Goal: Information Seeking & Learning: Learn about a topic

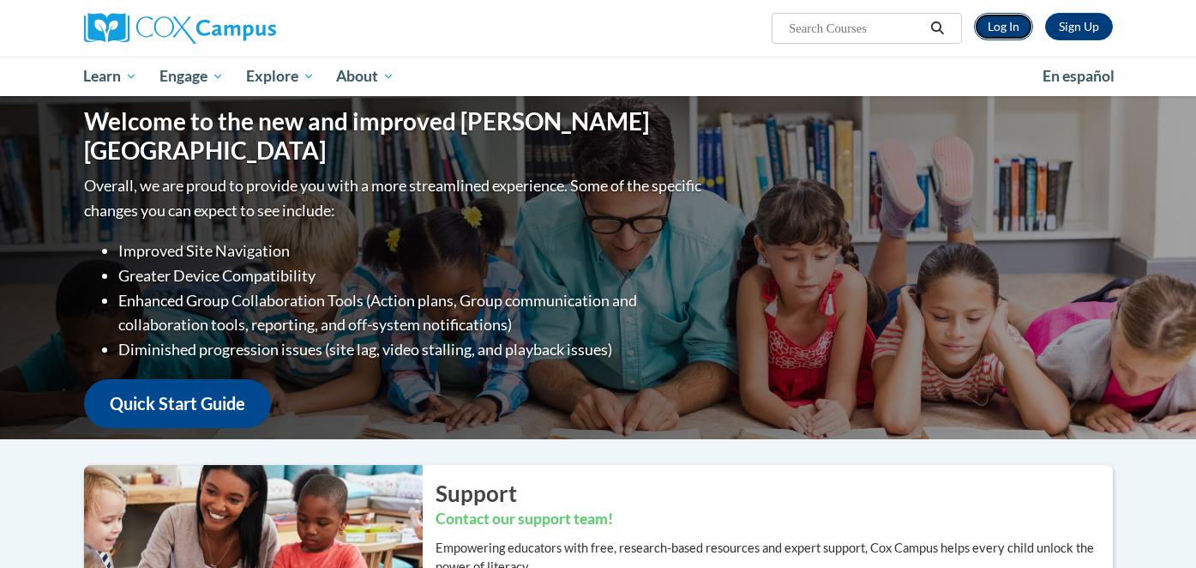
click at [991, 38] on link "Log In" at bounding box center [1003, 26] width 59 height 27
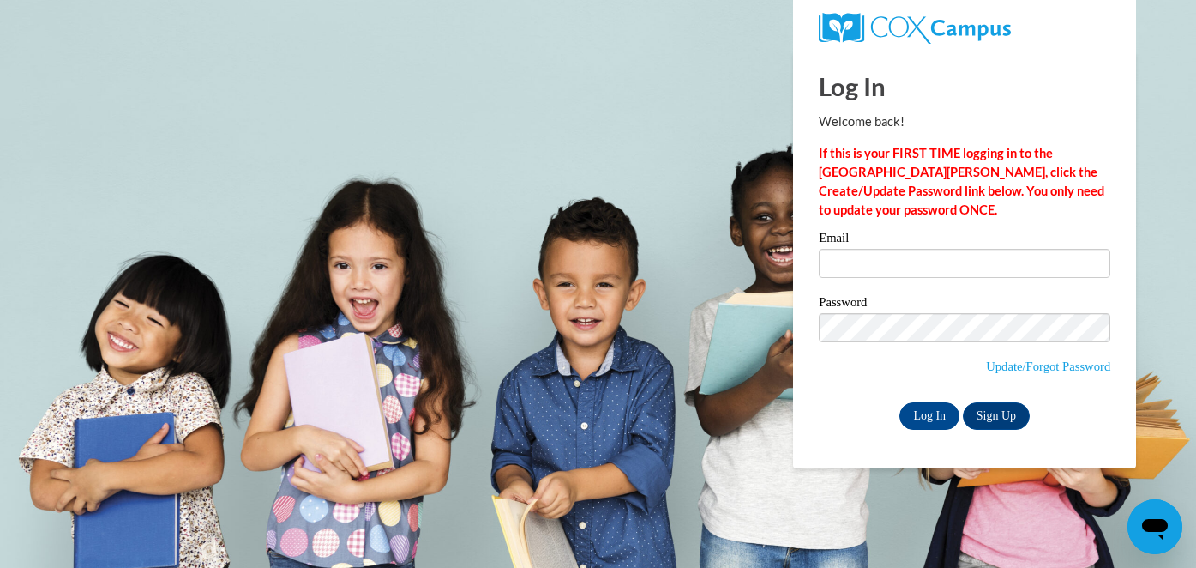
type input "lbence@waukesha.k12.wi.us"
click at [847, 384] on div "Password Update/Forgot Password" at bounding box center [964, 346] width 291 height 101
click at [928, 418] on input "Log In" at bounding box center [929, 415] width 60 height 27
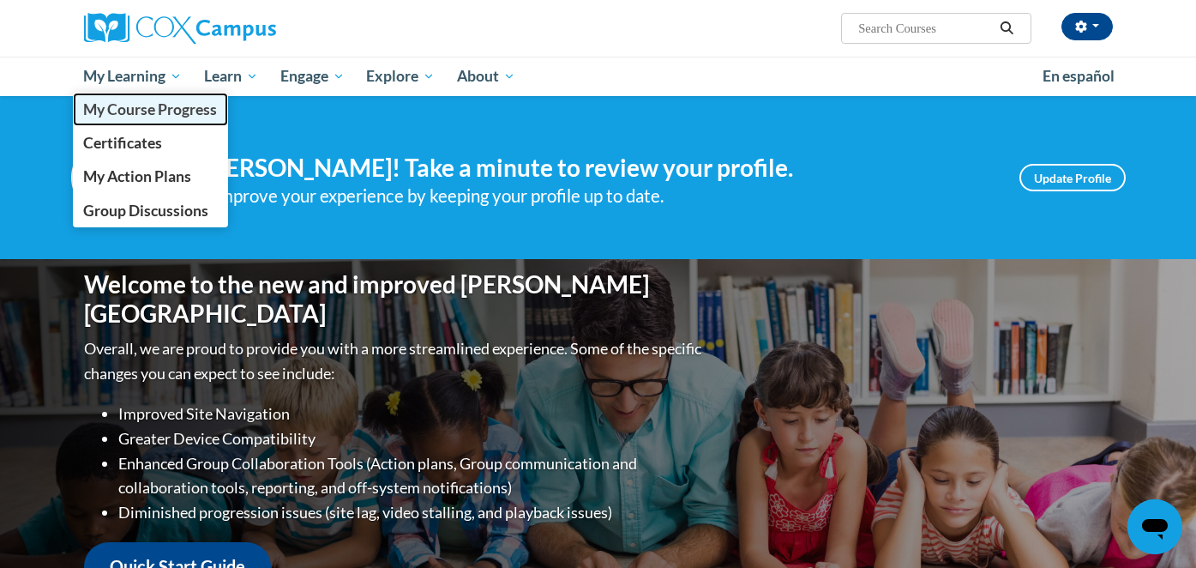
click at [132, 107] on span "My Course Progress" at bounding box center [150, 109] width 134 height 18
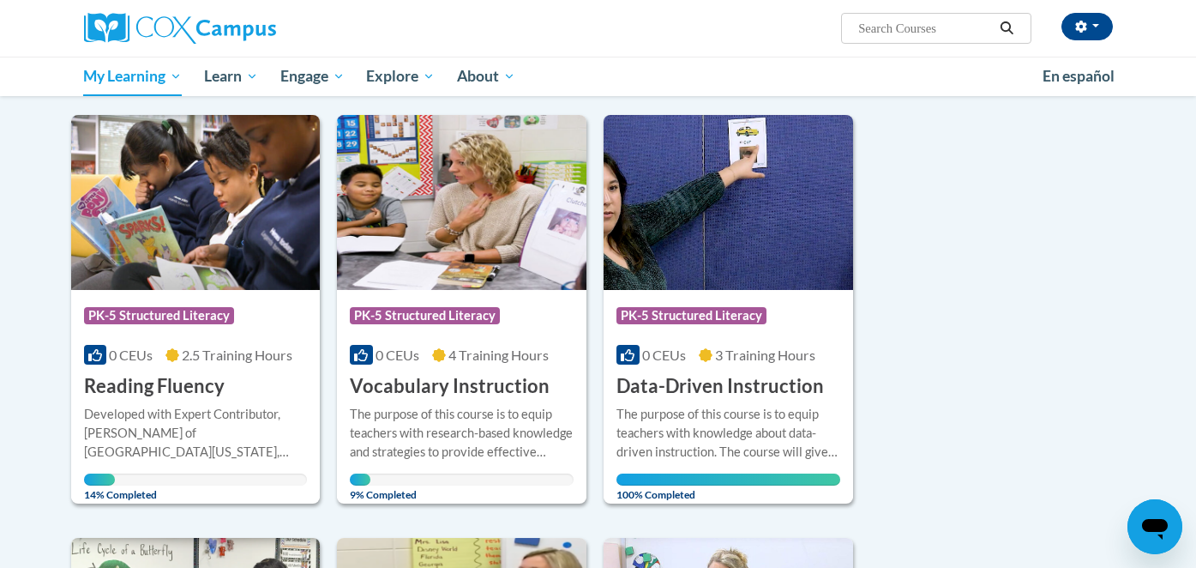
scroll to position [196, 0]
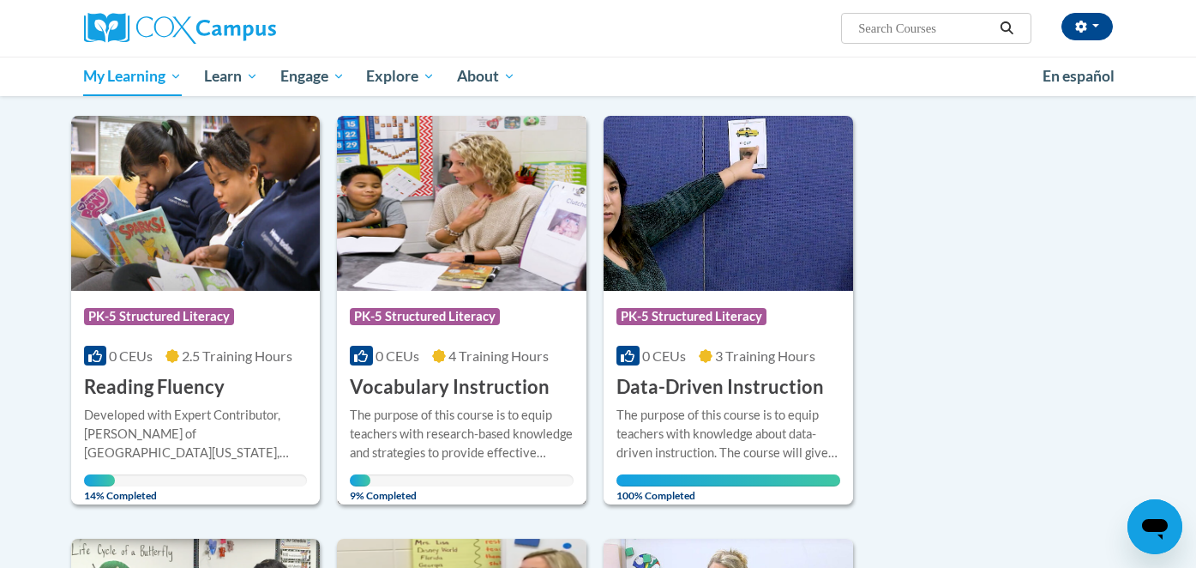
click at [491, 300] on div "Course Category: PK-5 Structured Literacy" at bounding box center [462, 318] width 224 height 39
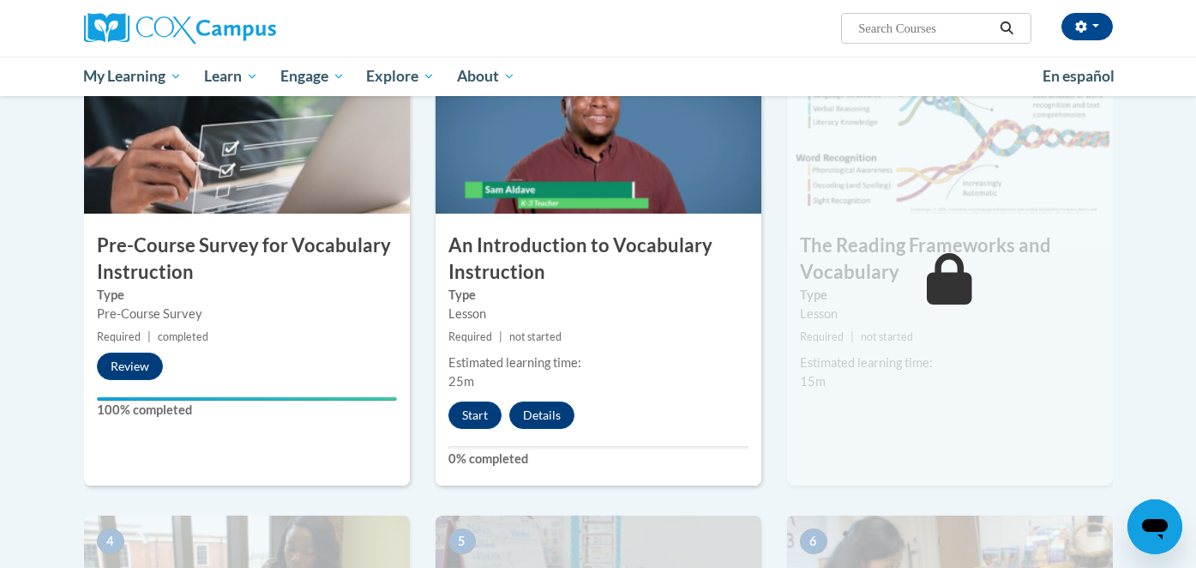
scroll to position [431, 0]
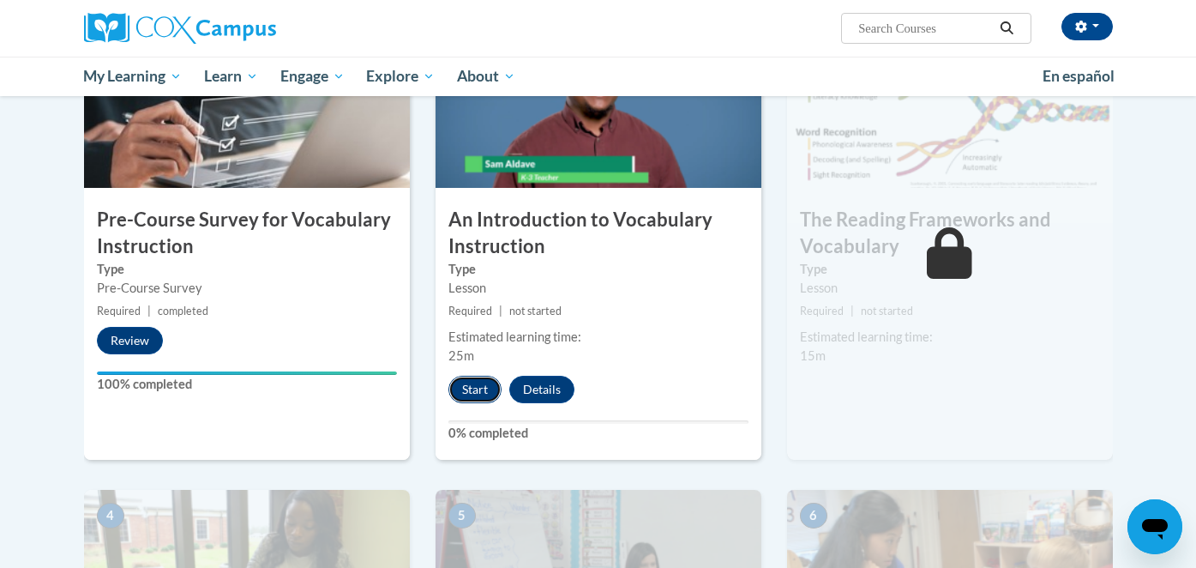
click at [481, 387] on button "Start" at bounding box center [474, 388] width 53 height 27
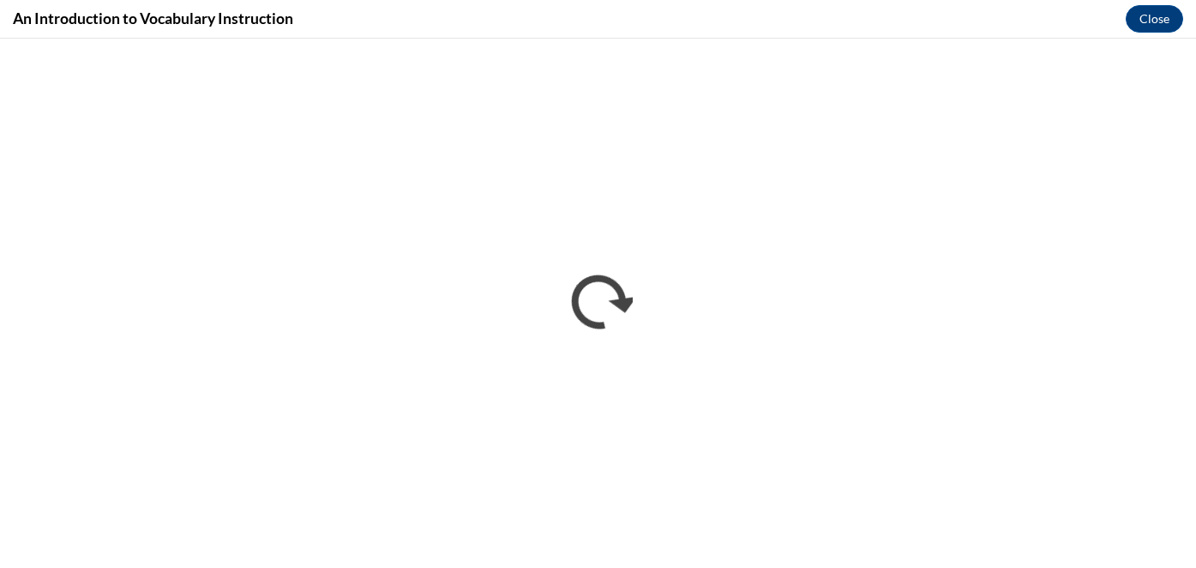
scroll to position [0, 0]
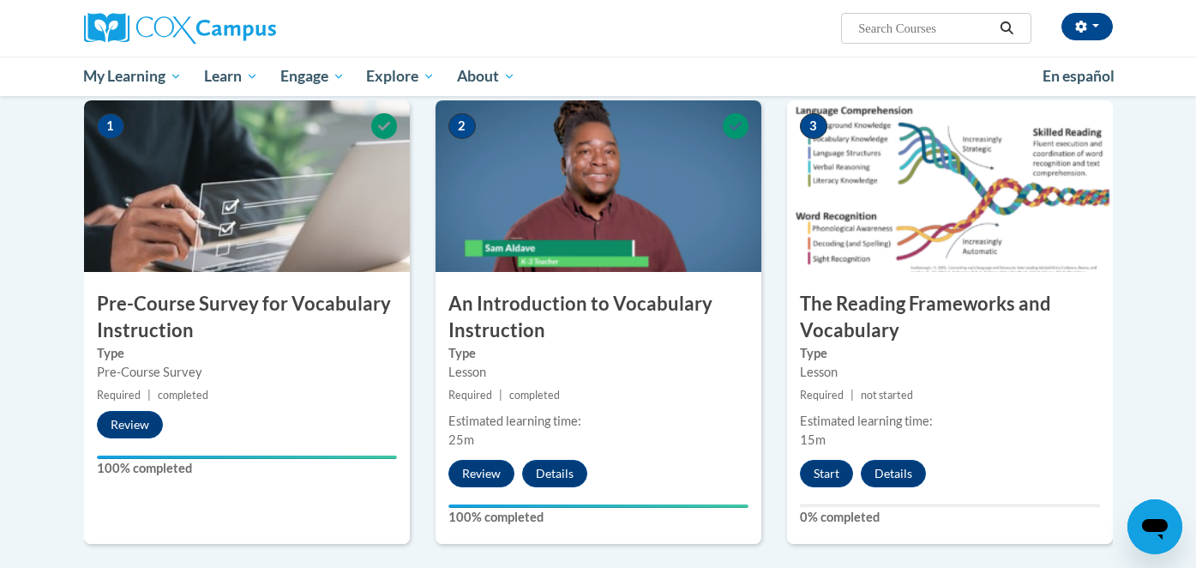
scroll to position [348, 0]
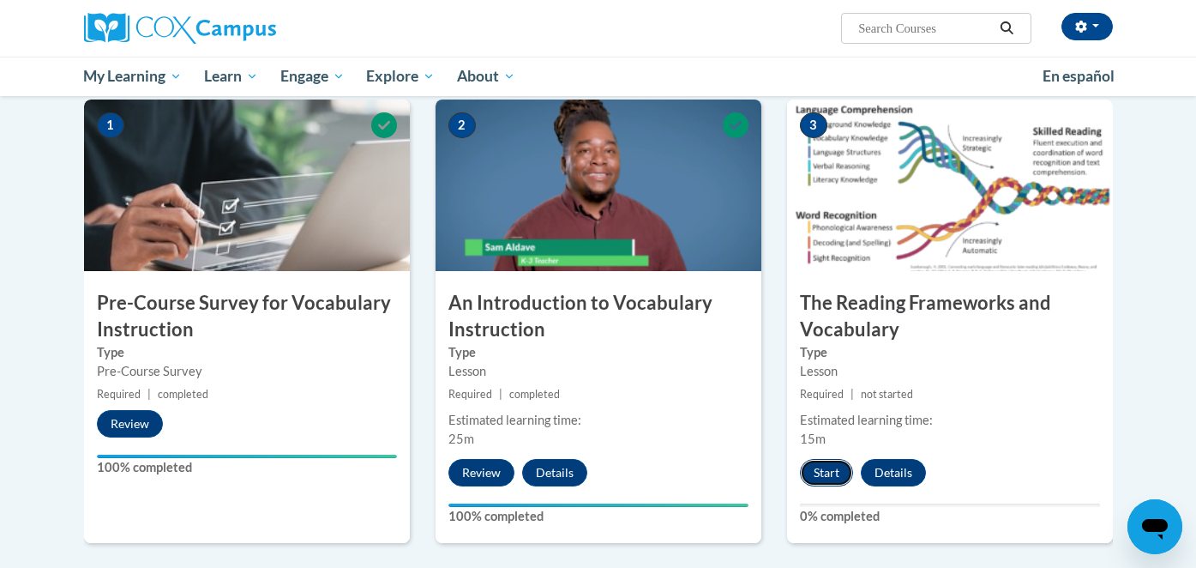
click at [826, 475] on button "Start" at bounding box center [826, 472] width 53 height 27
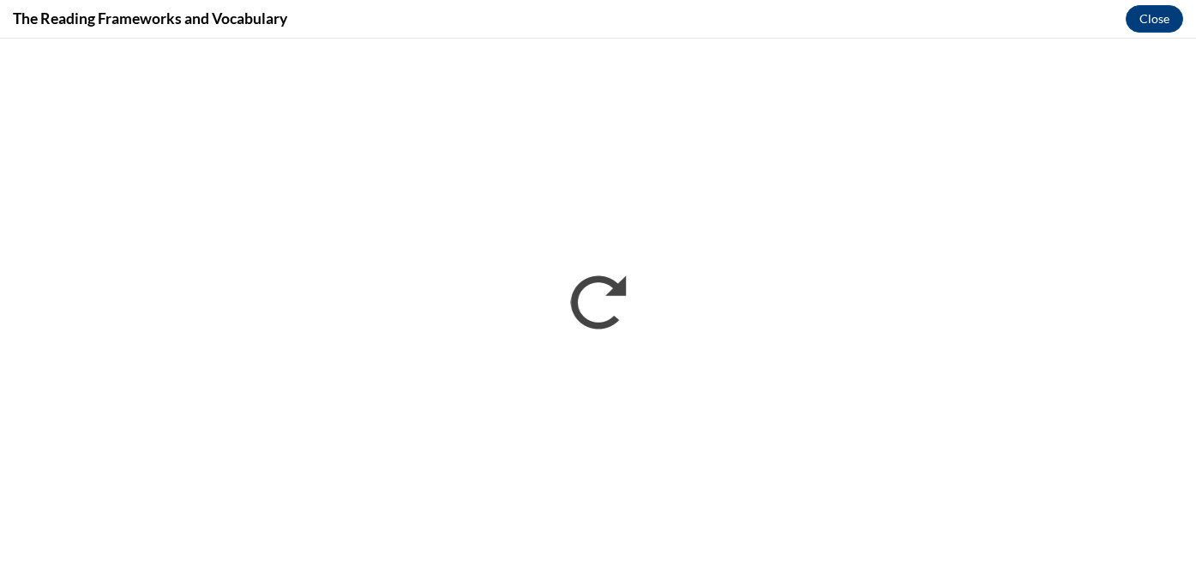
scroll to position [0, 0]
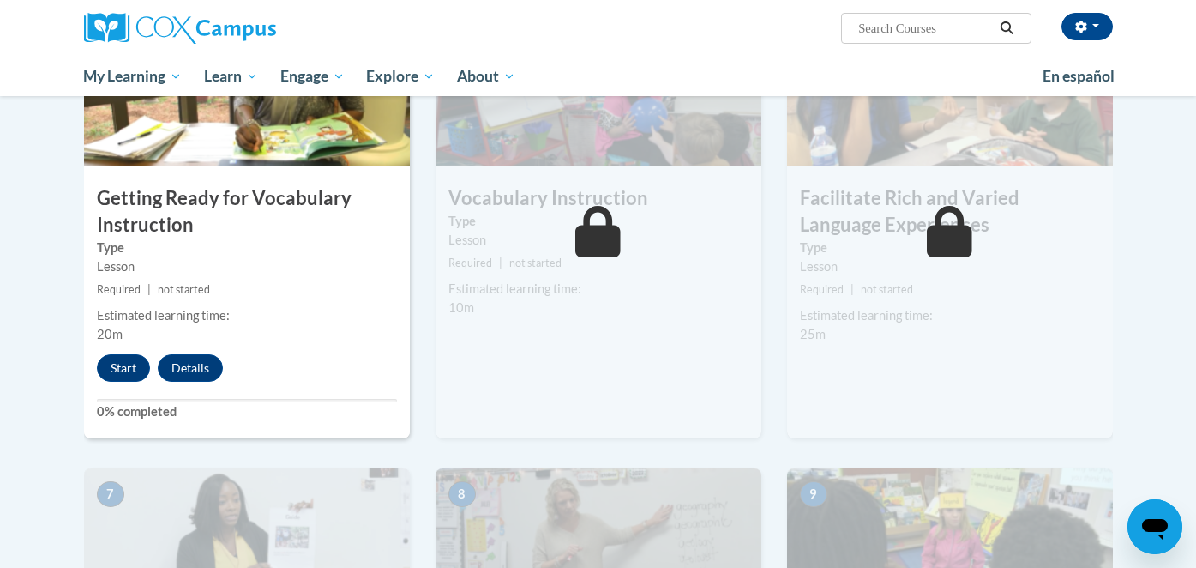
scroll to position [933, 0]
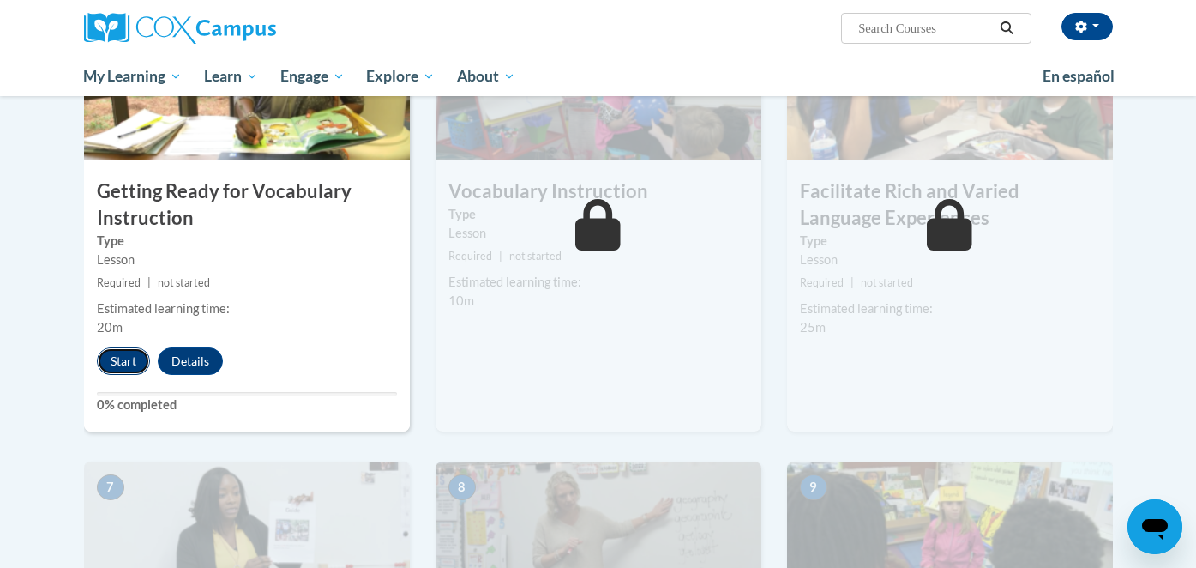
click at [119, 364] on button "Start" at bounding box center [123, 360] width 53 height 27
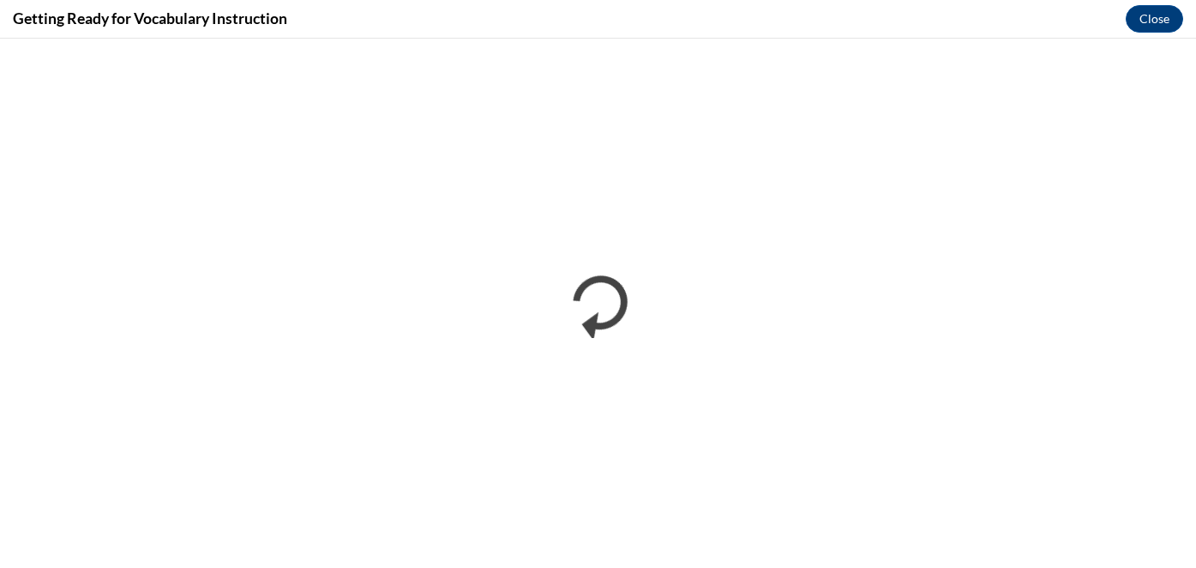
scroll to position [0, 0]
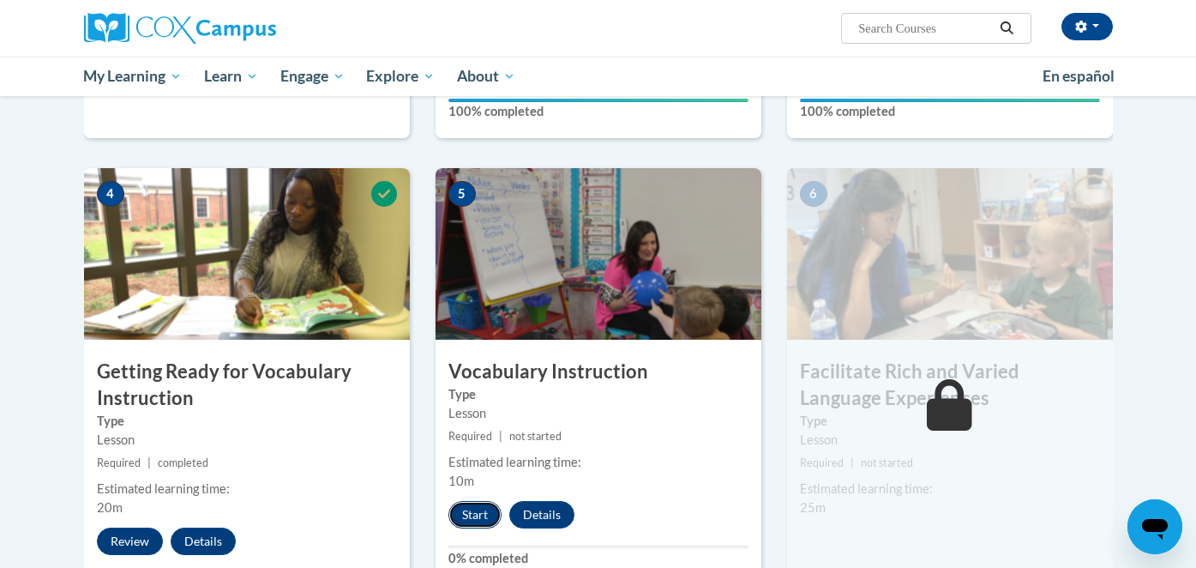
click at [479, 513] on button "Start" at bounding box center [474, 514] width 53 height 27
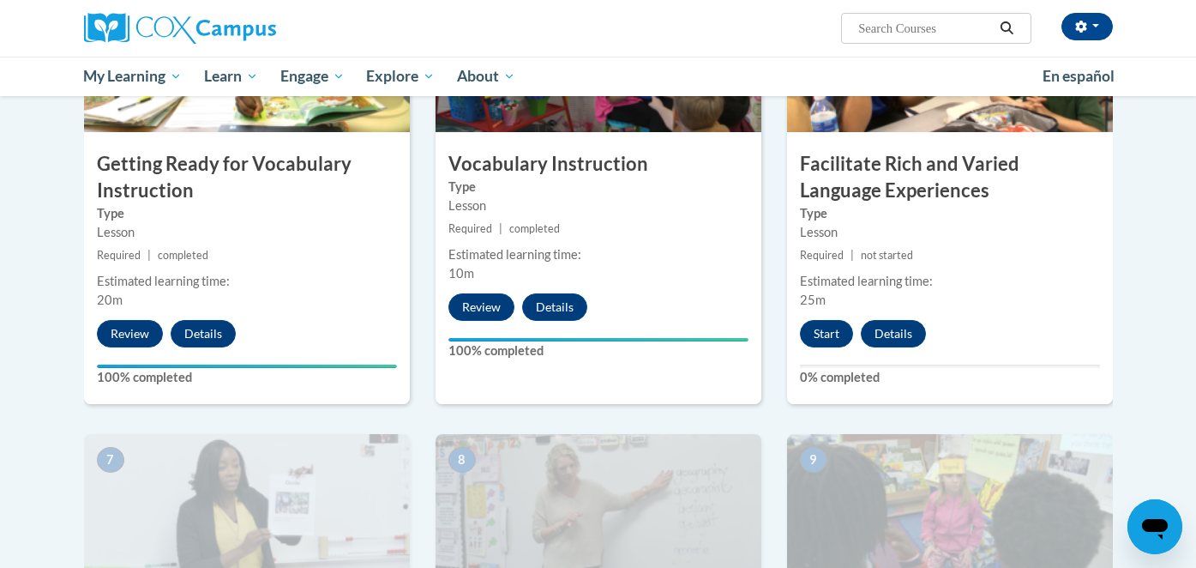
scroll to position [961, 0]
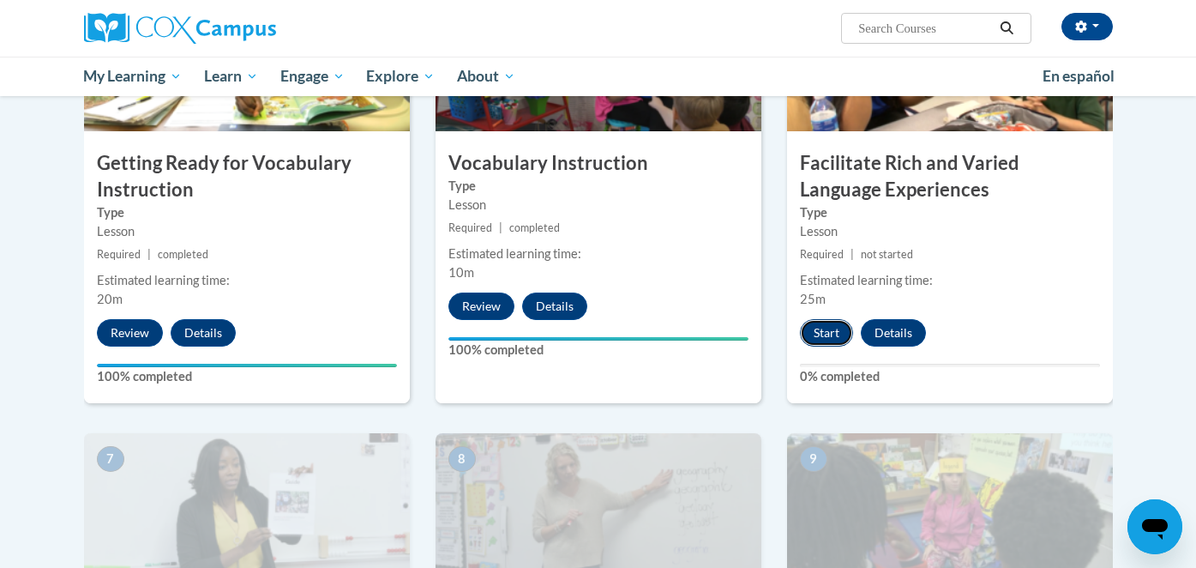
click at [827, 341] on button "Start" at bounding box center [826, 332] width 53 height 27
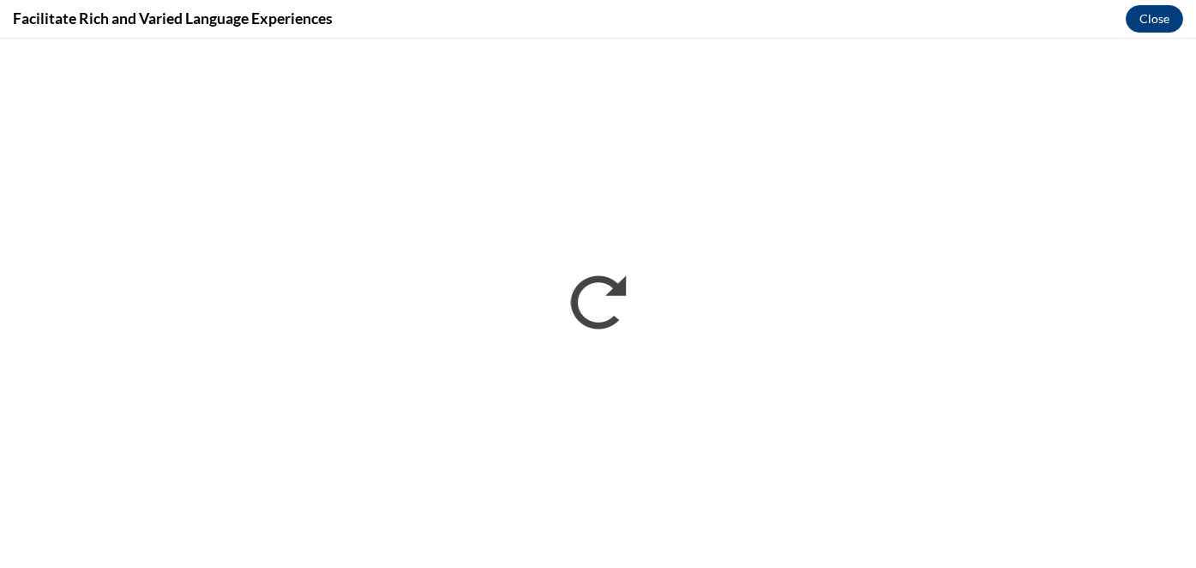
scroll to position [0, 0]
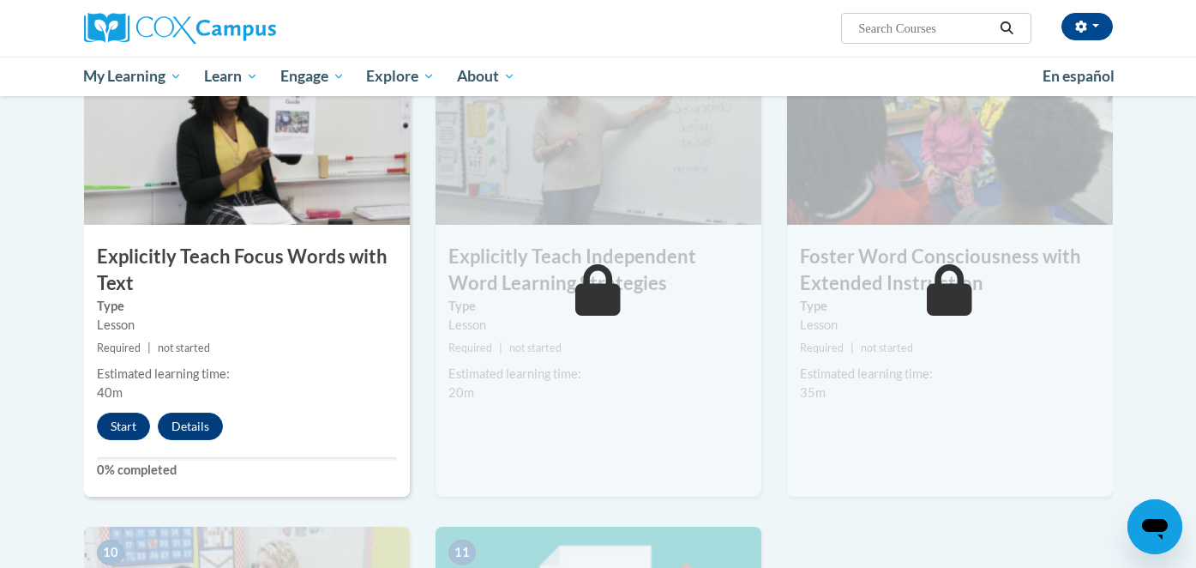
scroll to position [1342, 0]
click at [122, 429] on button "Start" at bounding box center [123, 424] width 53 height 27
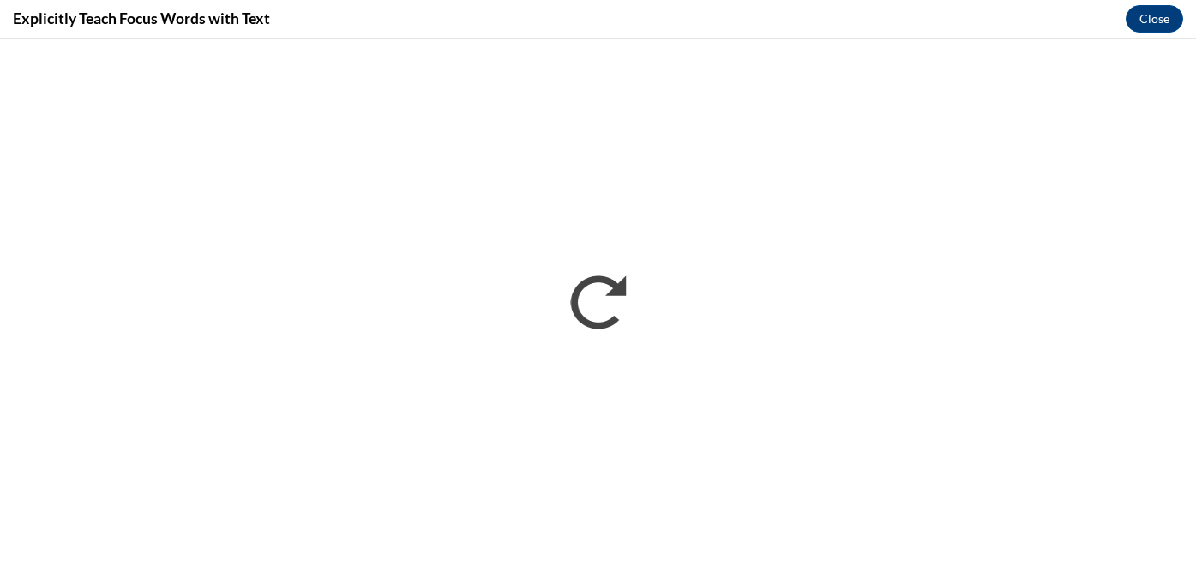
scroll to position [0, 0]
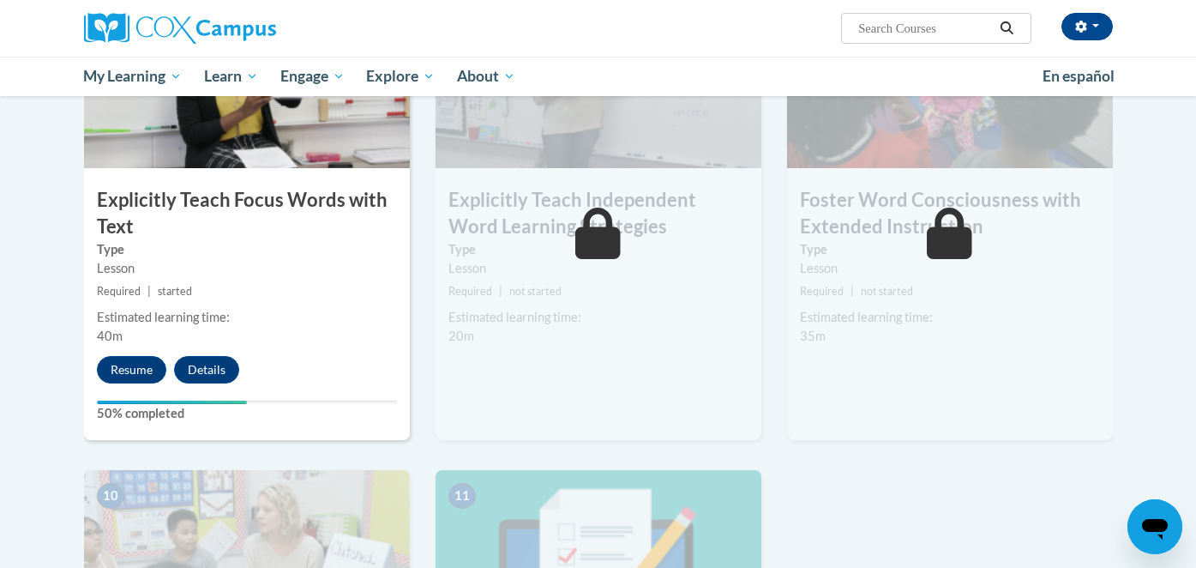
scroll to position [1382, 0]
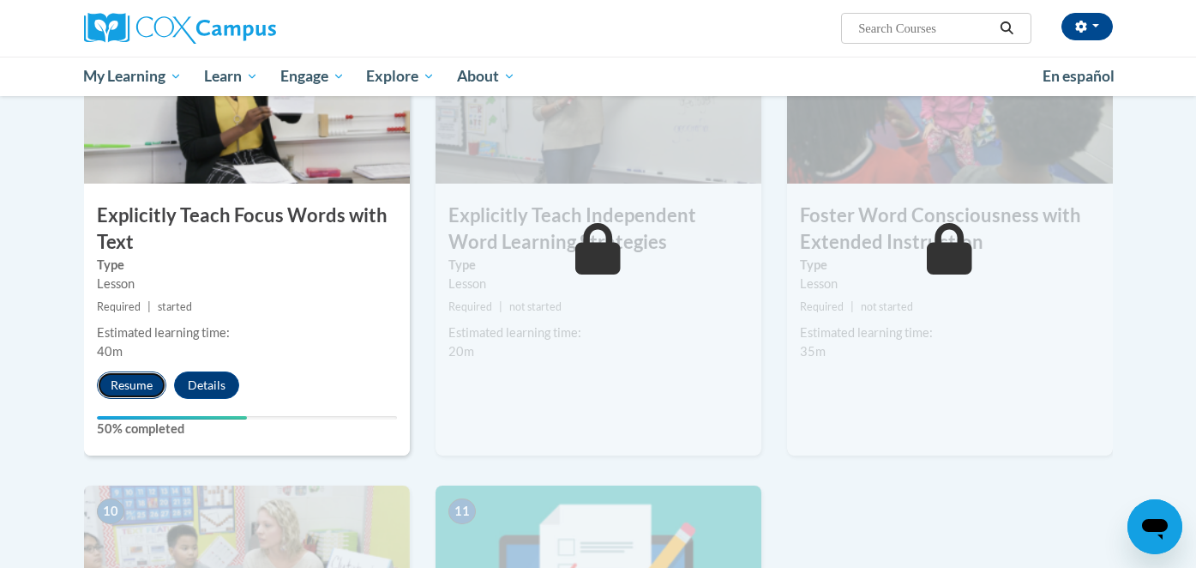
click at [131, 386] on button "Resume" at bounding box center [131, 384] width 69 height 27
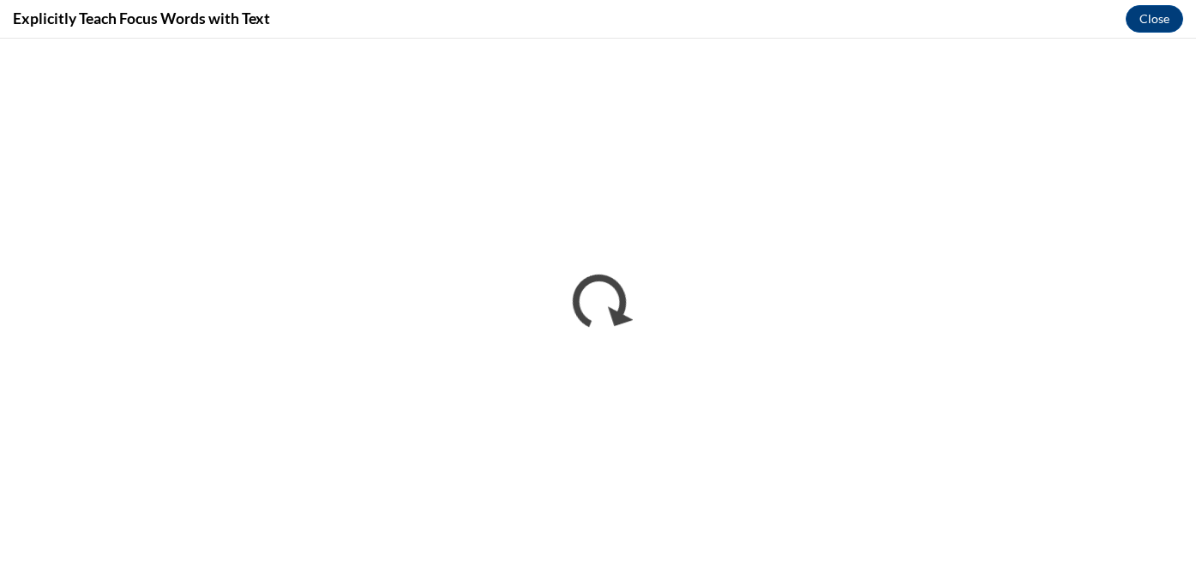
scroll to position [0, 0]
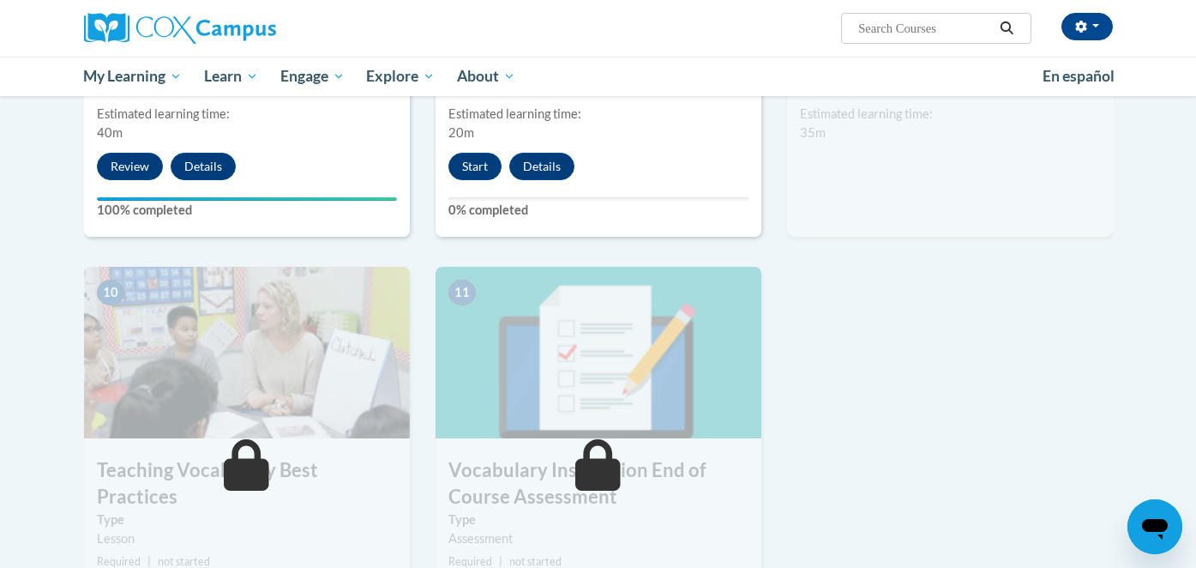
scroll to position [1598, 0]
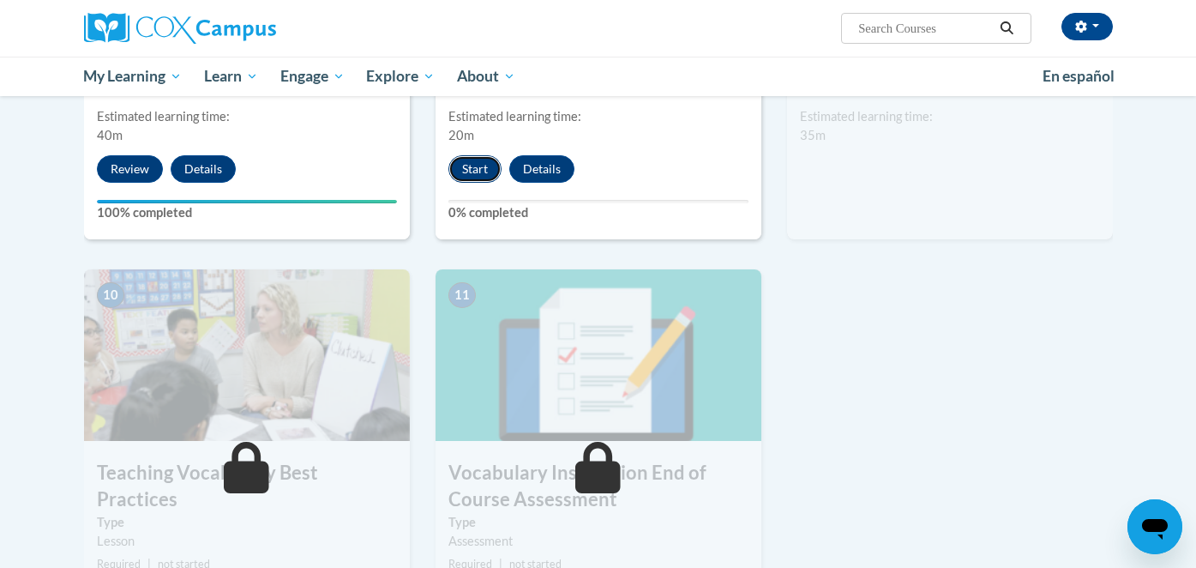
click at [477, 172] on button "Start" at bounding box center [474, 168] width 53 height 27
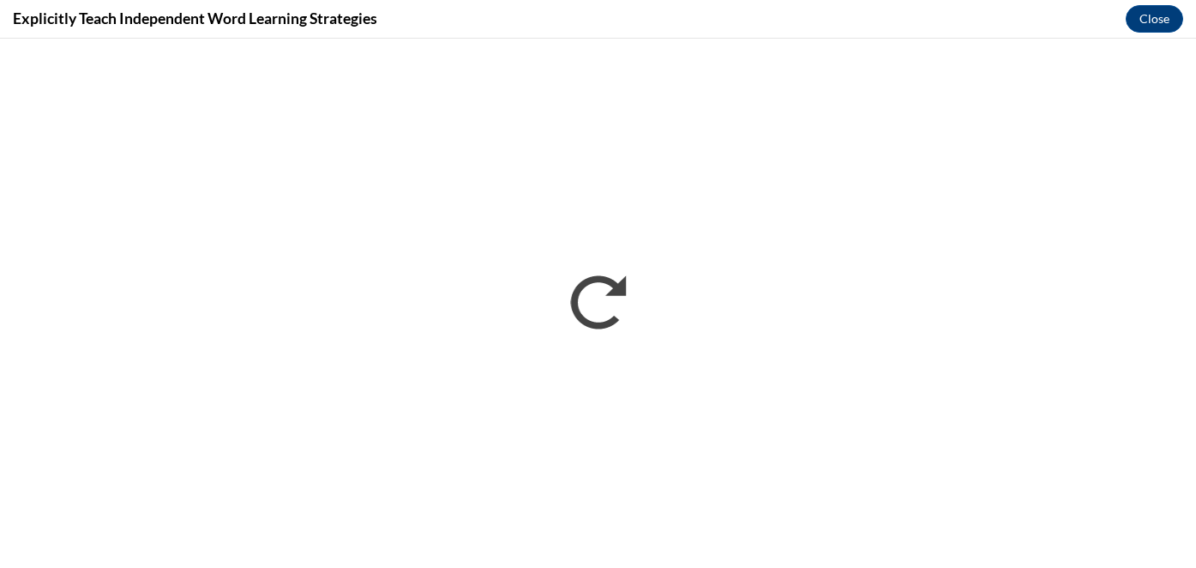
scroll to position [0, 0]
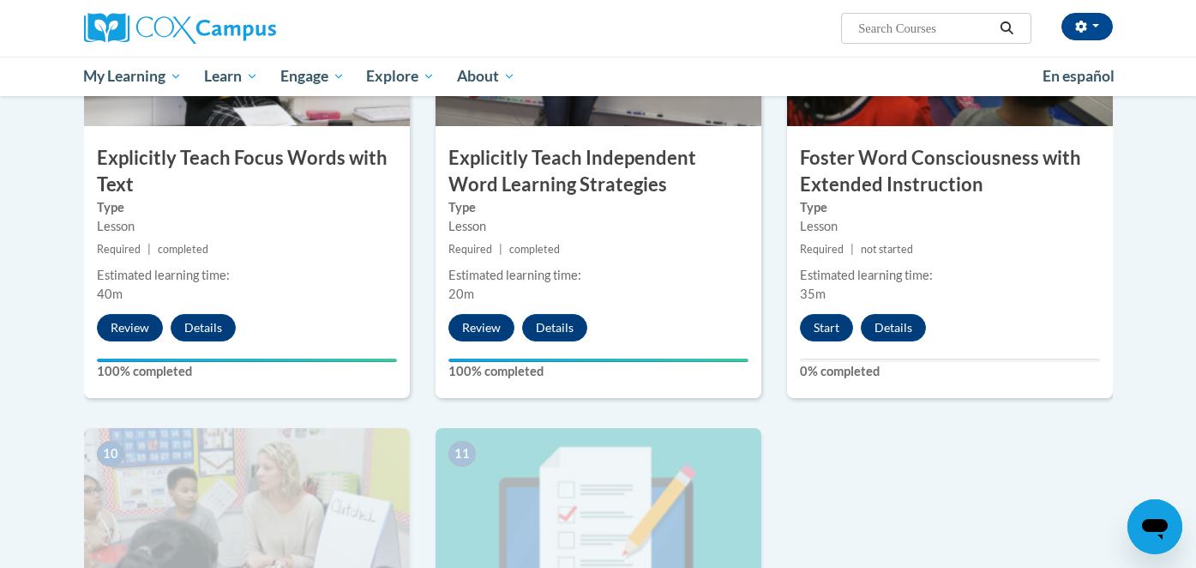
scroll to position [1456, 0]
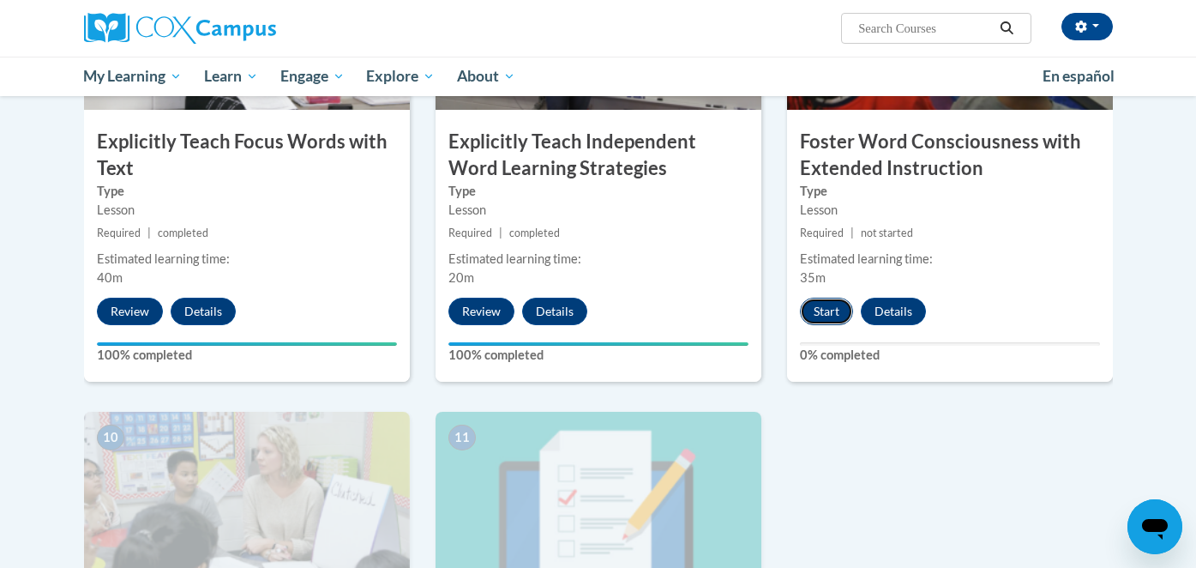
click at [826, 310] on button "Start" at bounding box center [826, 310] width 53 height 27
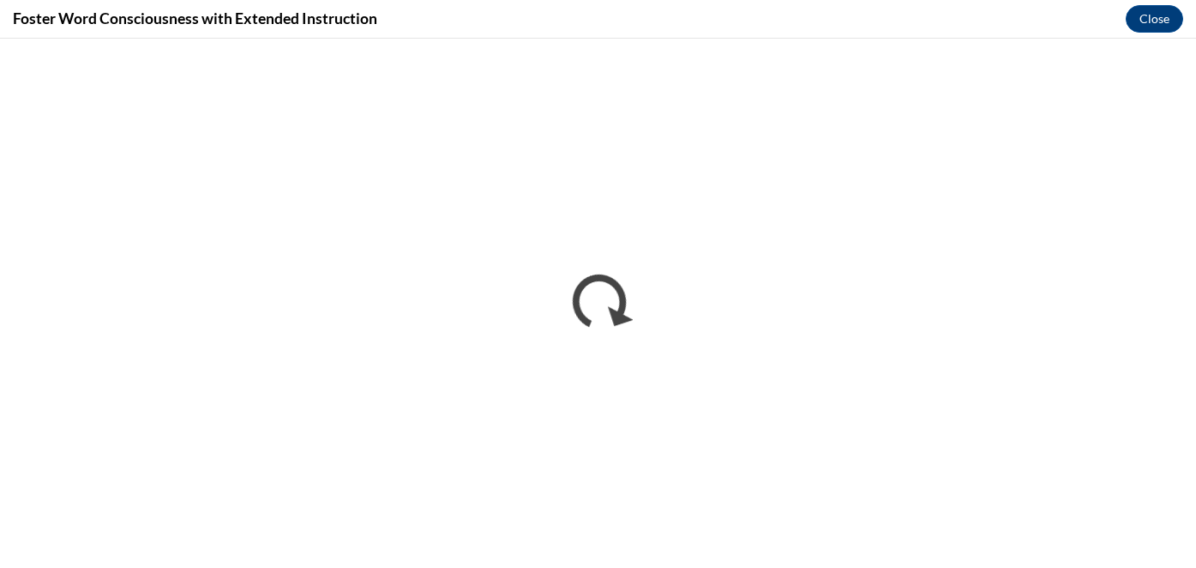
scroll to position [0, 0]
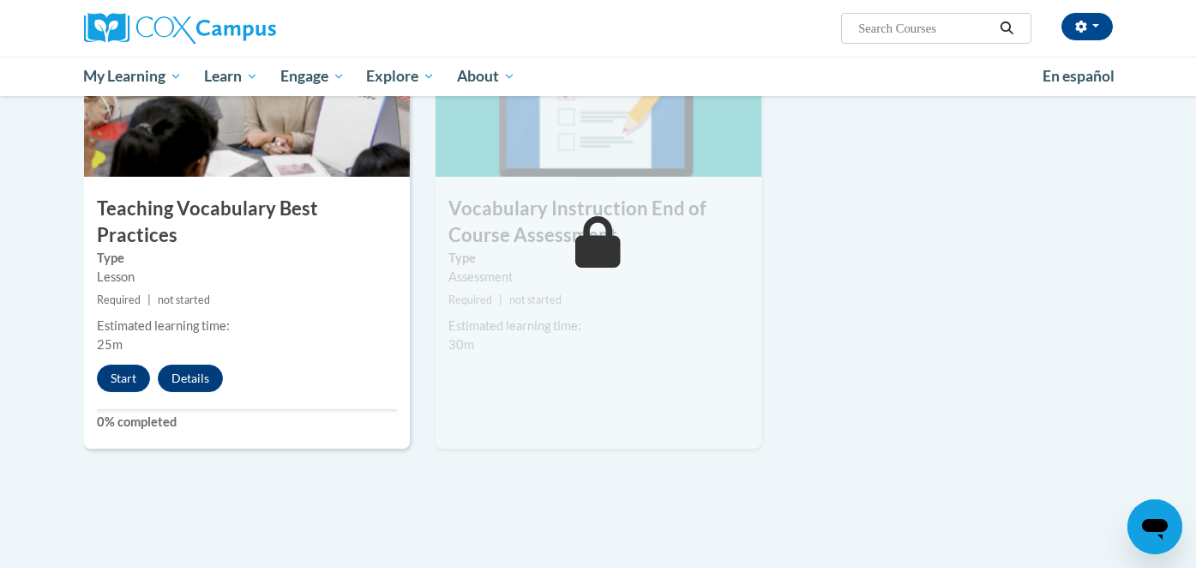
scroll to position [1871, 0]
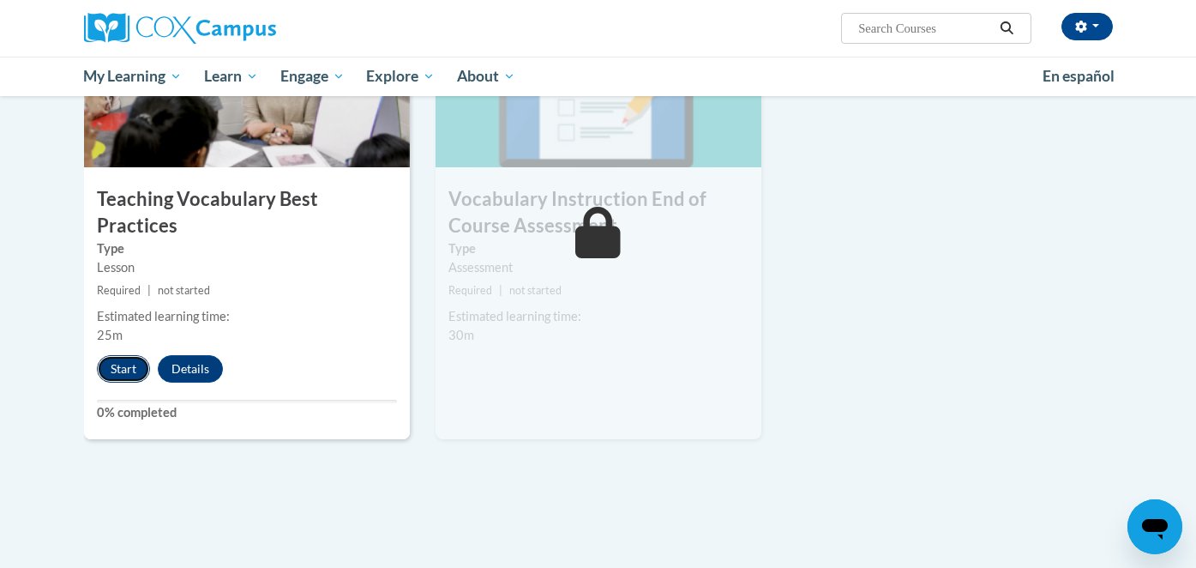
click at [133, 355] on button "Start" at bounding box center [123, 368] width 53 height 27
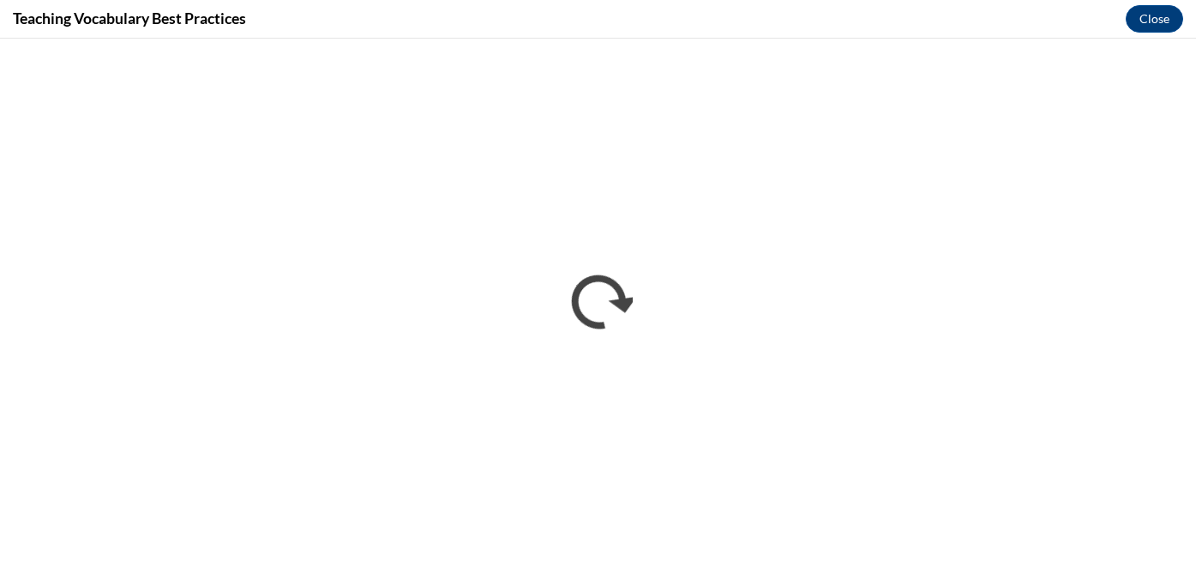
scroll to position [0, 0]
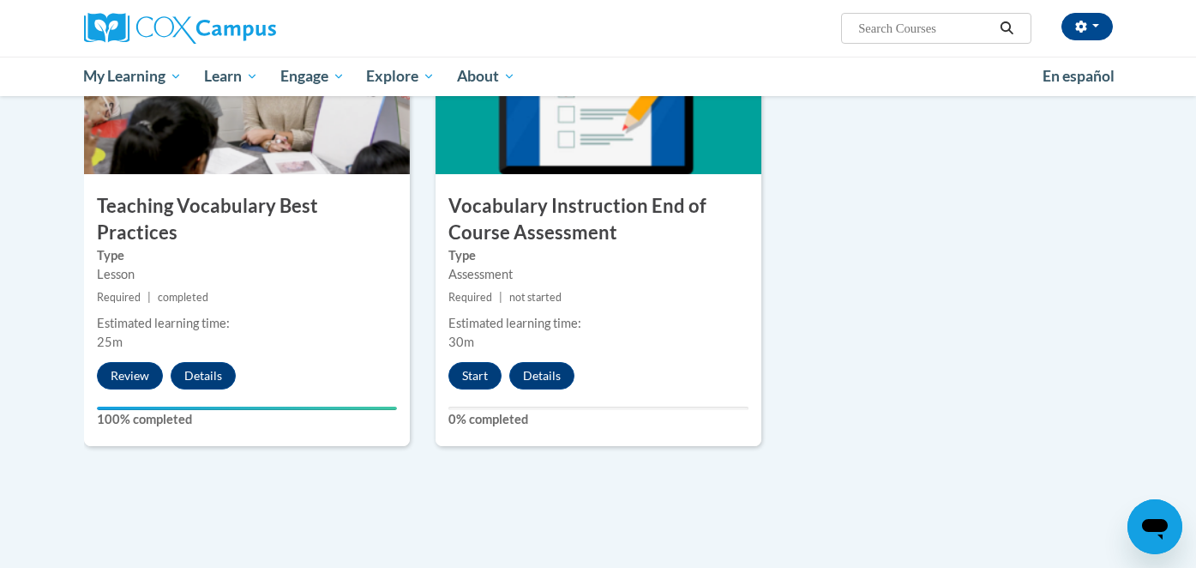
scroll to position [1861, 0]
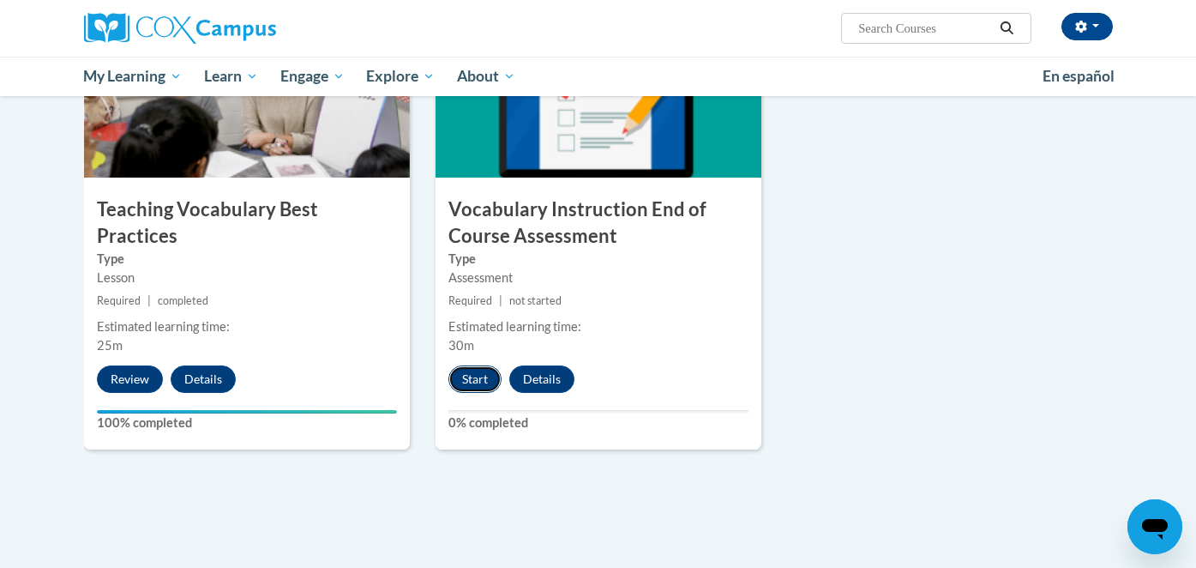
click at [460, 389] on button "Start" at bounding box center [474, 378] width 53 height 27
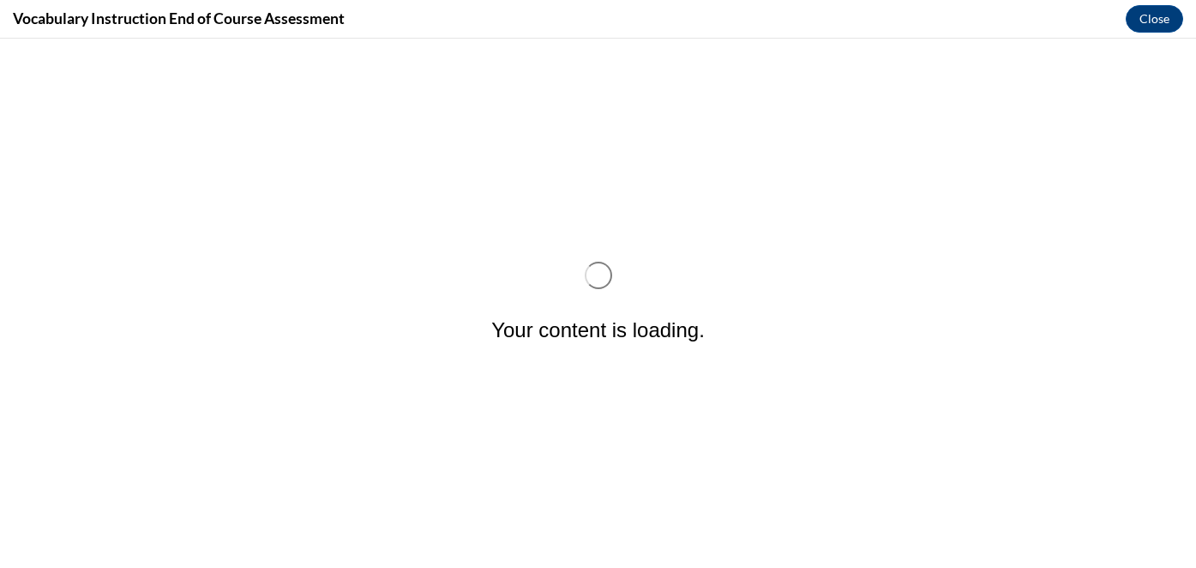
scroll to position [0, 0]
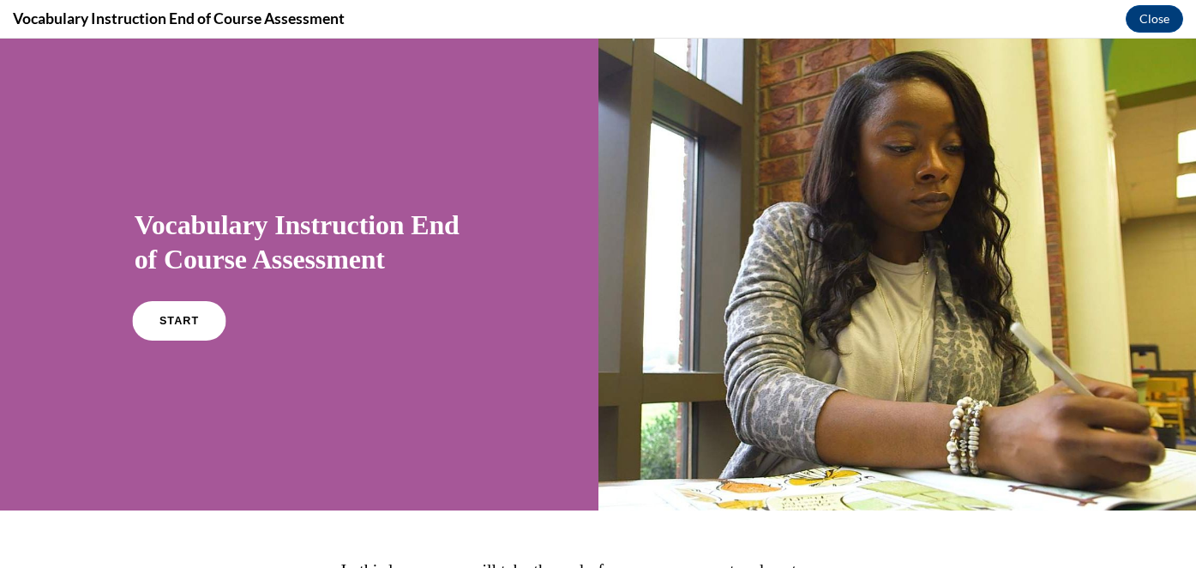
click at [174, 321] on span "START" at bounding box center [178, 321] width 39 height 13
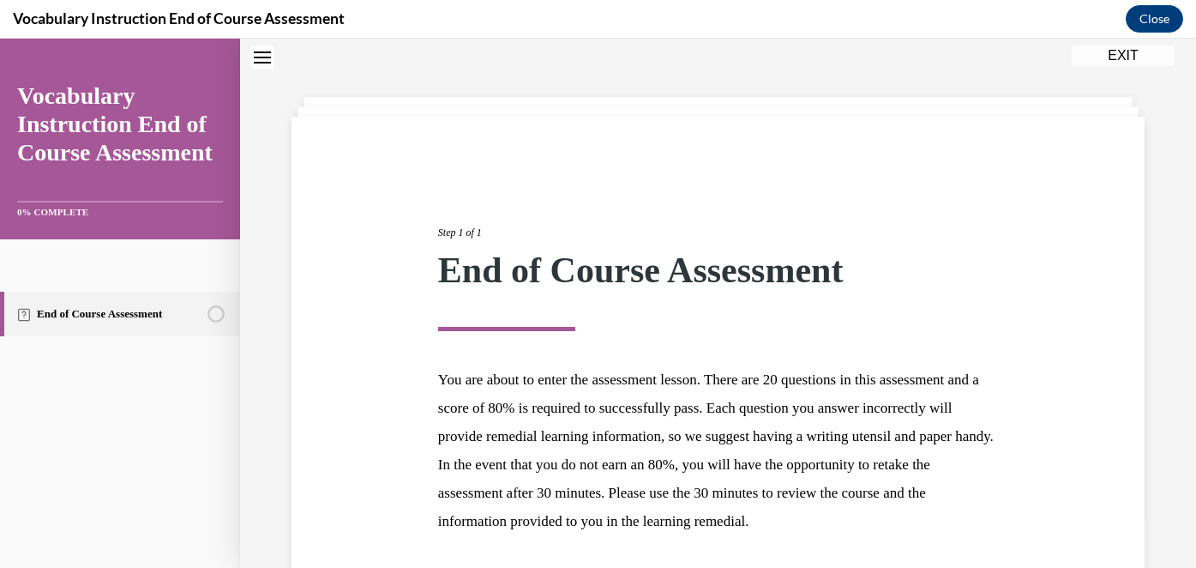
scroll to position [191, 0]
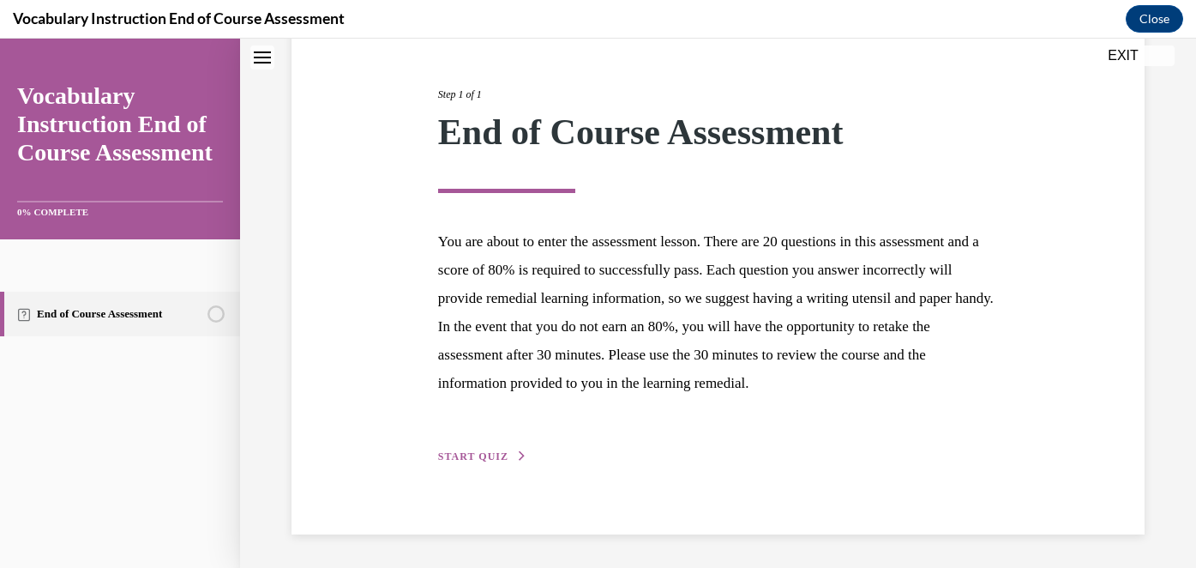
click at [491, 454] on span "START QUIZ" at bounding box center [473, 456] width 70 height 12
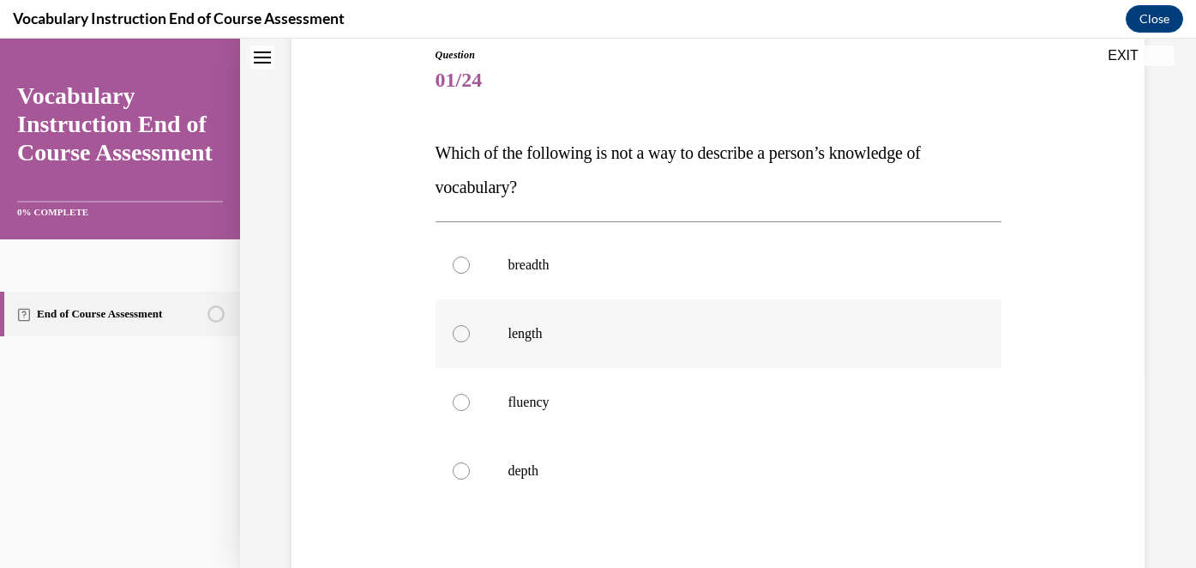
click at [513, 334] on p "length" at bounding box center [733, 333] width 450 height 17
click at [470, 334] on input "length" at bounding box center [461, 333] width 17 height 17
radio input "true"
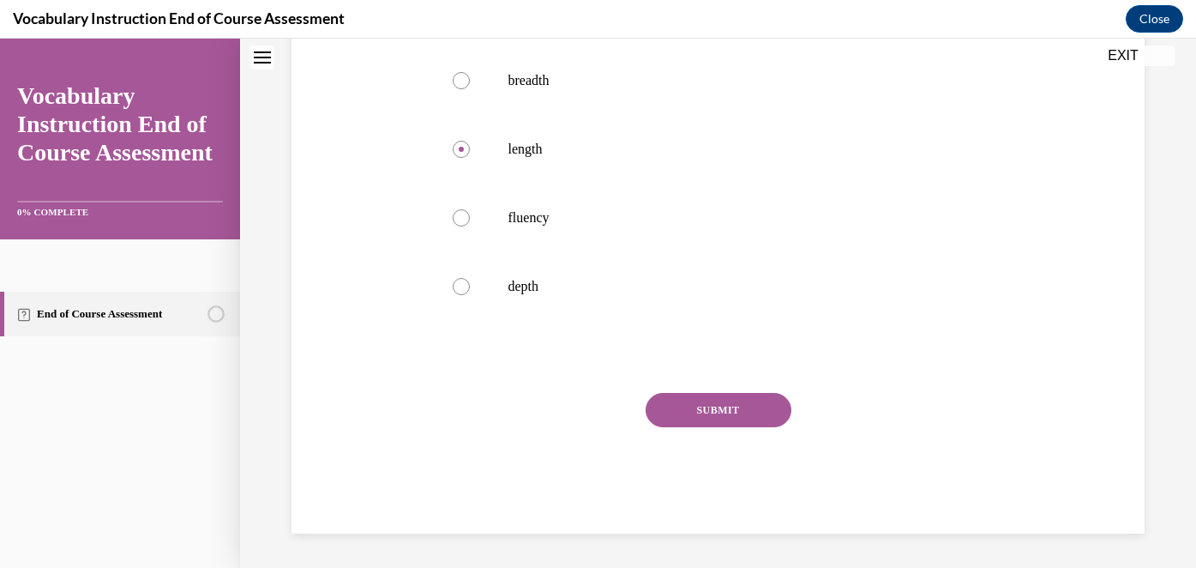
click at [722, 406] on button "SUBMIT" at bounding box center [719, 410] width 146 height 34
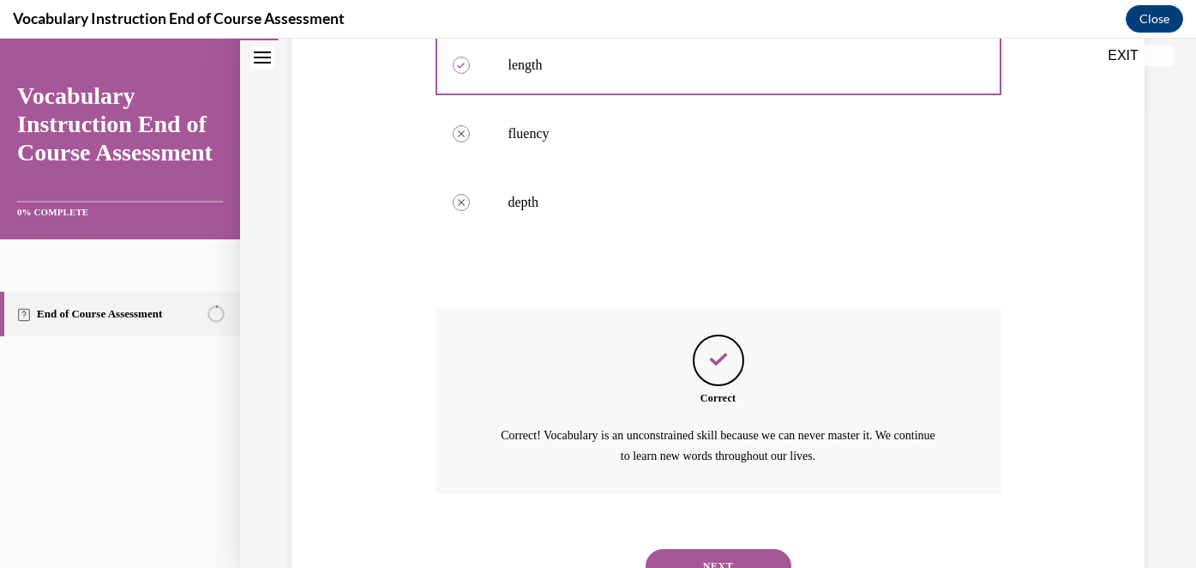
scroll to position [534, 0]
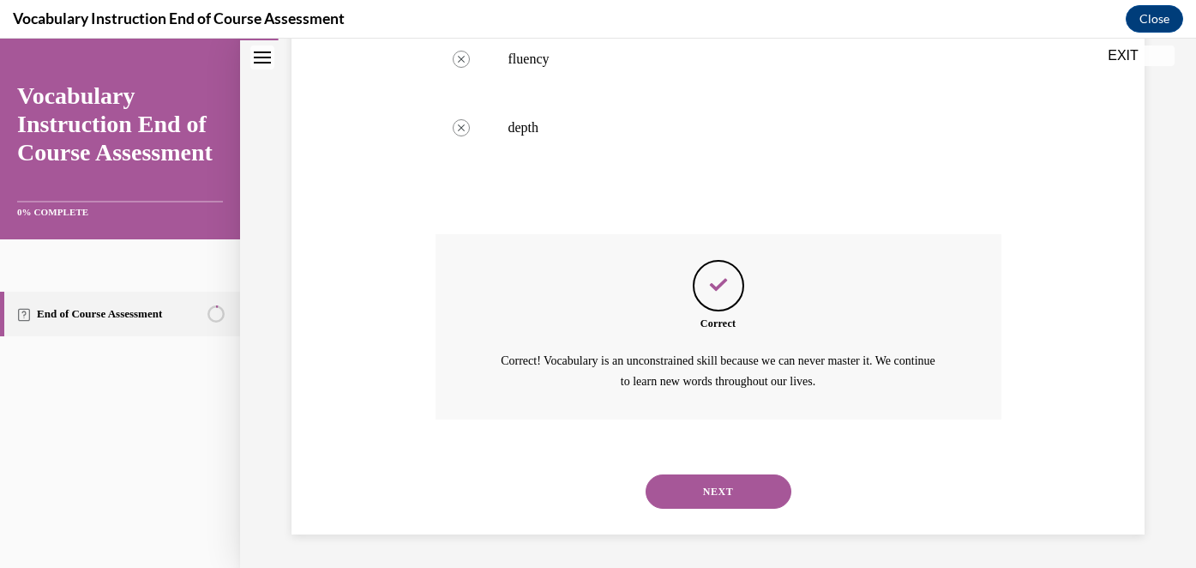
click at [700, 482] on button "NEXT" at bounding box center [719, 491] width 146 height 34
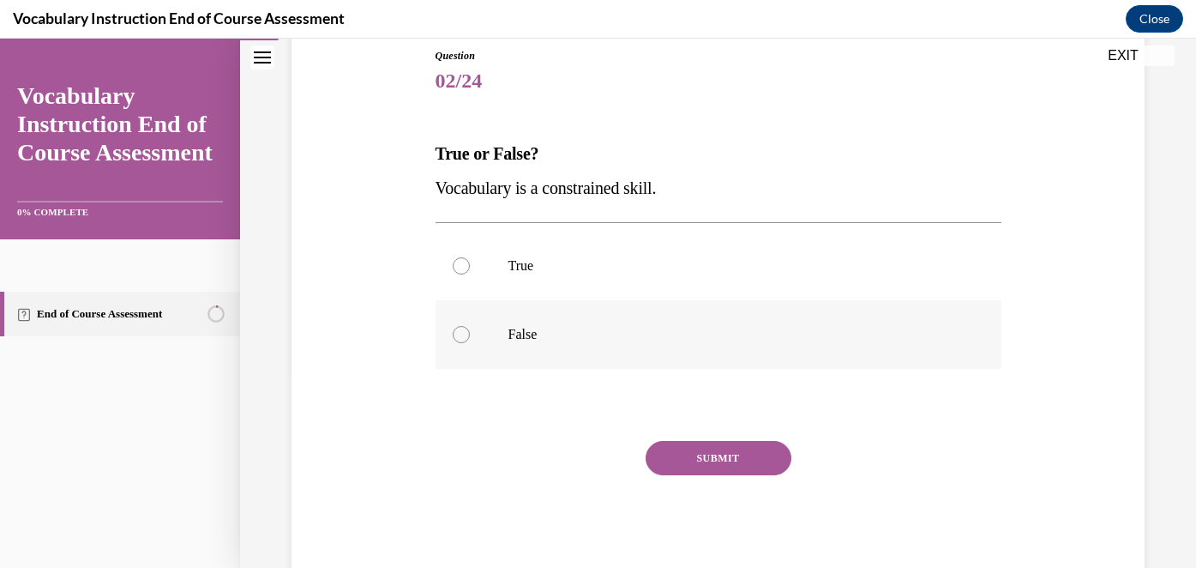
click at [461, 333] on div at bounding box center [461, 334] width 17 height 17
click at [461, 333] on input "False" at bounding box center [461, 334] width 17 height 17
radio input "true"
click at [709, 452] on button "SUBMIT" at bounding box center [719, 458] width 146 height 34
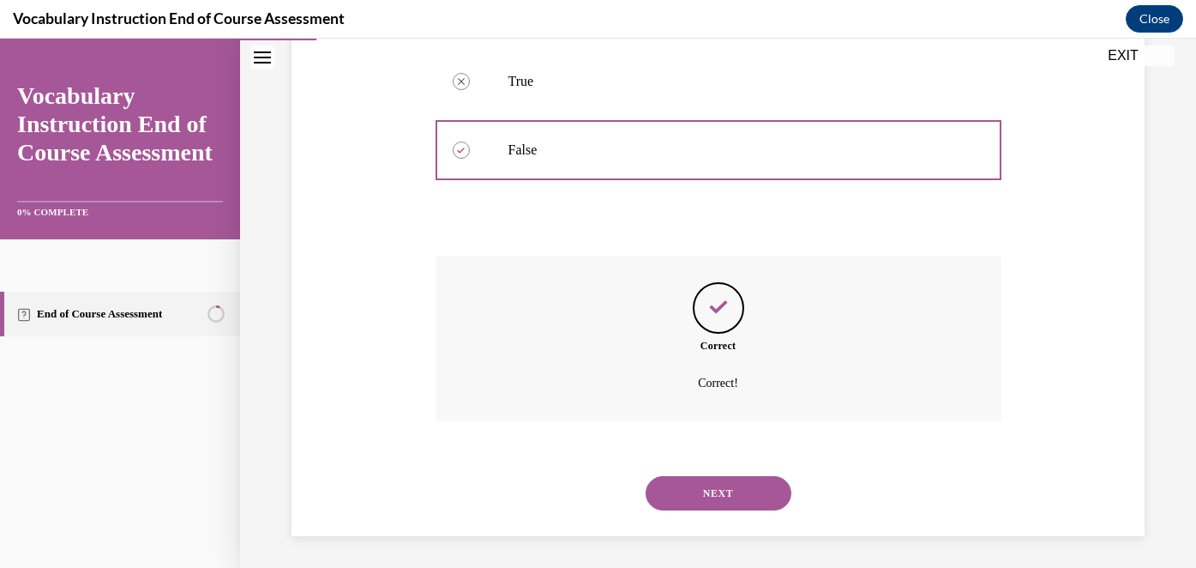
scroll to position [377, 0]
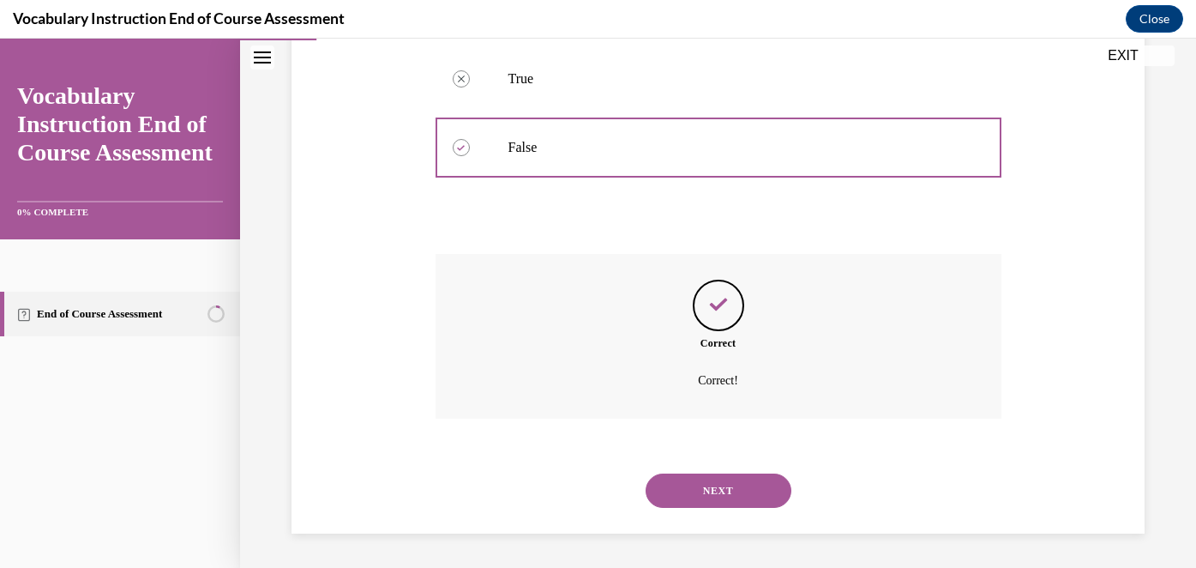
click at [706, 486] on button "NEXT" at bounding box center [719, 490] width 146 height 34
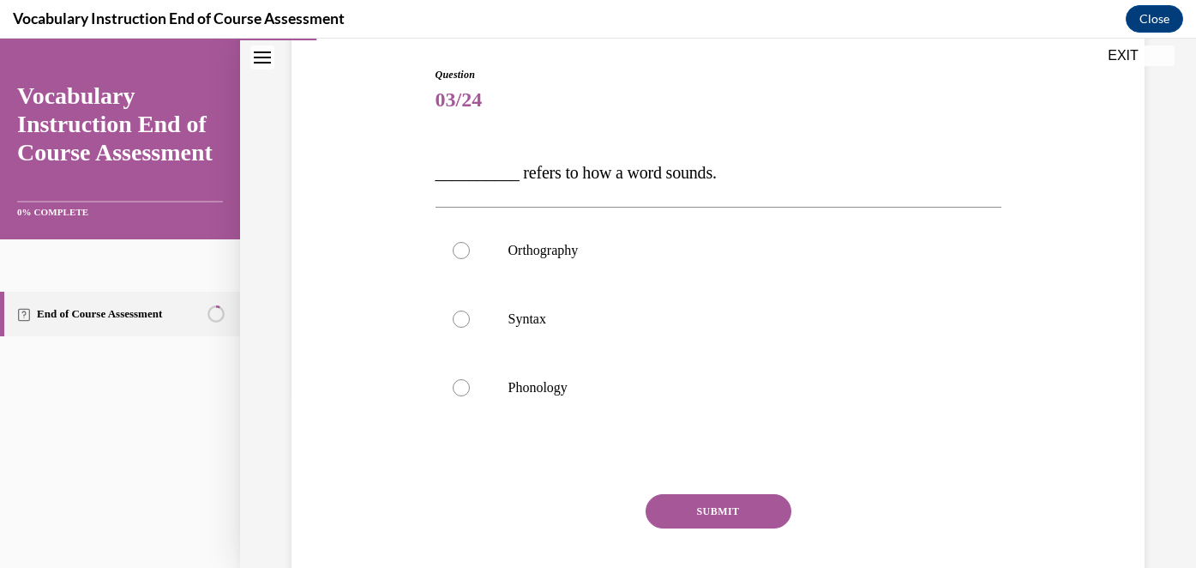
scroll to position [193, 0]
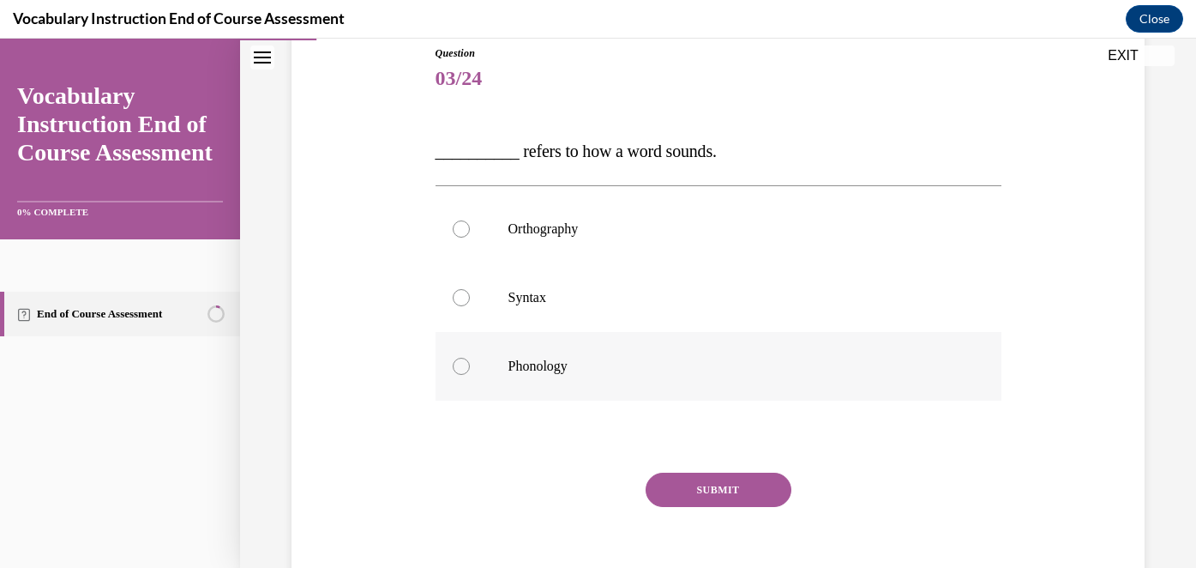
click at [460, 369] on div at bounding box center [461, 365] width 17 height 17
click at [460, 369] on input "Phonology" at bounding box center [461, 365] width 17 height 17
radio input "true"
click at [744, 485] on button "SUBMIT" at bounding box center [719, 489] width 146 height 34
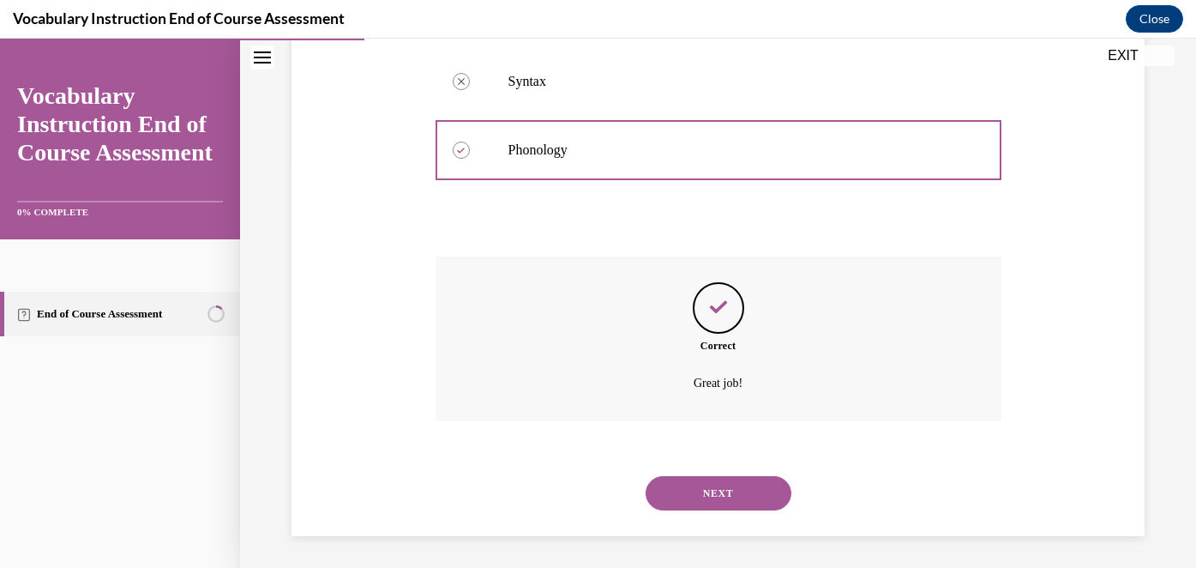
scroll to position [411, 0]
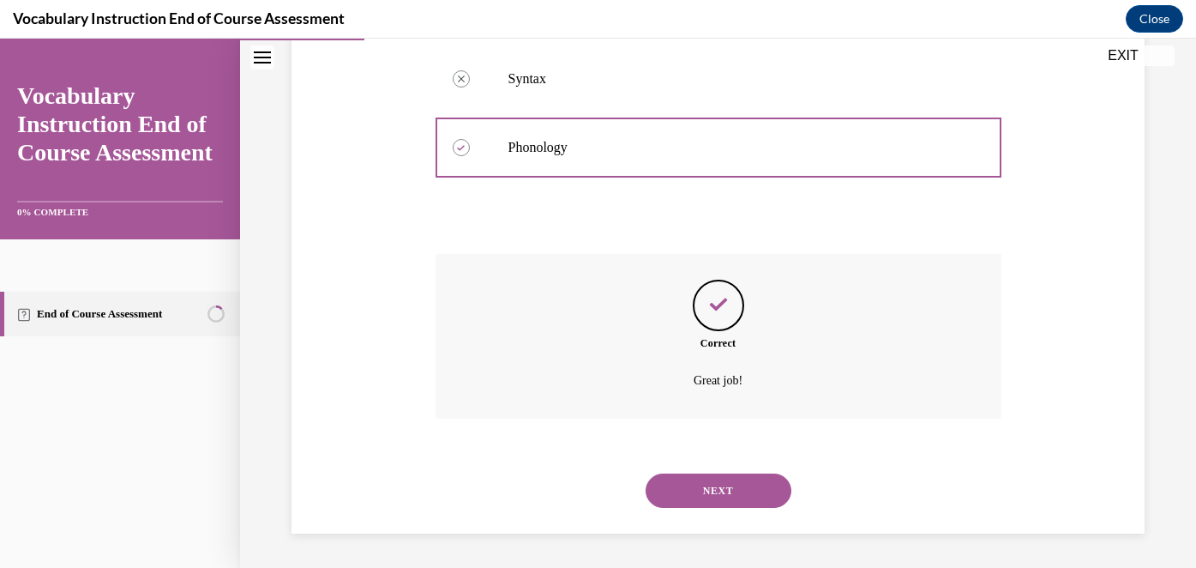
click at [722, 492] on button "NEXT" at bounding box center [719, 490] width 146 height 34
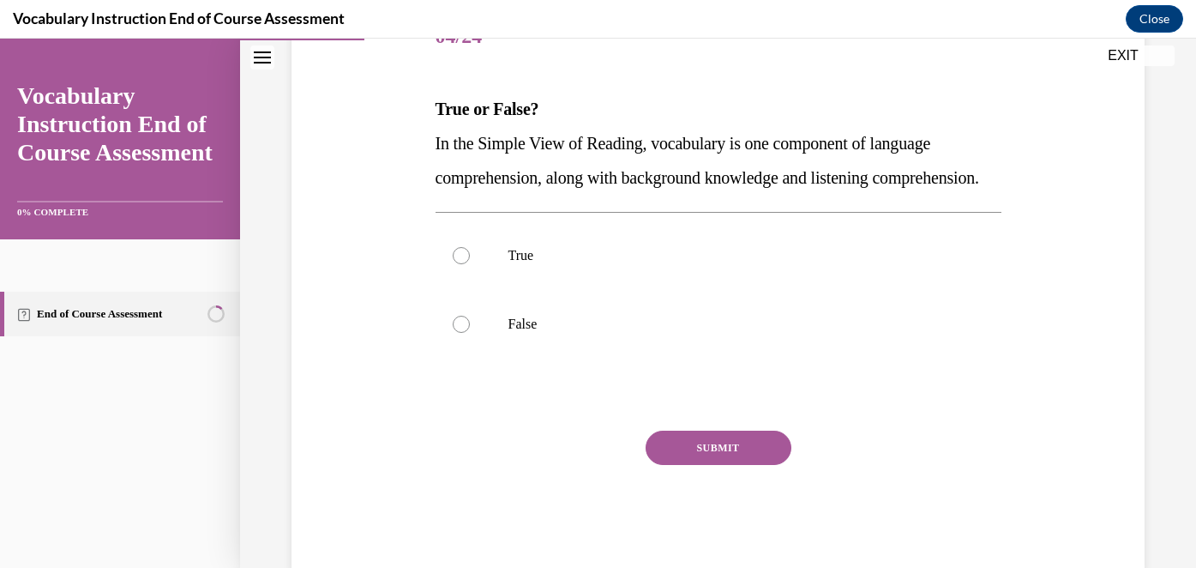
scroll to position [242, 0]
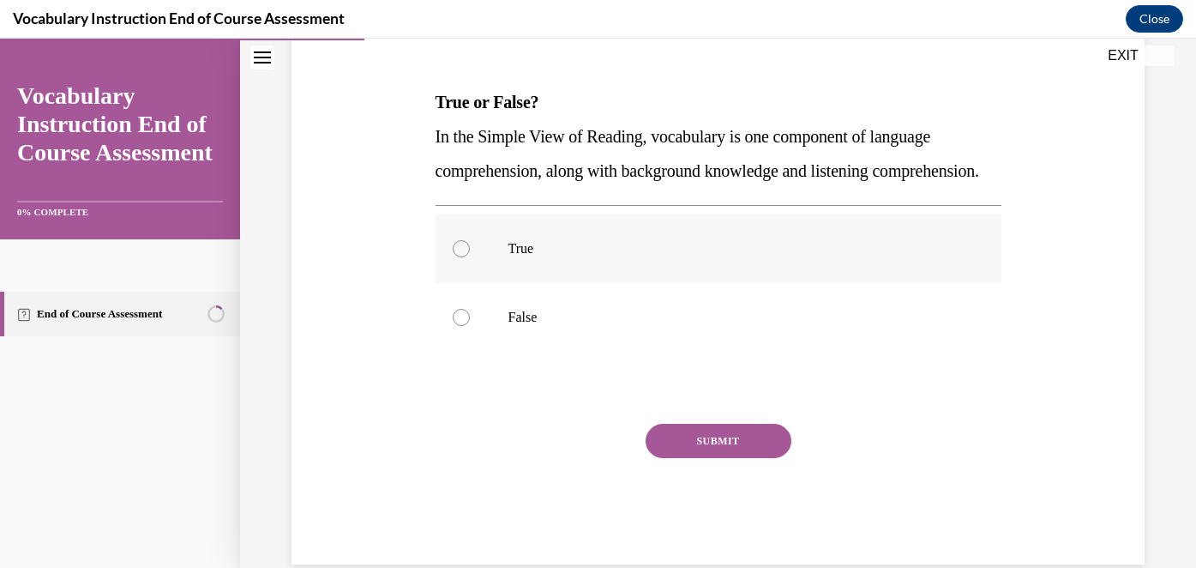
click at [511, 283] on label "True" at bounding box center [718, 248] width 566 height 69
click at [470, 257] on input "True" at bounding box center [461, 248] width 17 height 17
radio input "true"
click at [748, 458] on button "SUBMIT" at bounding box center [719, 440] width 146 height 34
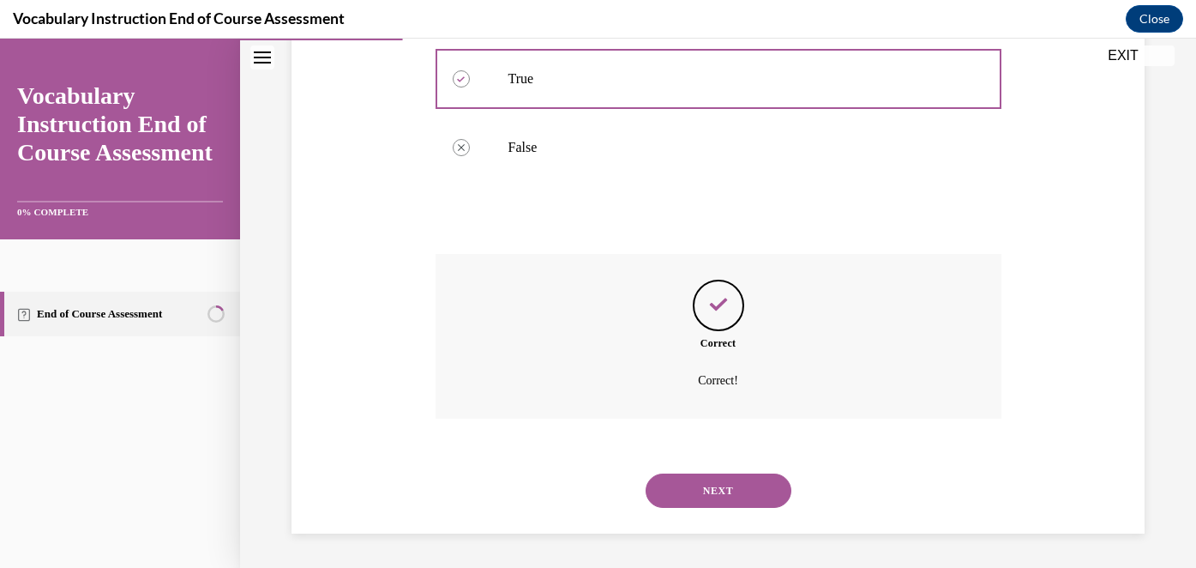
scroll to position [446, 0]
click at [743, 488] on button "NEXT" at bounding box center [719, 490] width 146 height 34
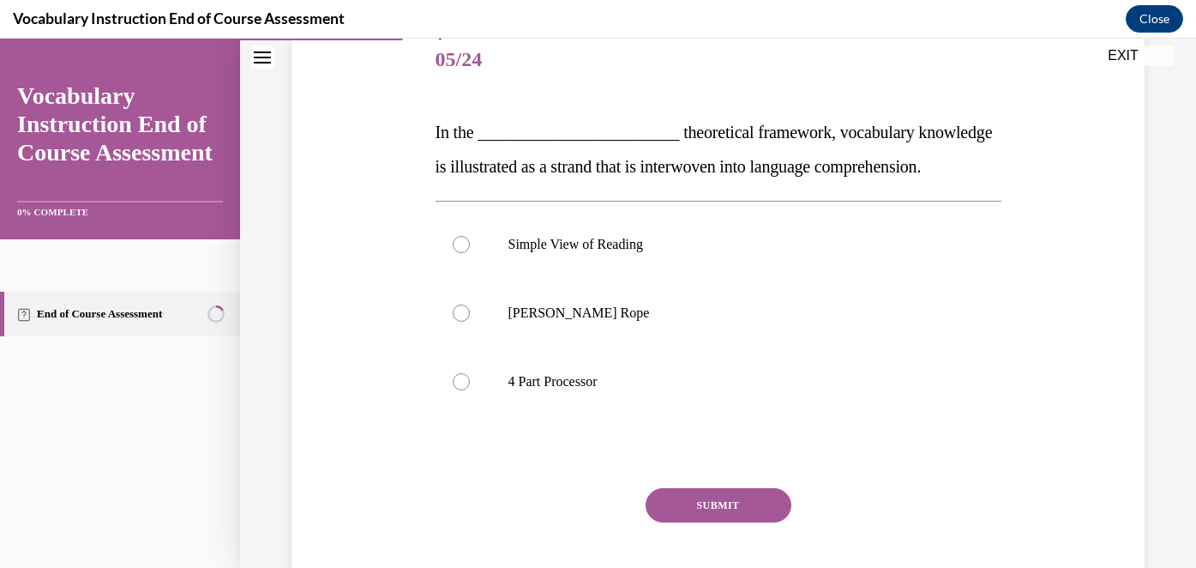
scroll to position [230, 0]
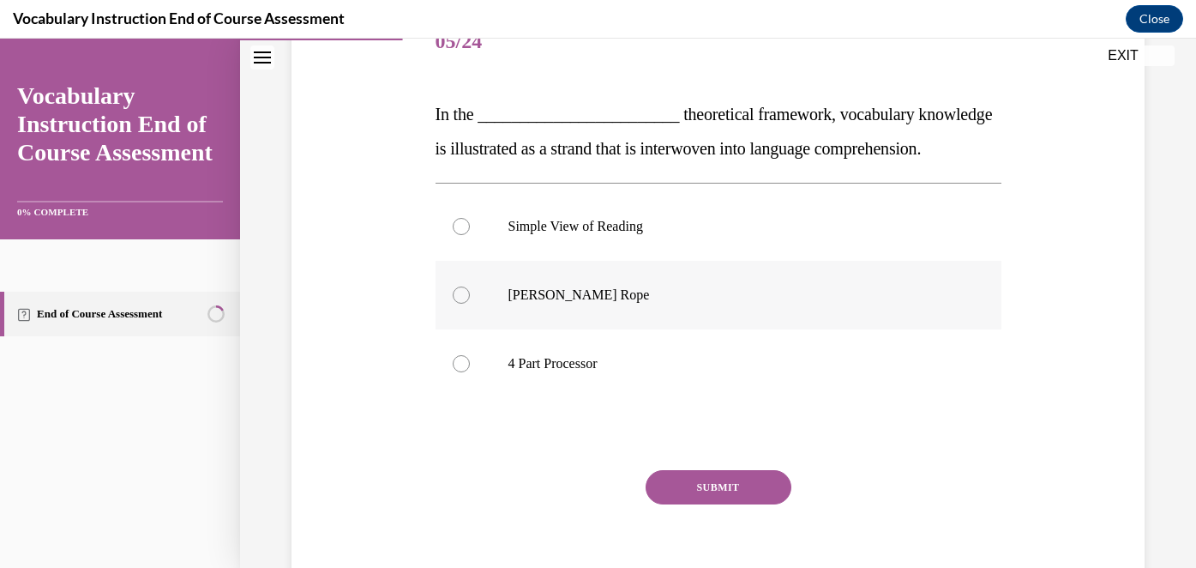
click at [594, 329] on label "Scarborough's Rope" at bounding box center [718, 295] width 566 height 69
click at [470, 303] on input "Scarborough's Rope" at bounding box center [461, 294] width 17 height 17
radio input "true"
click at [719, 504] on button "SUBMIT" at bounding box center [719, 487] width 146 height 34
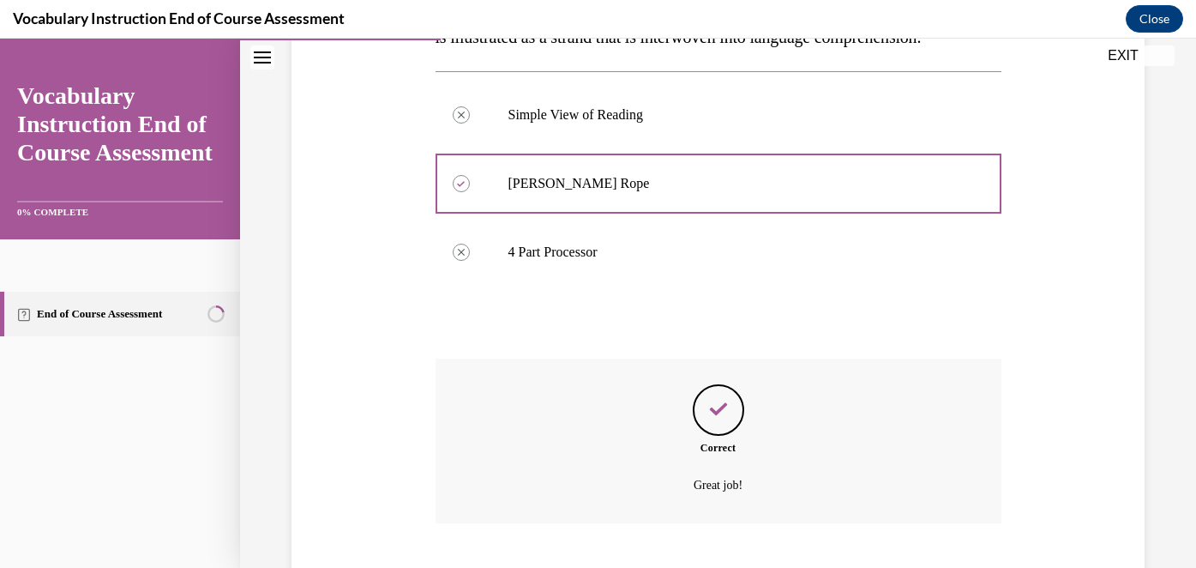
scroll to position [480, 0]
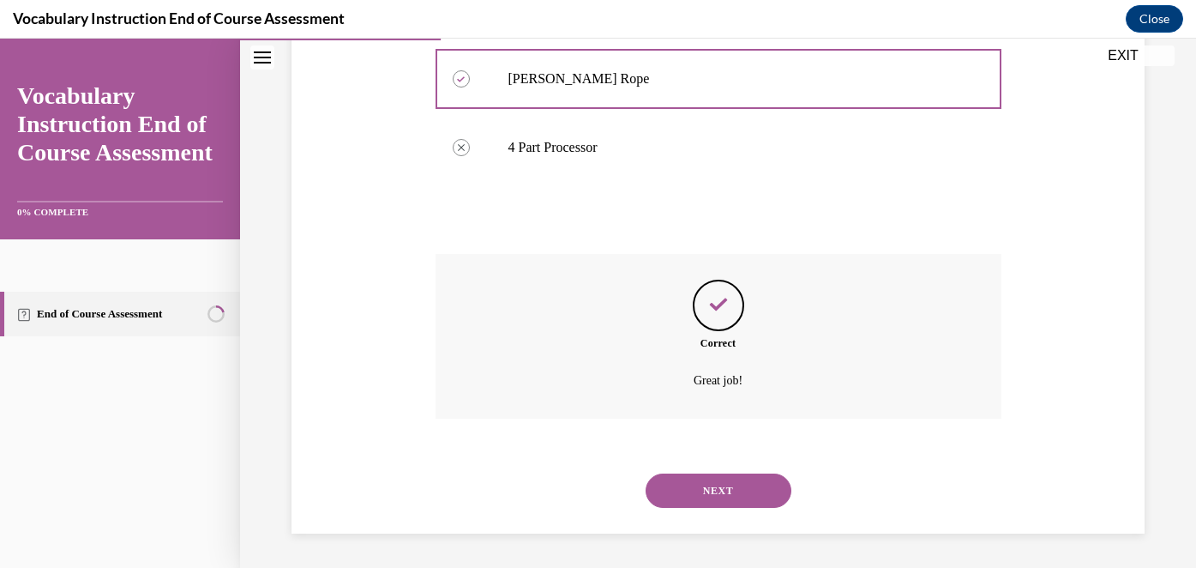
click at [713, 488] on button "NEXT" at bounding box center [719, 490] width 146 height 34
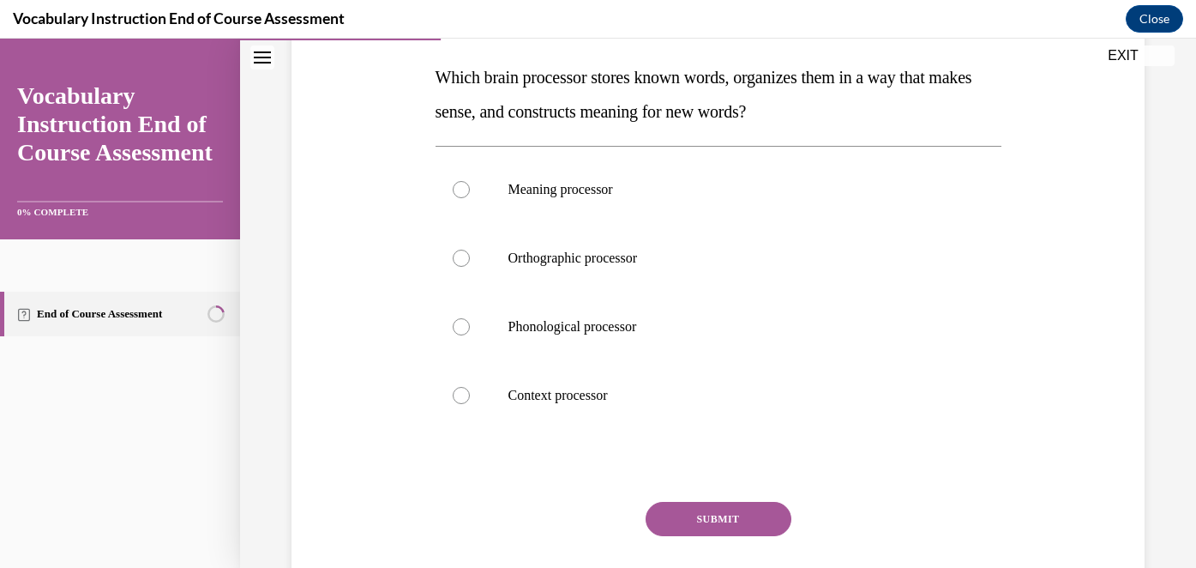
scroll to position [274, 0]
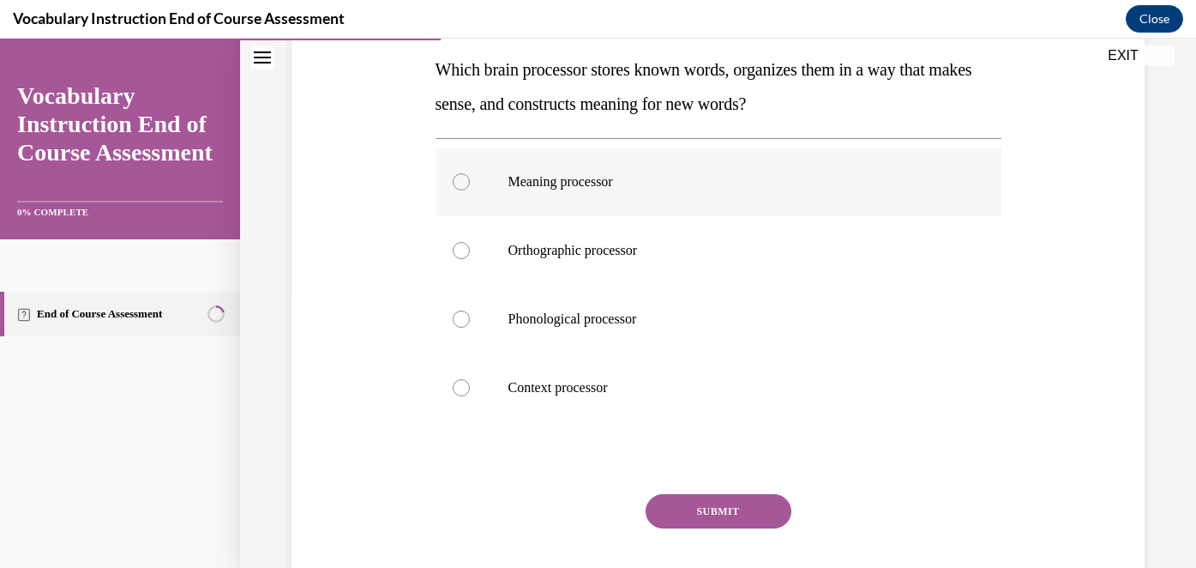
click at [460, 194] on label "Meaning processor" at bounding box center [718, 181] width 566 height 69
click at [460, 190] on input "Meaning processor" at bounding box center [461, 181] width 17 height 17
radio input "true"
click at [696, 507] on button "SUBMIT" at bounding box center [719, 511] width 146 height 34
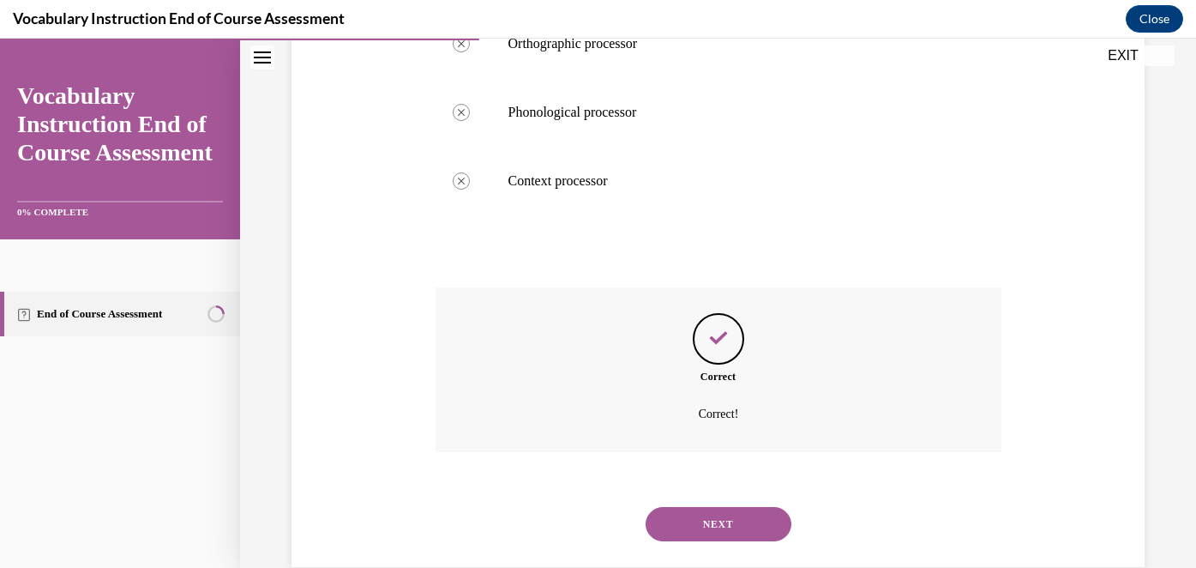
scroll to position [514, 0]
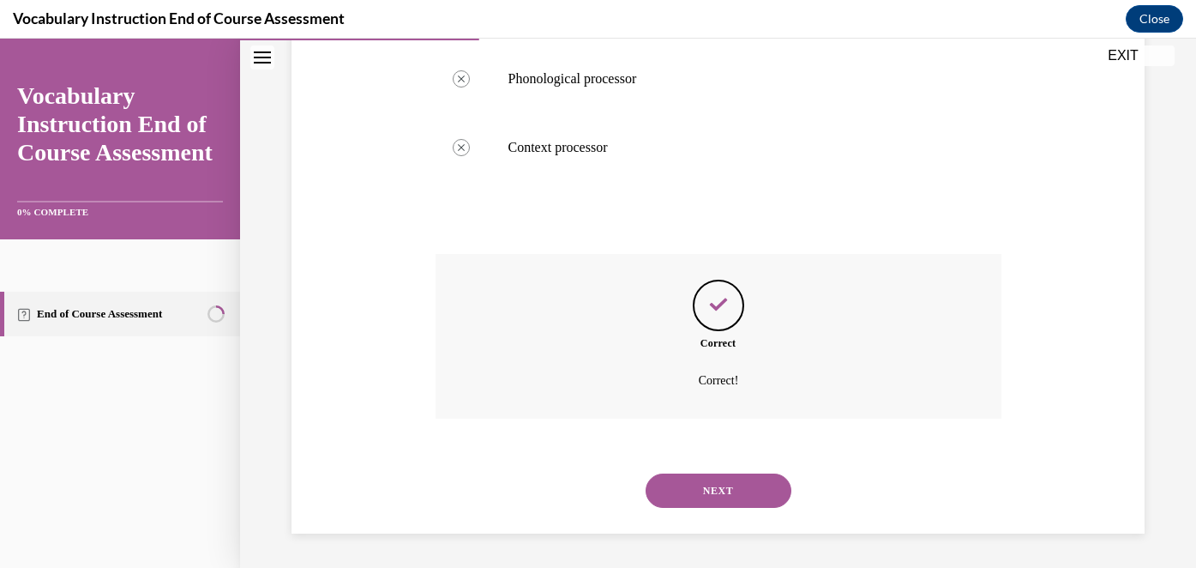
click at [696, 507] on button "NEXT" at bounding box center [719, 490] width 146 height 34
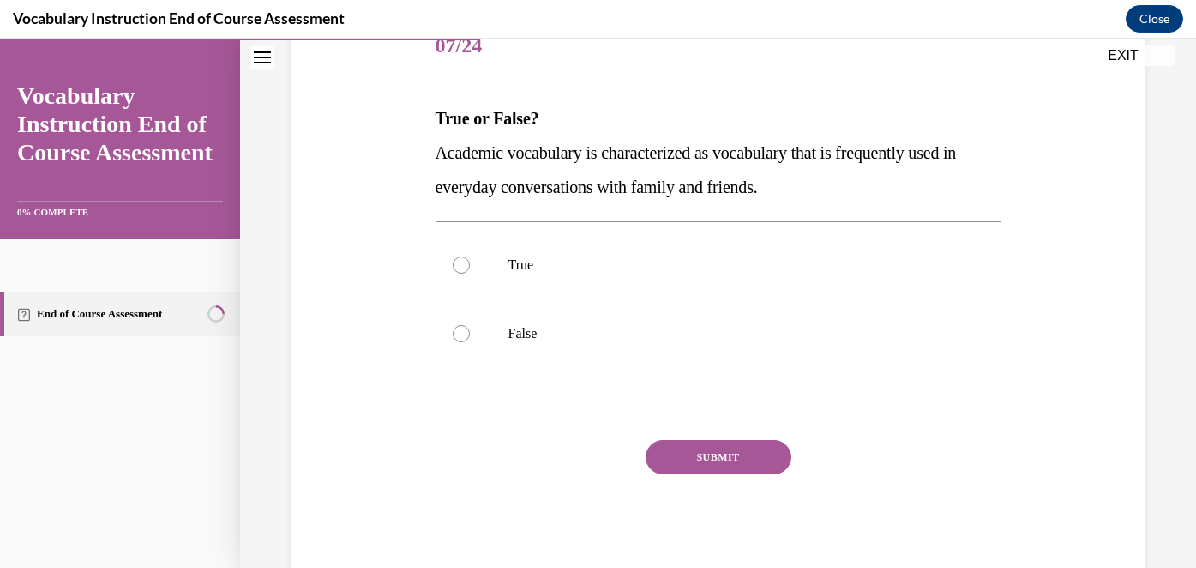
scroll to position [247, 0]
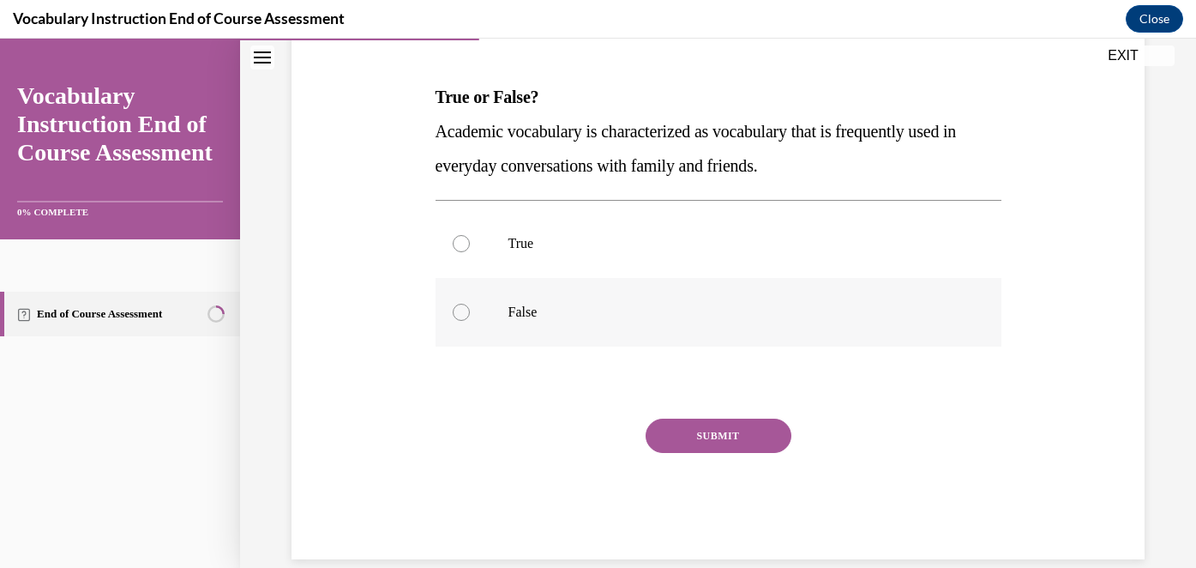
click at [481, 316] on label "False" at bounding box center [718, 312] width 566 height 69
click at [470, 316] on input "False" at bounding box center [461, 311] width 17 height 17
radio input "true"
click at [734, 446] on button "SUBMIT" at bounding box center [719, 435] width 146 height 34
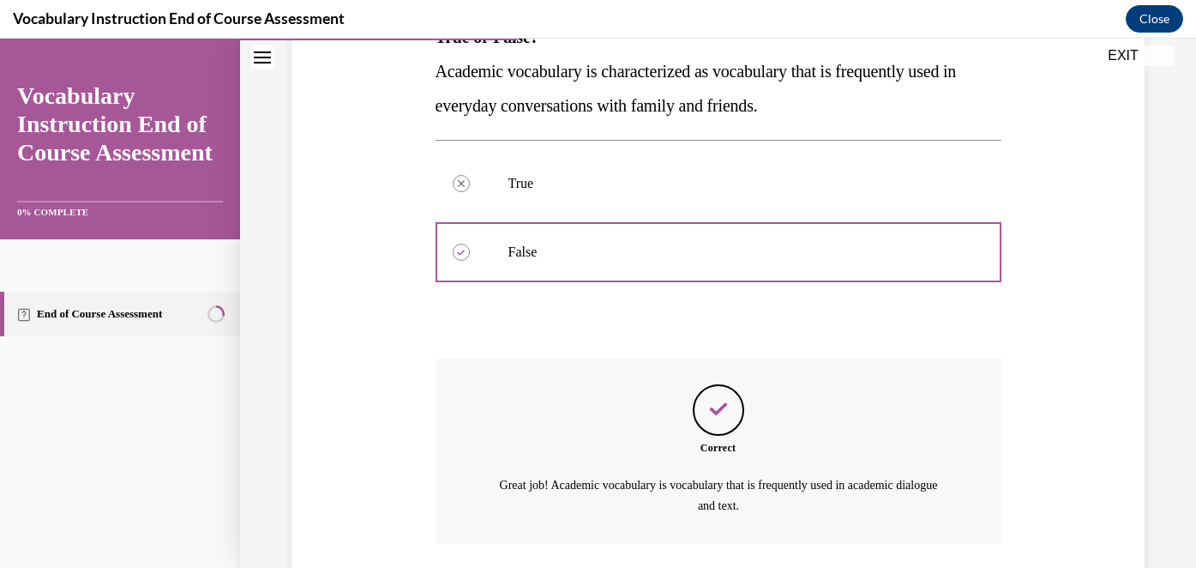
scroll to position [431, 0]
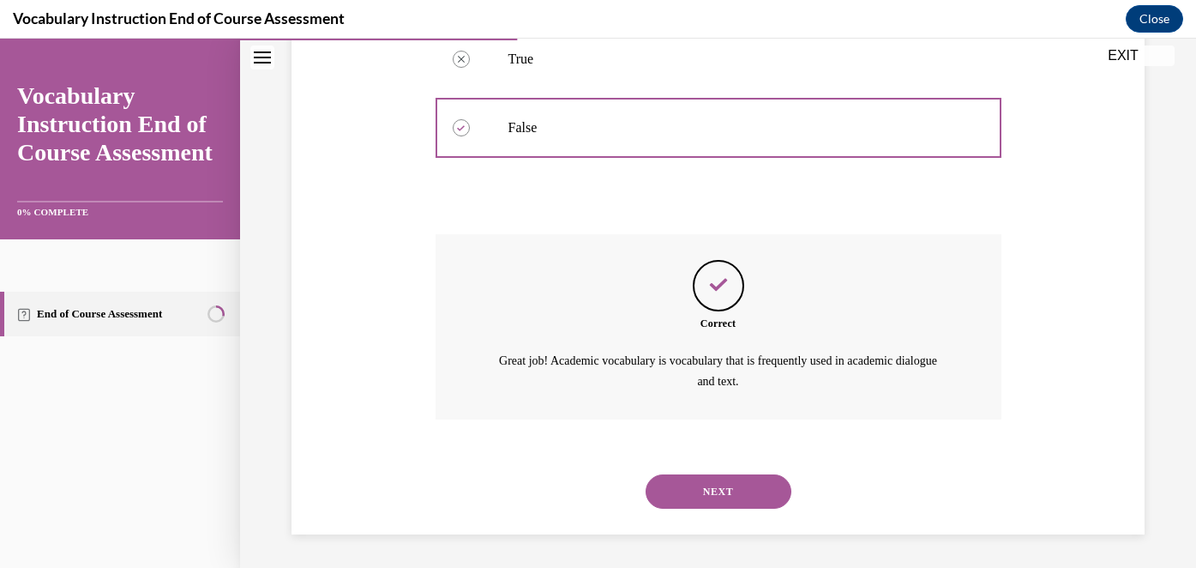
click at [730, 478] on button "NEXT" at bounding box center [719, 491] width 146 height 34
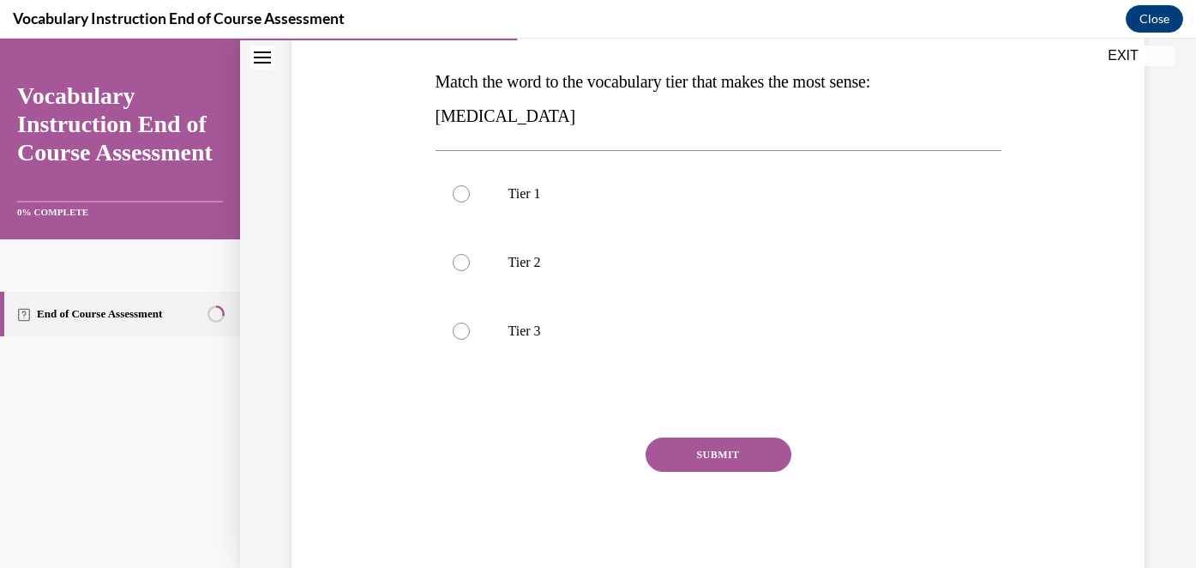
scroll to position [259, 0]
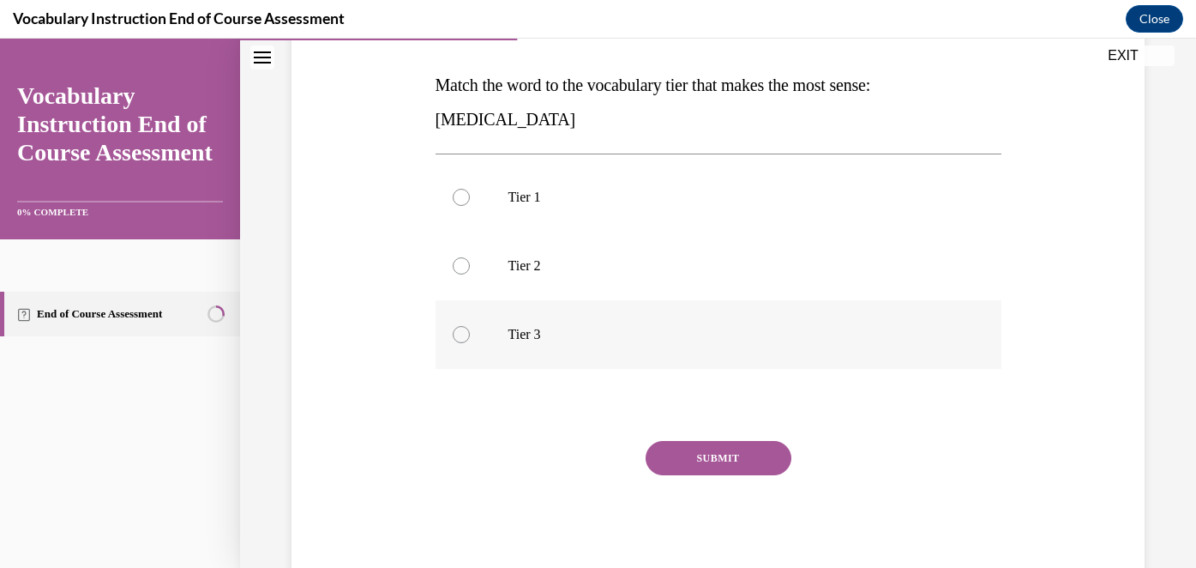
click at [518, 327] on p "Tier 3" at bounding box center [733, 334] width 450 height 17
click at [470, 327] on input "Tier 3" at bounding box center [461, 334] width 17 height 17
radio input "true"
click at [718, 458] on button "SUBMIT" at bounding box center [719, 458] width 146 height 34
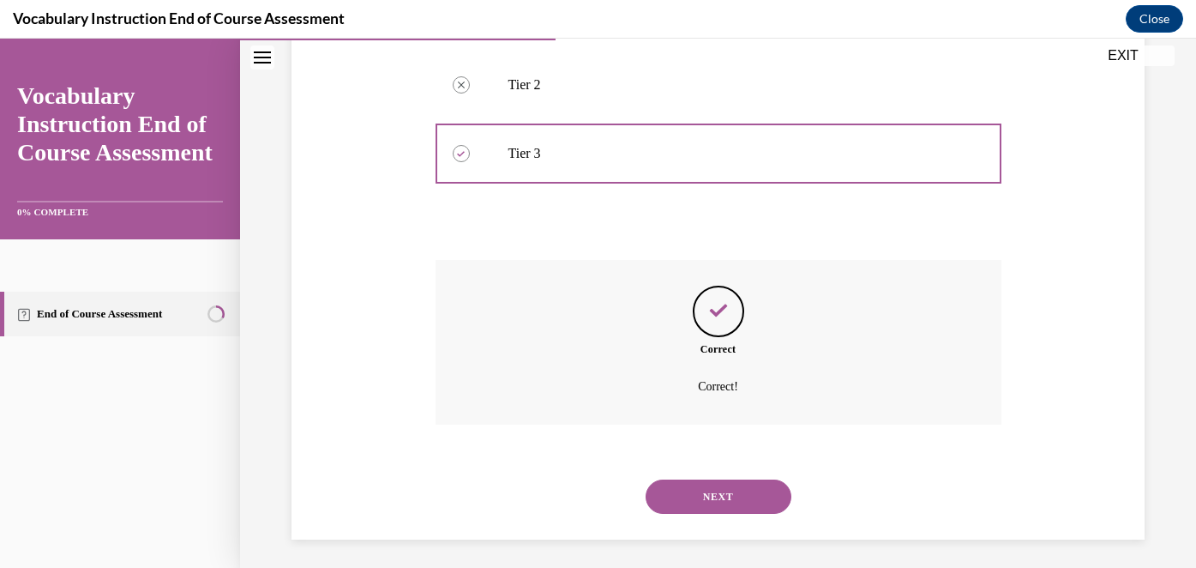
scroll to position [446, 0]
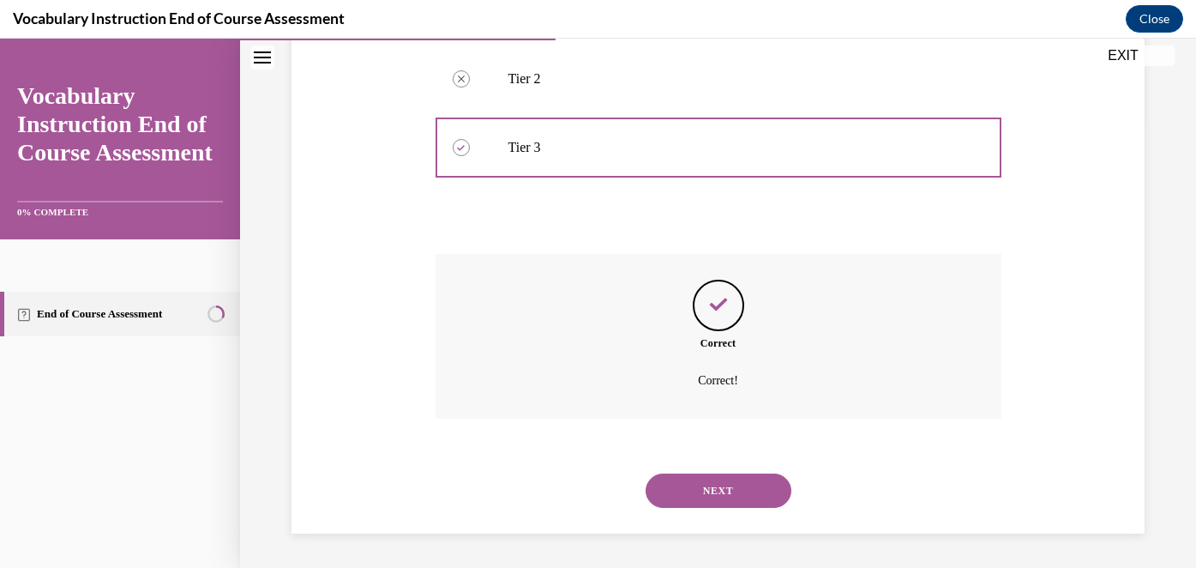
click at [719, 488] on button "NEXT" at bounding box center [719, 490] width 146 height 34
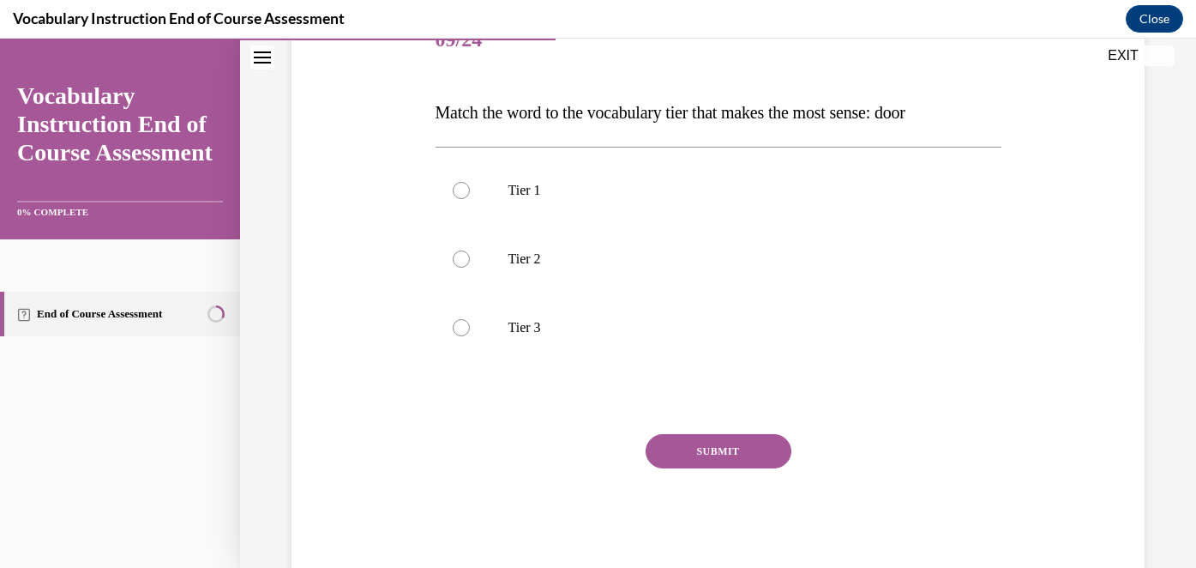
scroll to position [243, 0]
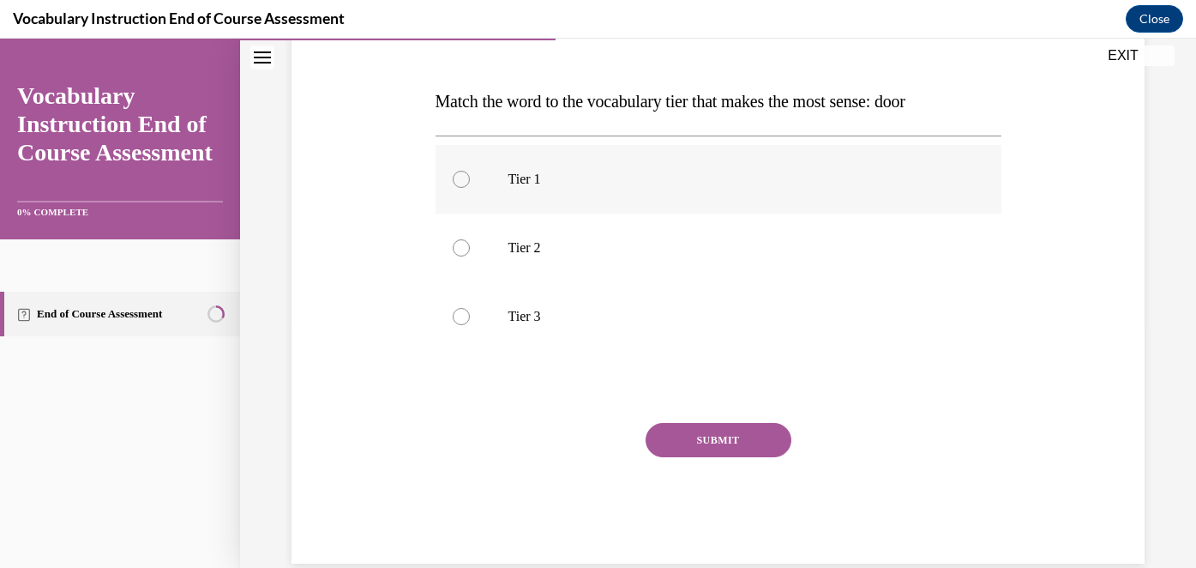
click at [505, 174] on label "Tier 1" at bounding box center [718, 179] width 566 height 69
click at [470, 174] on input "Tier 1" at bounding box center [461, 179] width 17 height 17
radio input "true"
click at [700, 436] on button "SUBMIT" at bounding box center [719, 440] width 146 height 34
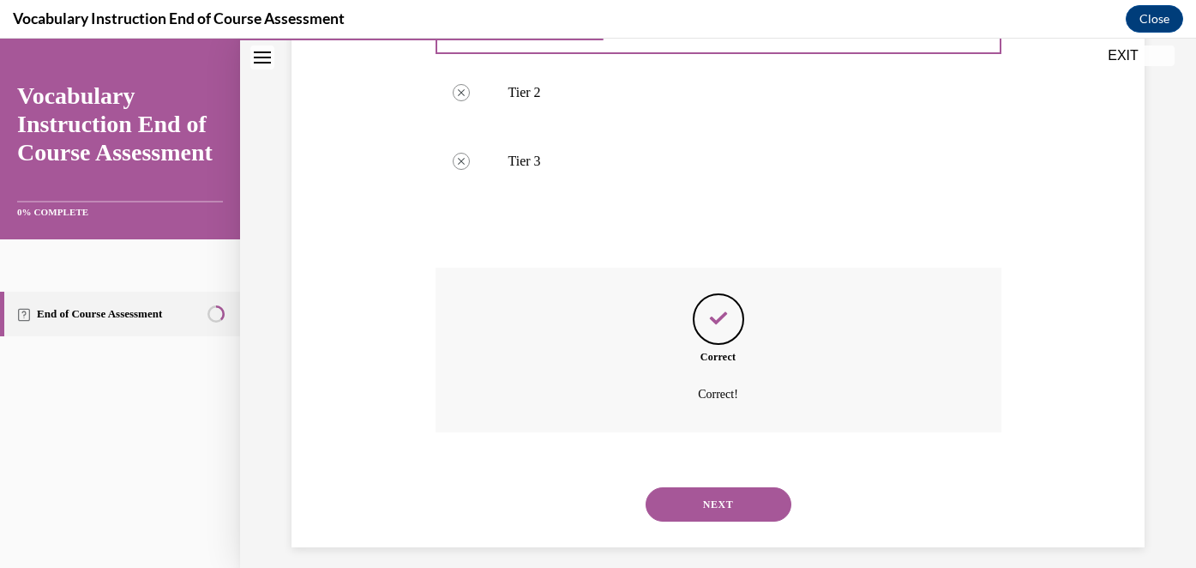
scroll to position [411, 0]
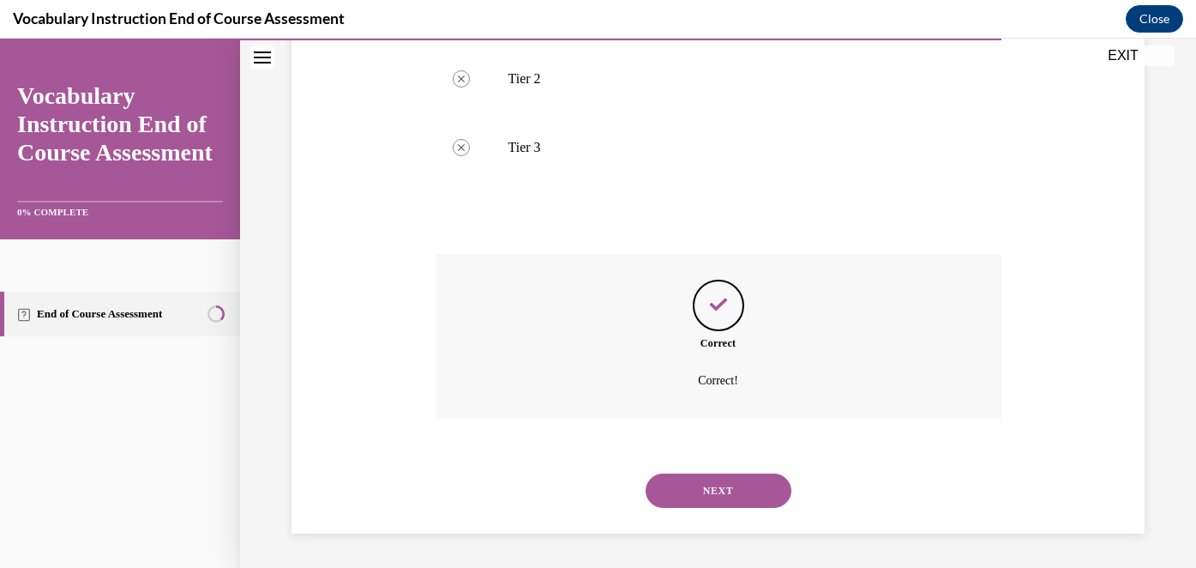
click at [706, 485] on button "NEXT" at bounding box center [719, 490] width 146 height 34
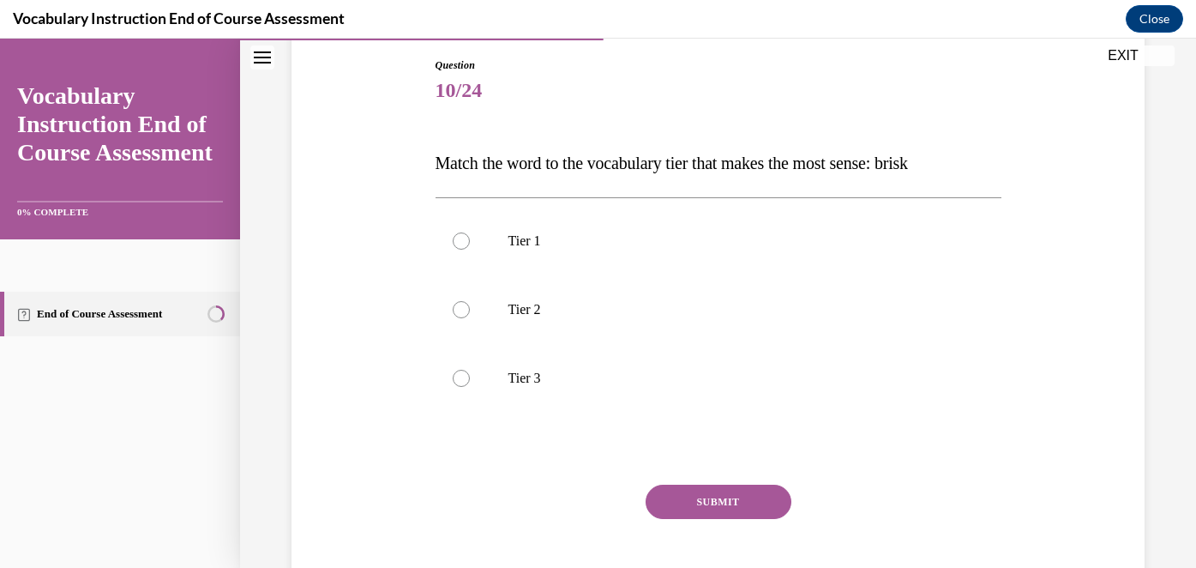
scroll to position [188, 0]
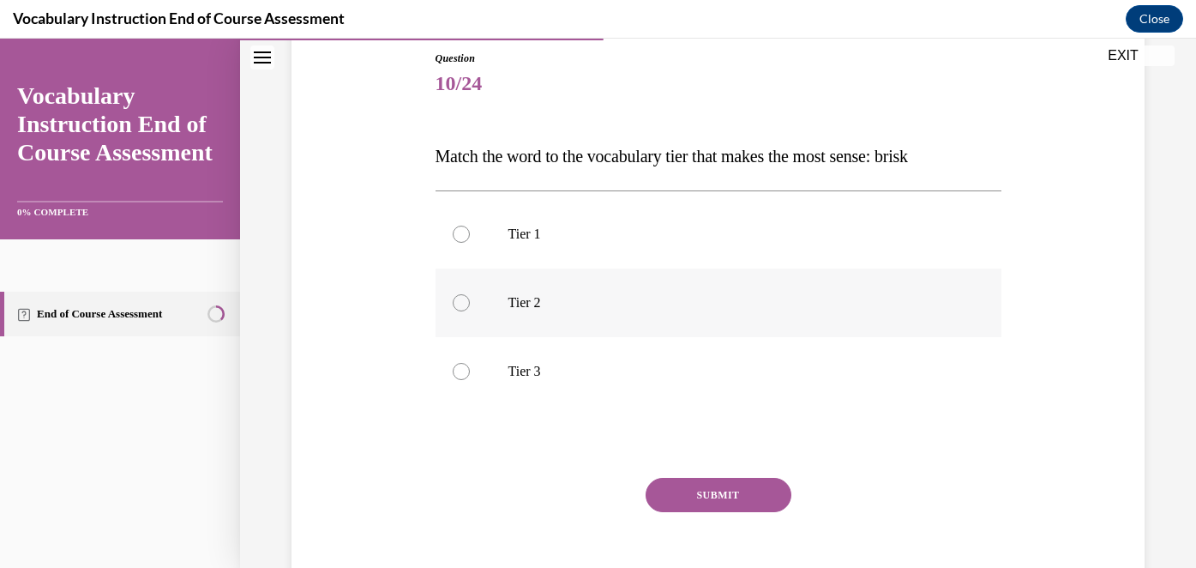
click at [633, 297] on p "Tier 2" at bounding box center [733, 302] width 450 height 17
click at [470, 297] on input "Tier 2" at bounding box center [461, 302] width 17 height 17
radio input "true"
click at [739, 496] on button "SUBMIT" at bounding box center [719, 495] width 146 height 34
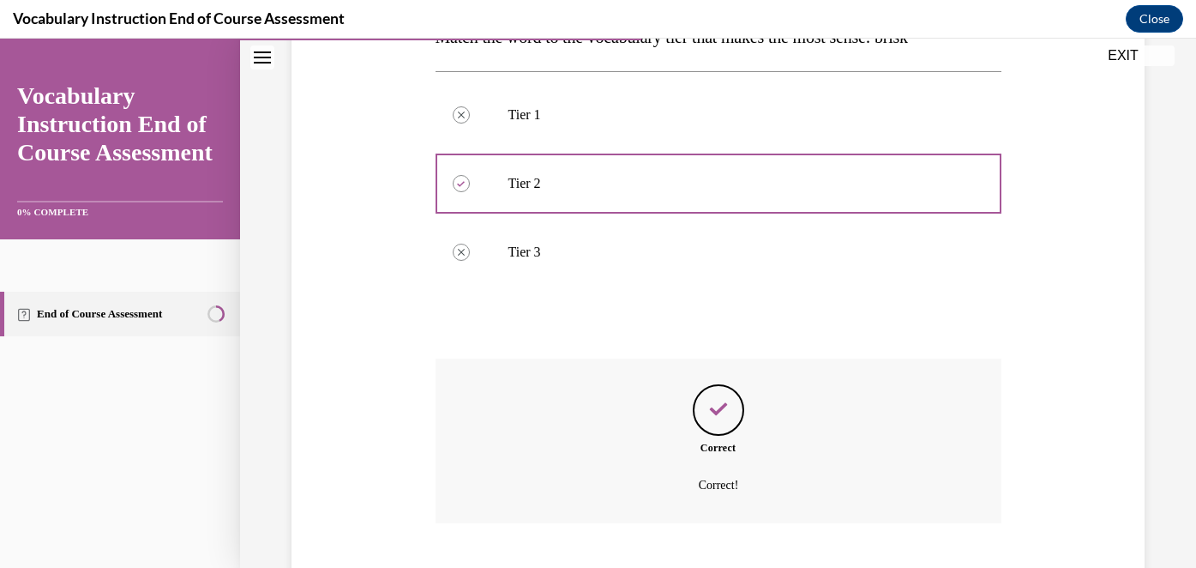
scroll to position [411, 0]
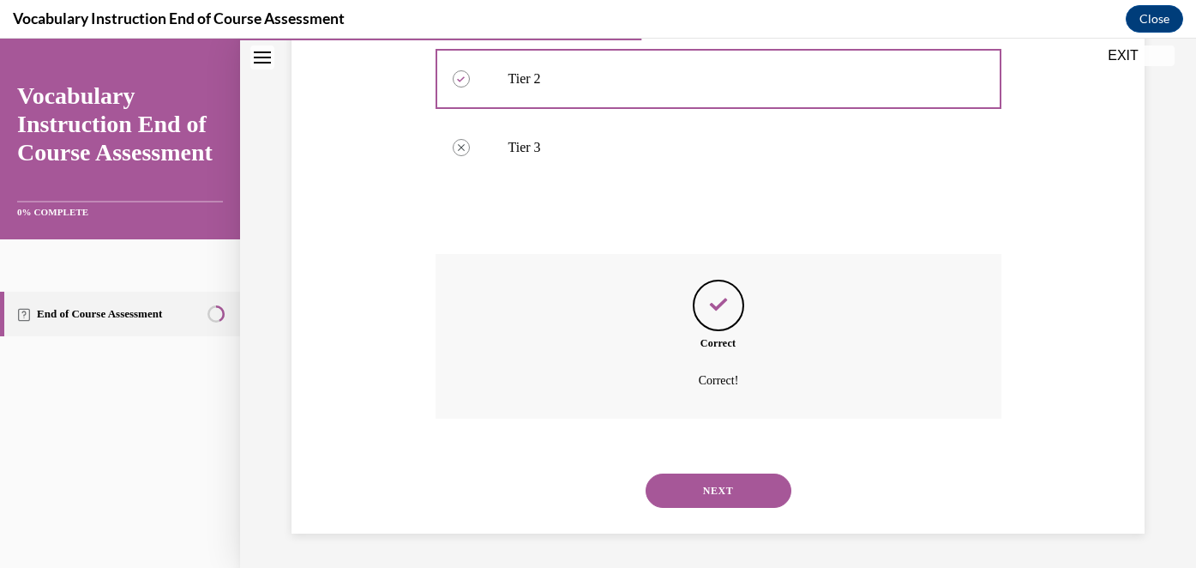
click at [739, 496] on button "NEXT" at bounding box center [719, 490] width 146 height 34
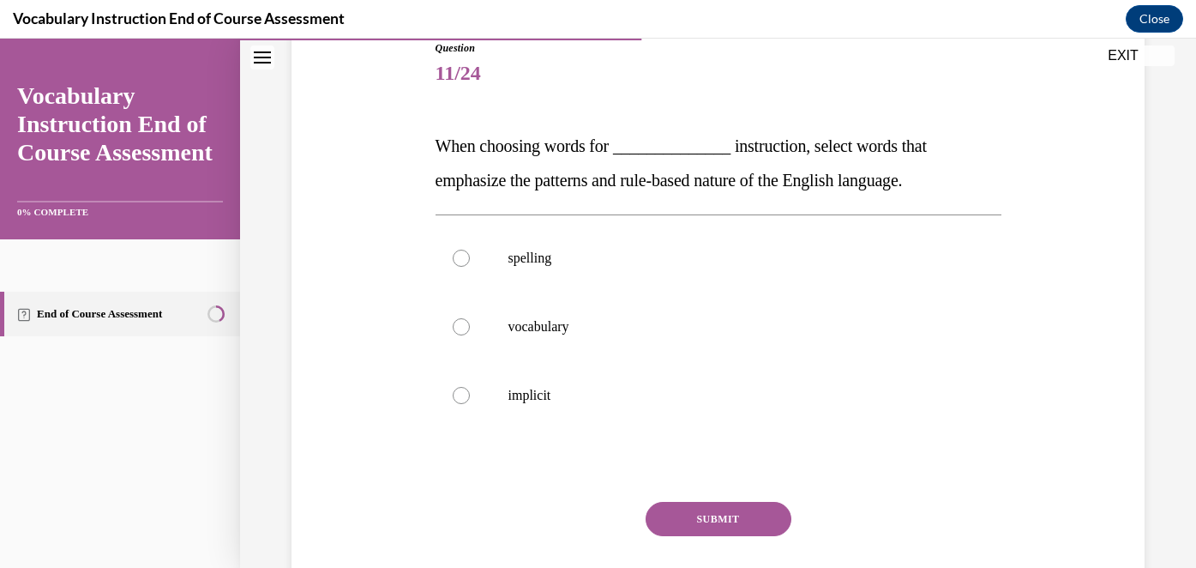
scroll to position [201, 0]
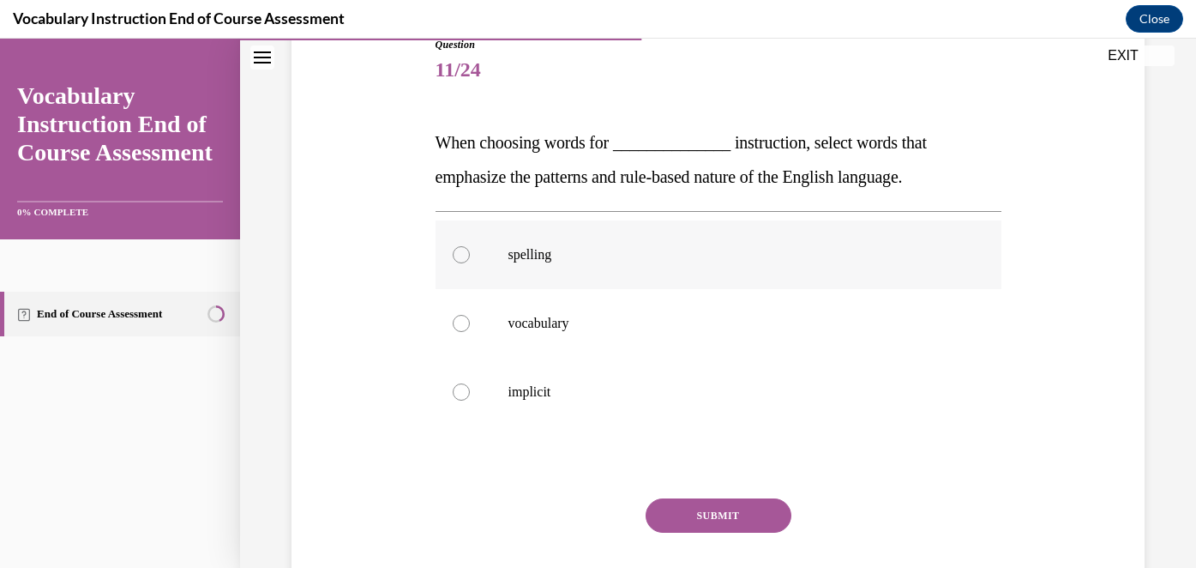
click at [532, 253] on p "spelling" at bounding box center [733, 254] width 450 height 17
click at [470, 253] on input "spelling" at bounding box center [461, 254] width 17 height 17
radio input "true"
click at [707, 514] on button "SUBMIT" at bounding box center [719, 515] width 146 height 34
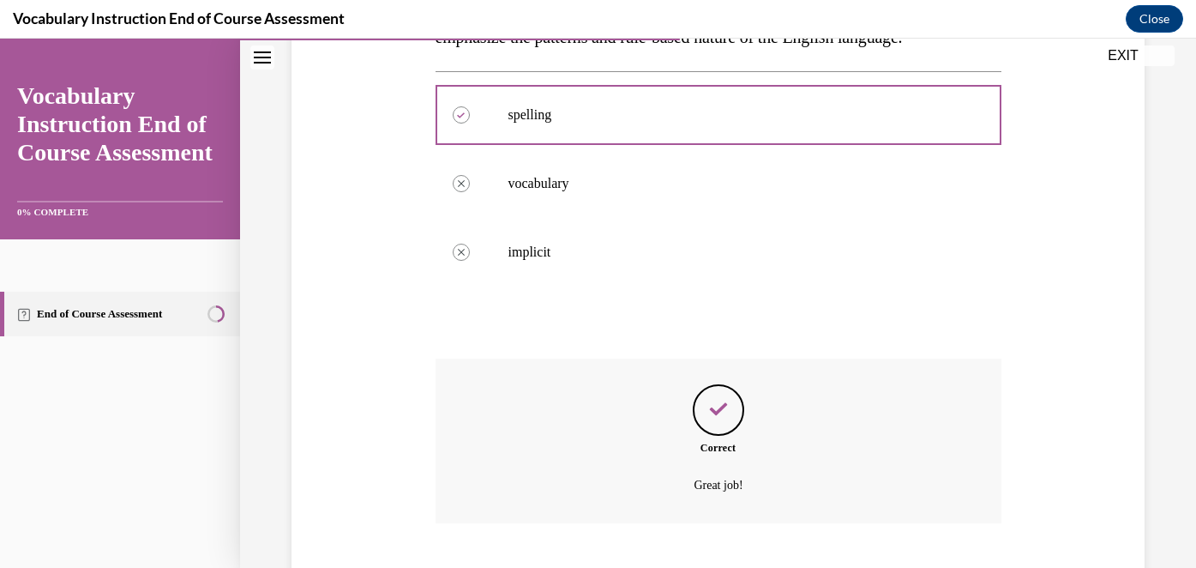
scroll to position [446, 0]
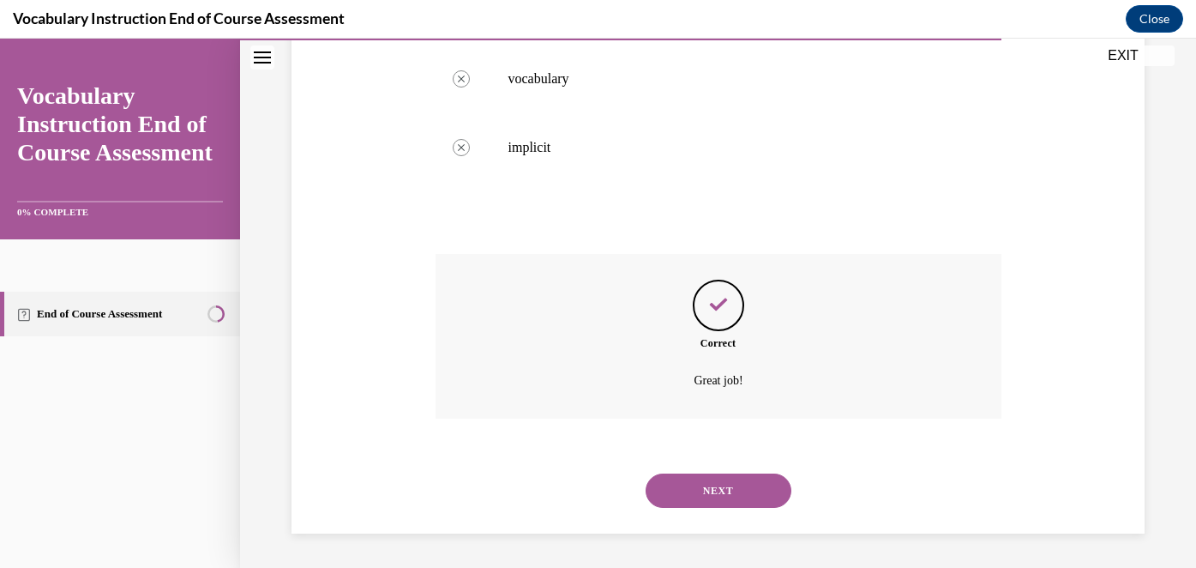
click at [708, 509] on div "NEXT" at bounding box center [718, 490] width 566 height 69
click at [712, 496] on button "NEXT" at bounding box center [719, 490] width 146 height 34
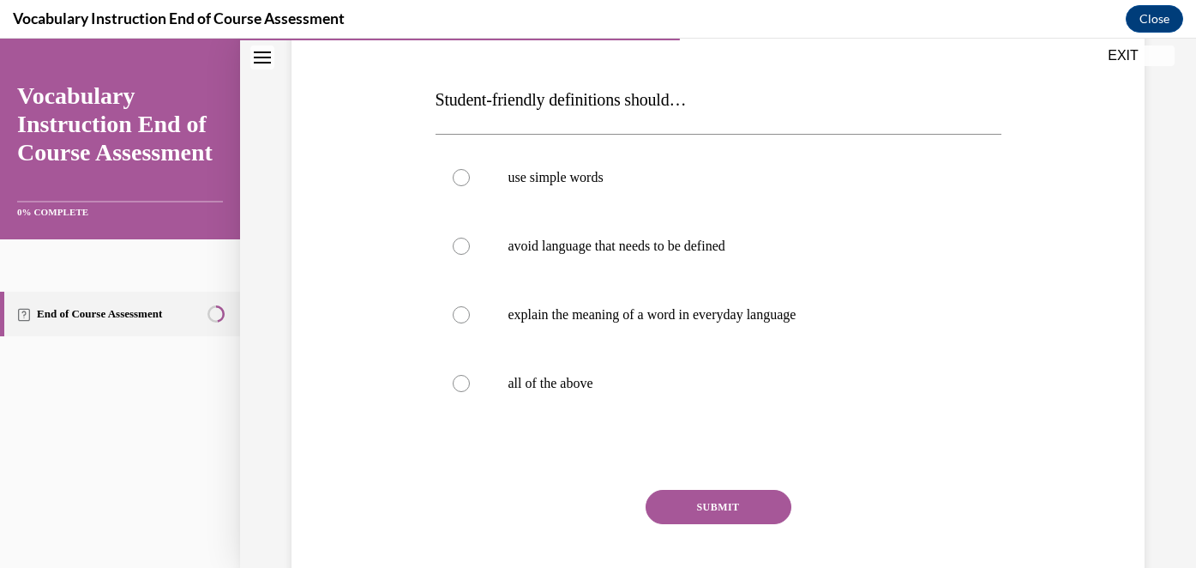
scroll to position [249, 0]
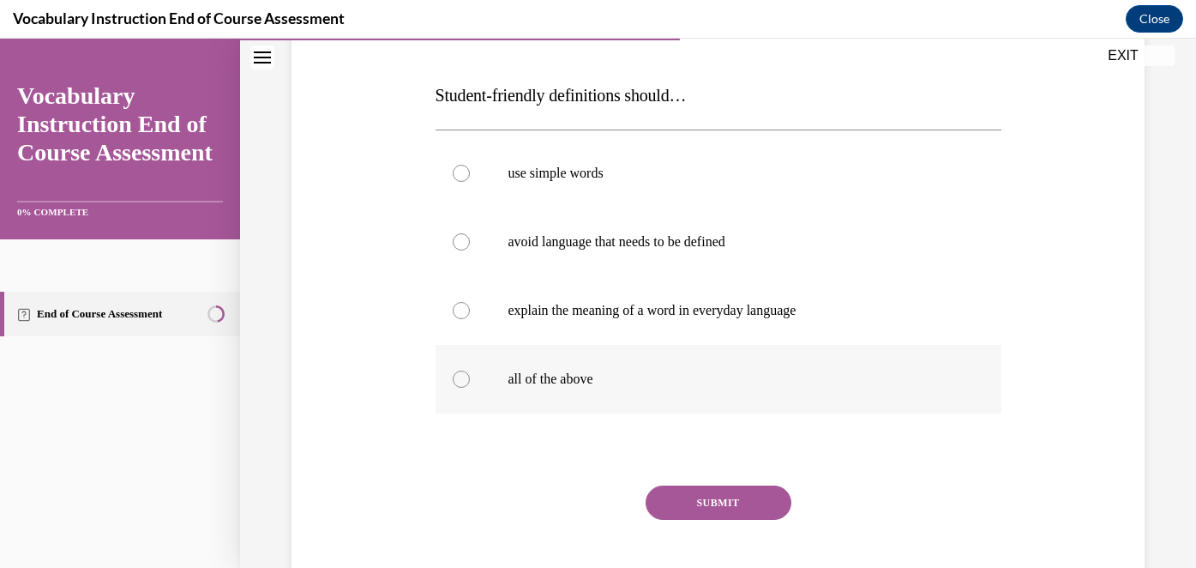
click at [490, 373] on label "all of the above" at bounding box center [718, 379] width 566 height 69
click at [470, 373] on input "all of the above" at bounding box center [461, 378] width 17 height 17
radio input "true"
click at [710, 499] on button "SUBMIT" at bounding box center [719, 502] width 146 height 34
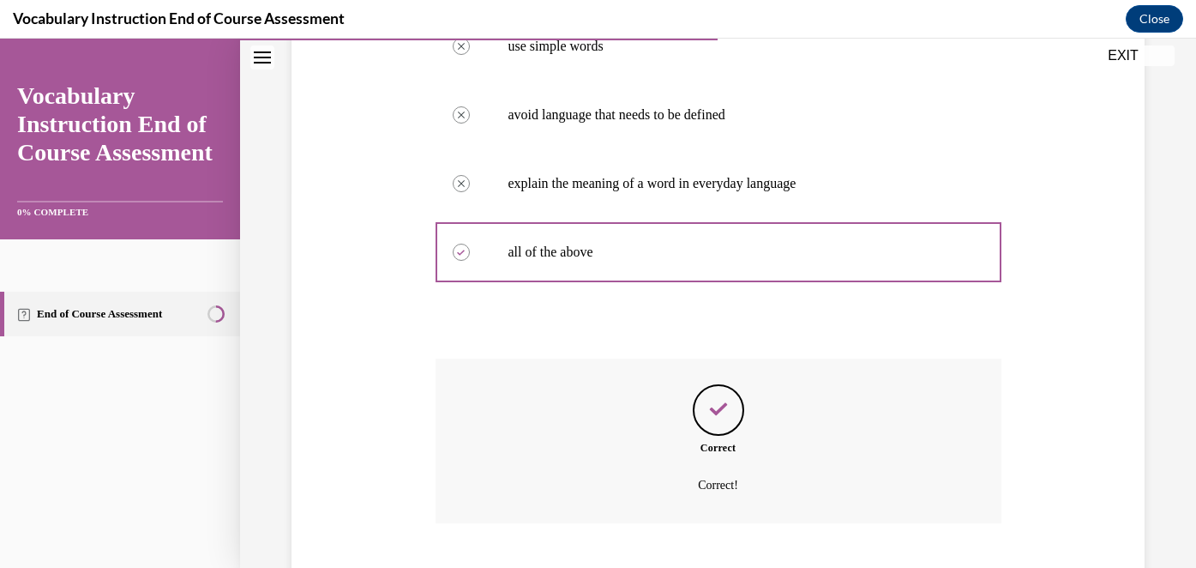
scroll to position [480, 0]
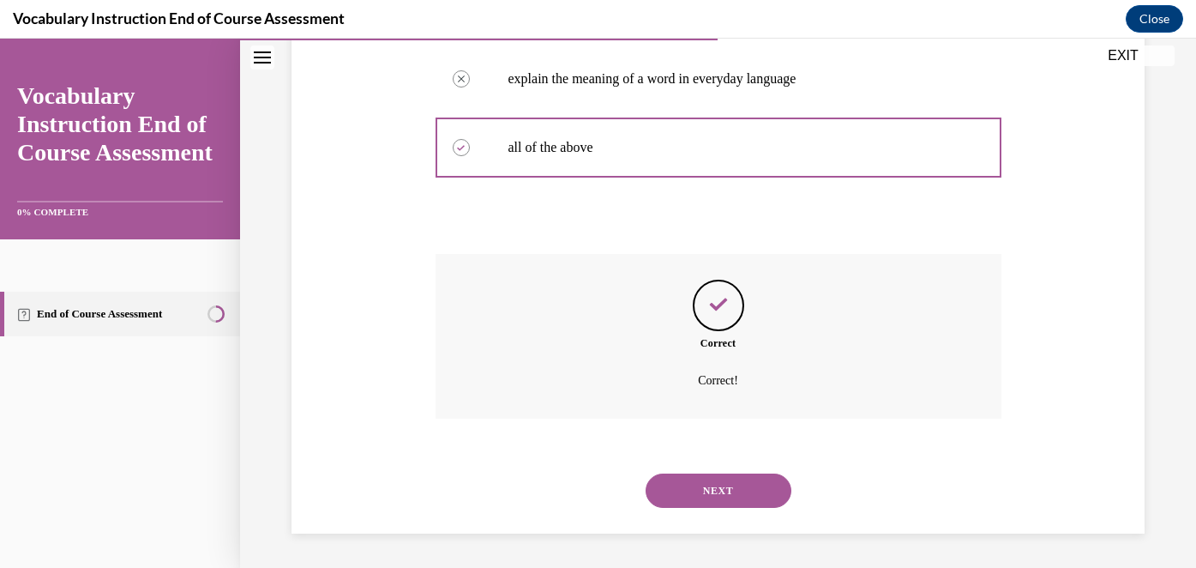
click at [712, 492] on button "NEXT" at bounding box center [719, 490] width 146 height 34
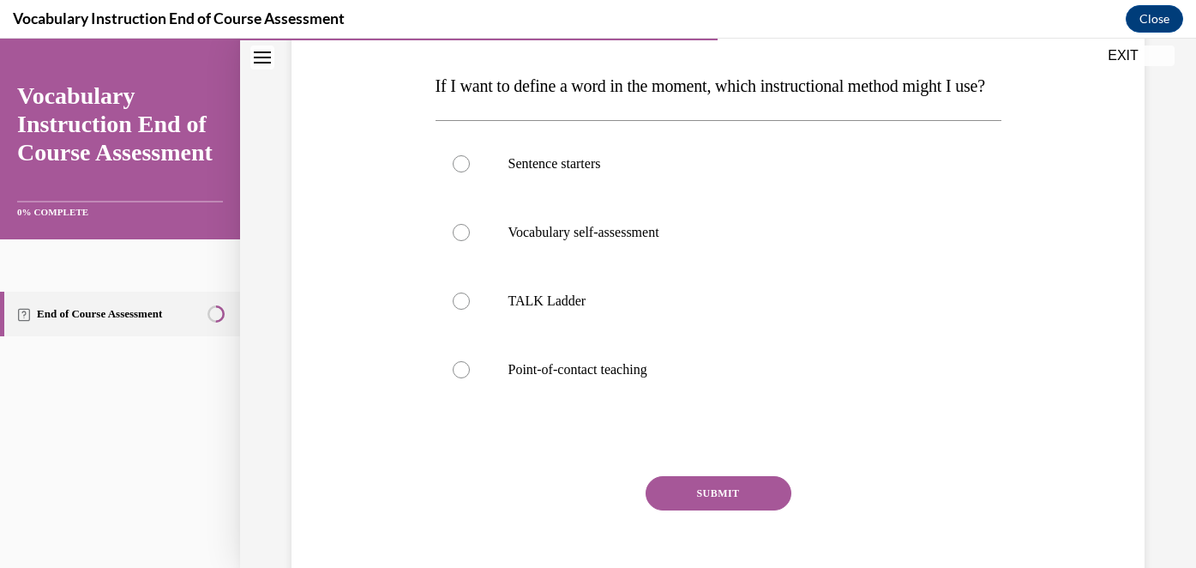
scroll to position [253, 0]
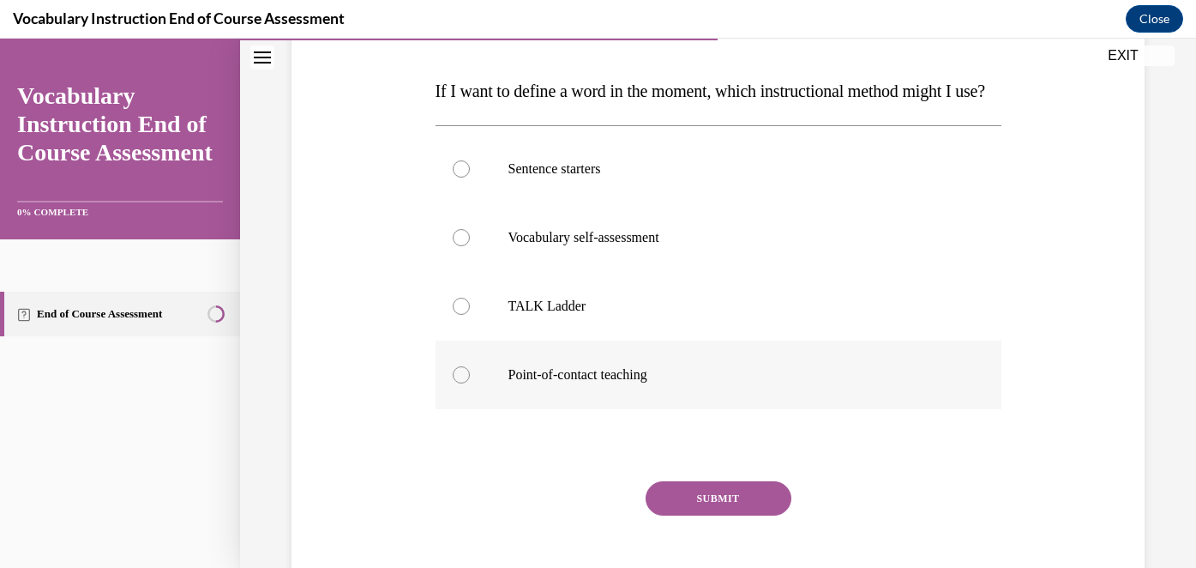
click at [463, 383] on div at bounding box center [461, 374] width 17 height 17
click at [463, 383] on input "Point-of-contact teaching" at bounding box center [461, 374] width 17 height 17
radio input "true"
click at [699, 515] on button "SUBMIT" at bounding box center [719, 498] width 146 height 34
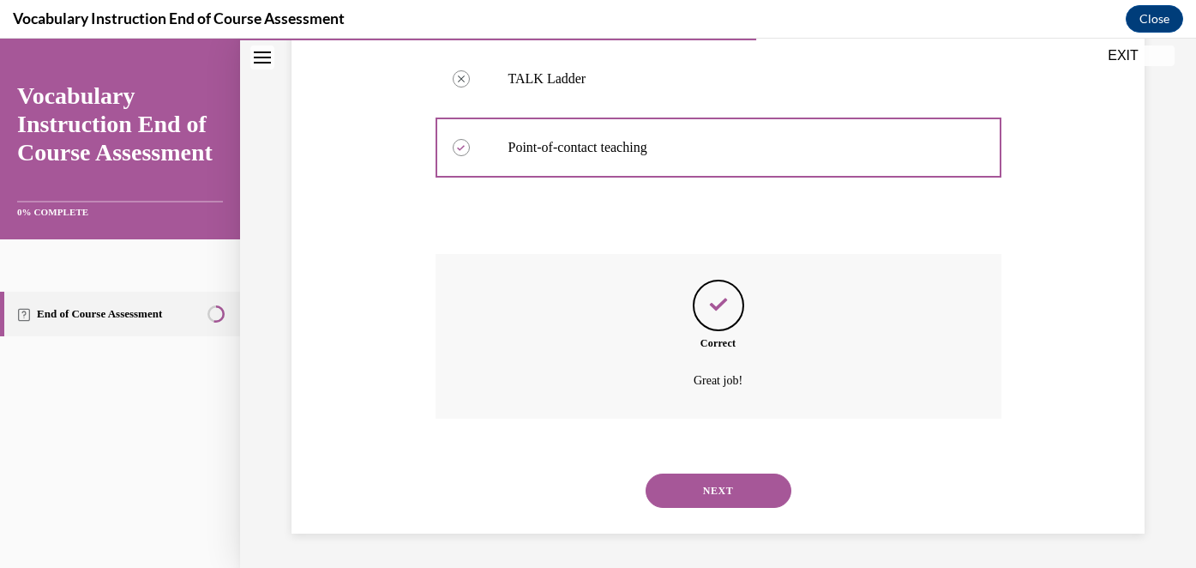
scroll to position [514, 0]
click at [722, 475] on button "NEXT" at bounding box center [719, 490] width 146 height 34
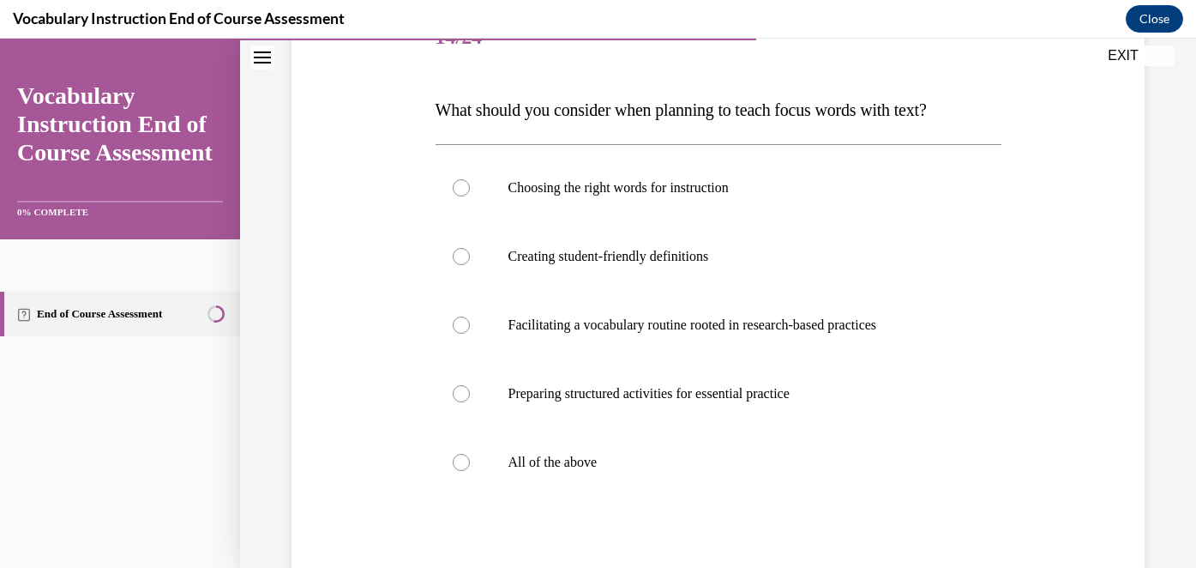
scroll to position [255, 0]
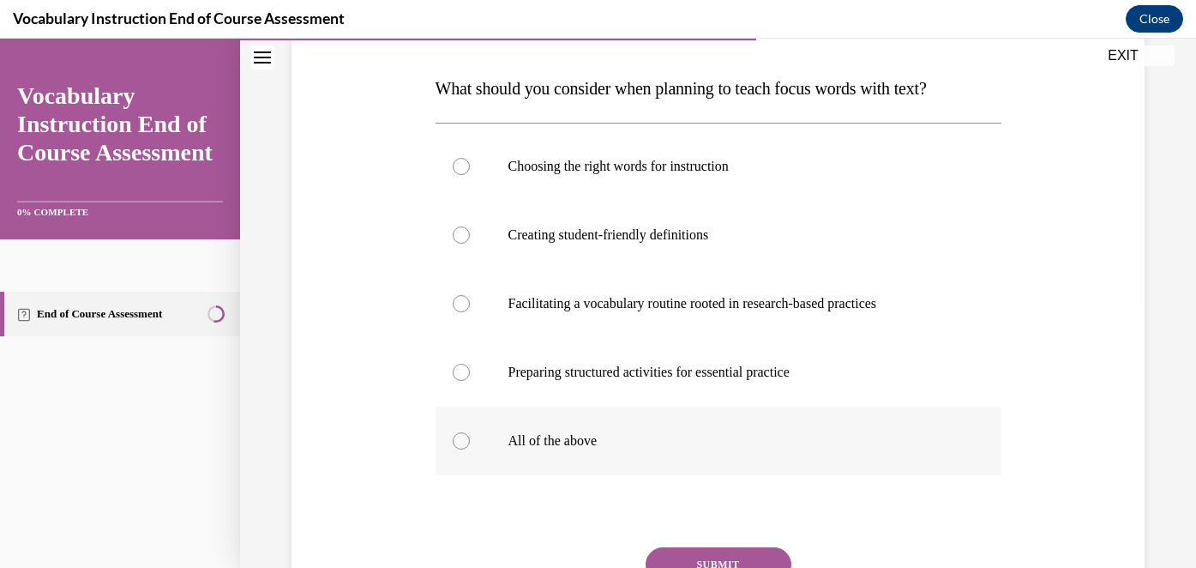
click at [536, 442] on p "All of the above" at bounding box center [733, 440] width 450 height 17
click at [470, 442] on input "All of the above" at bounding box center [461, 440] width 17 height 17
radio input "true"
click at [747, 556] on button "SUBMIT" at bounding box center [719, 564] width 146 height 34
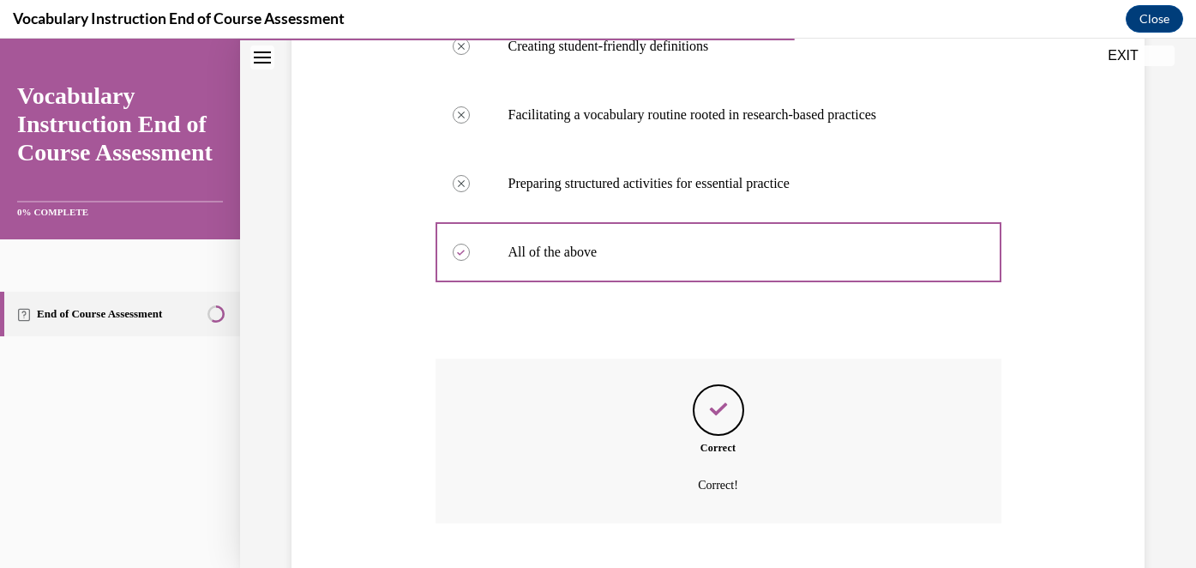
scroll to position [549, 0]
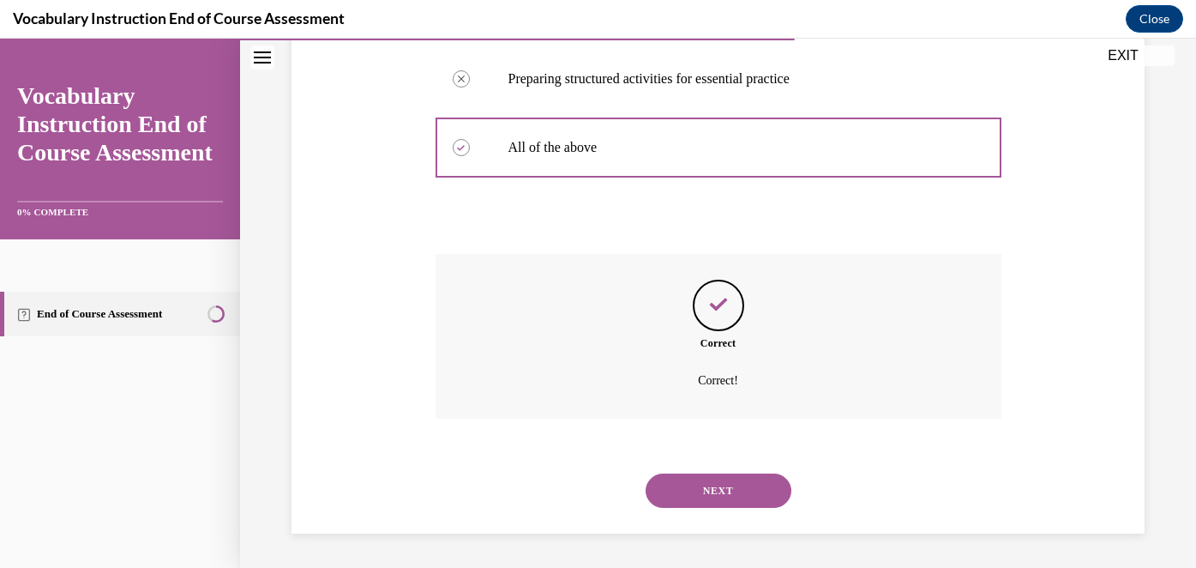
click at [728, 492] on button "NEXT" at bounding box center [719, 490] width 146 height 34
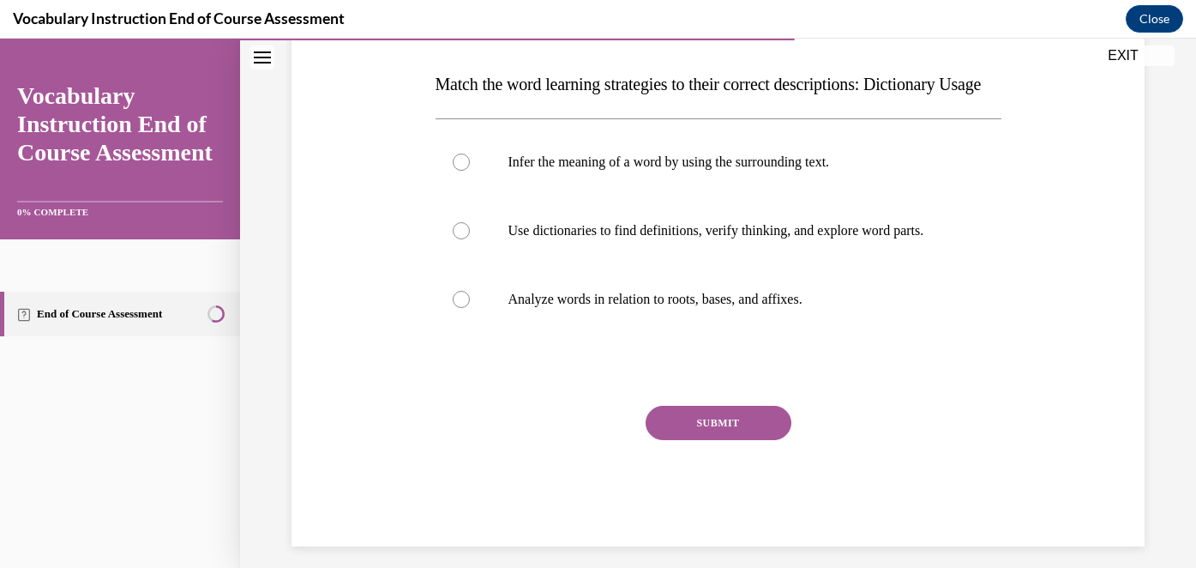
scroll to position [261, 0]
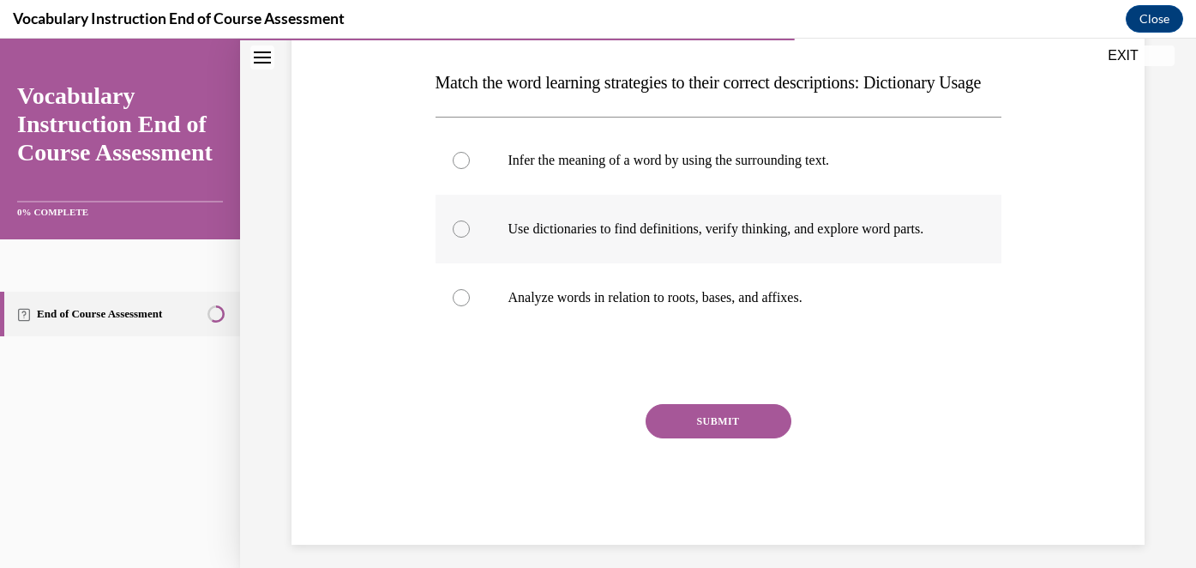
click at [544, 237] on p "Use dictionaries to find definitions, verify thinking, and explore word parts." at bounding box center [733, 228] width 450 height 17
click at [470, 237] on input "Use dictionaries to find definitions, verify thinking, and explore word parts." at bounding box center [461, 228] width 17 height 17
radio input "true"
click at [705, 438] on button "SUBMIT" at bounding box center [719, 421] width 146 height 34
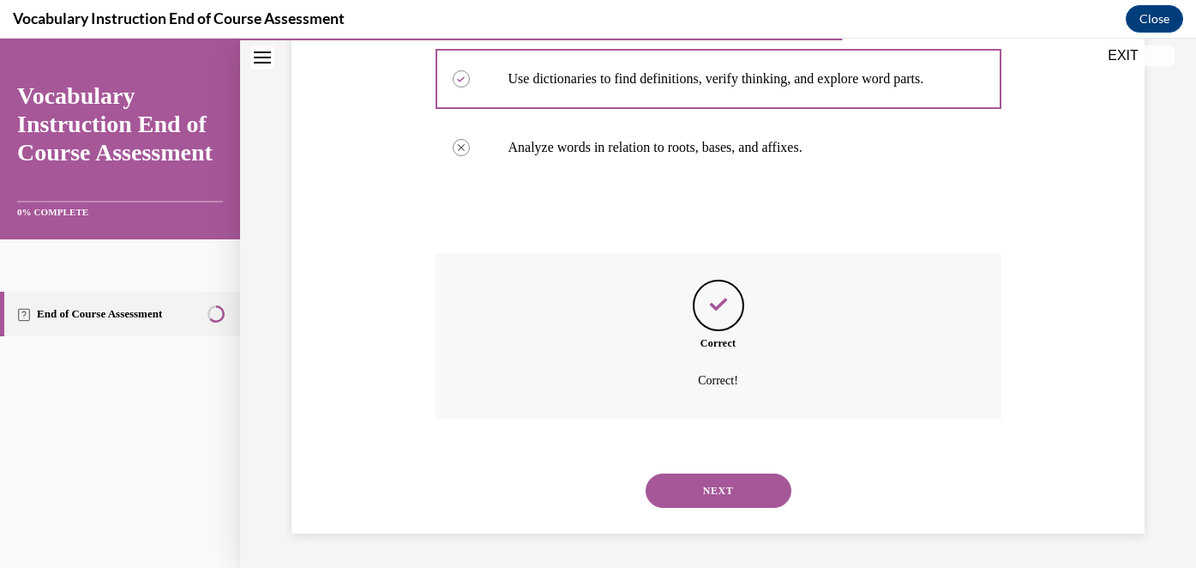
scroll to position [446, 0]
click at [708, 486] on button "NEXT" at bounding box center [719, 490] width 146 height 34
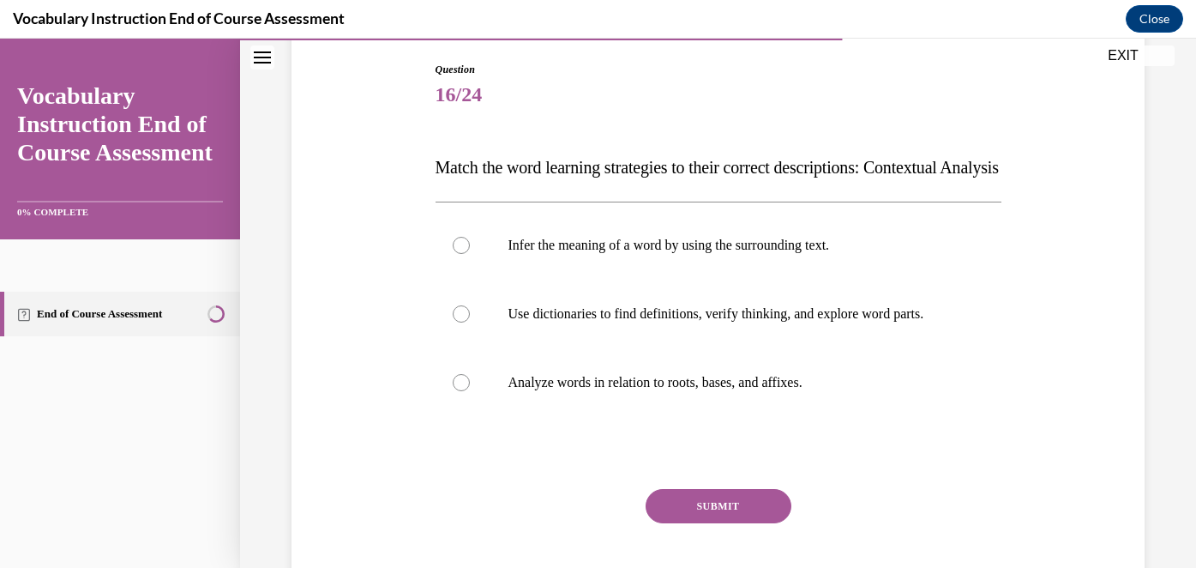
scroll to position [179, 0]
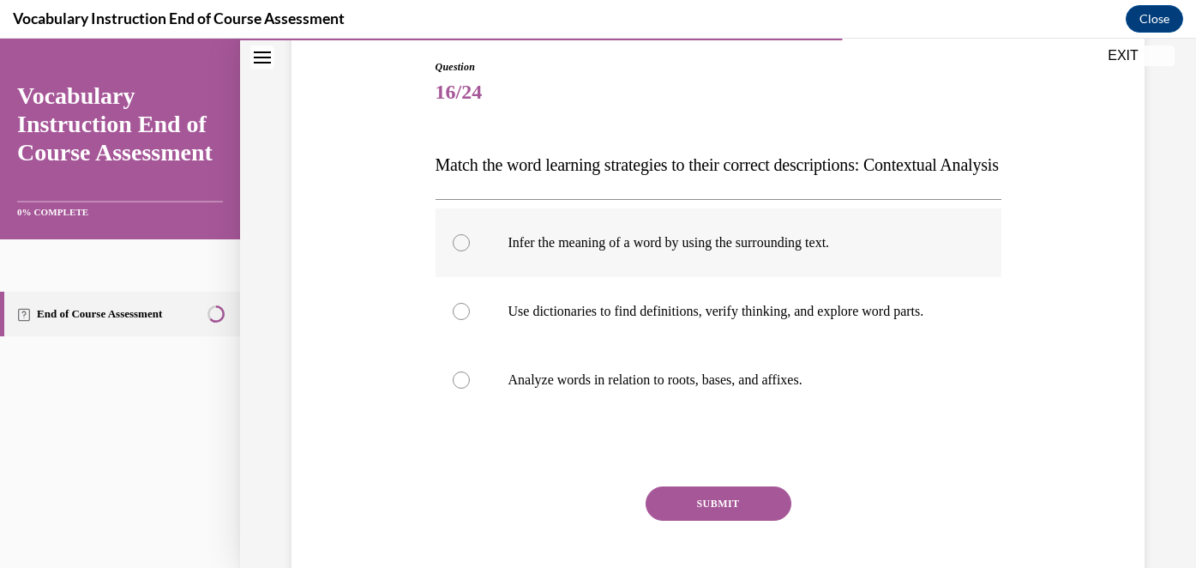
click at [645, 251] on p "Infer the meaning of a word by using the surrounding text." at bounding box center [733, 242] width 450 height 17
click at [470, 251] on input "Infer the meaning of a word by using the surrounding text." at bounding box center [461, 242] width 17 height 17
radio input "true"
click at [724, 520] on button "SUBMIT" at bounding box center [719, 503] width 146 height 34
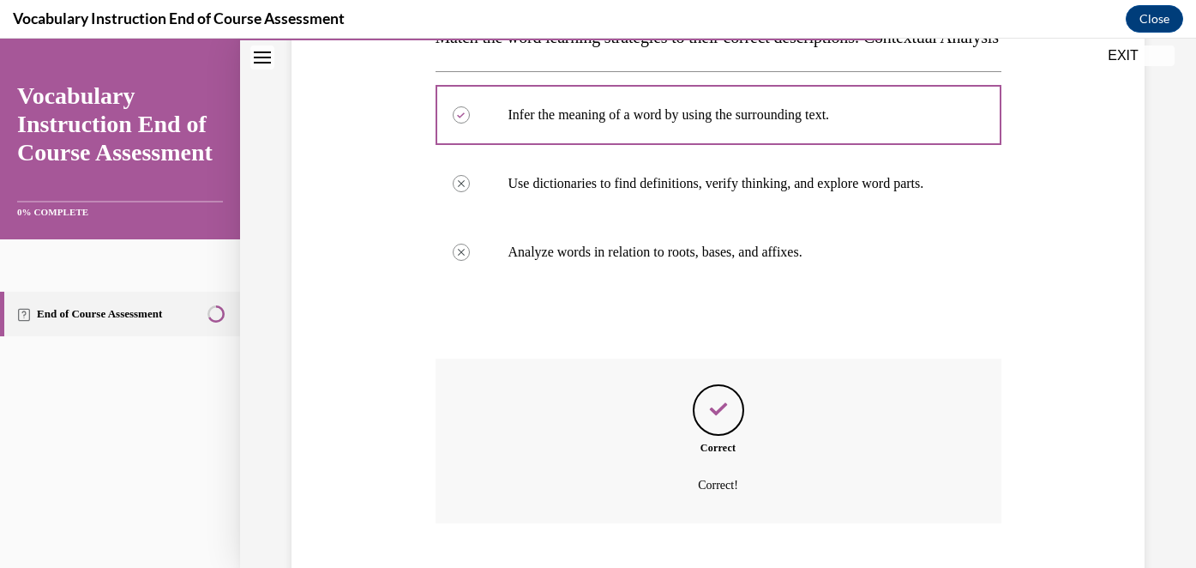
scroll to position [446, 0]
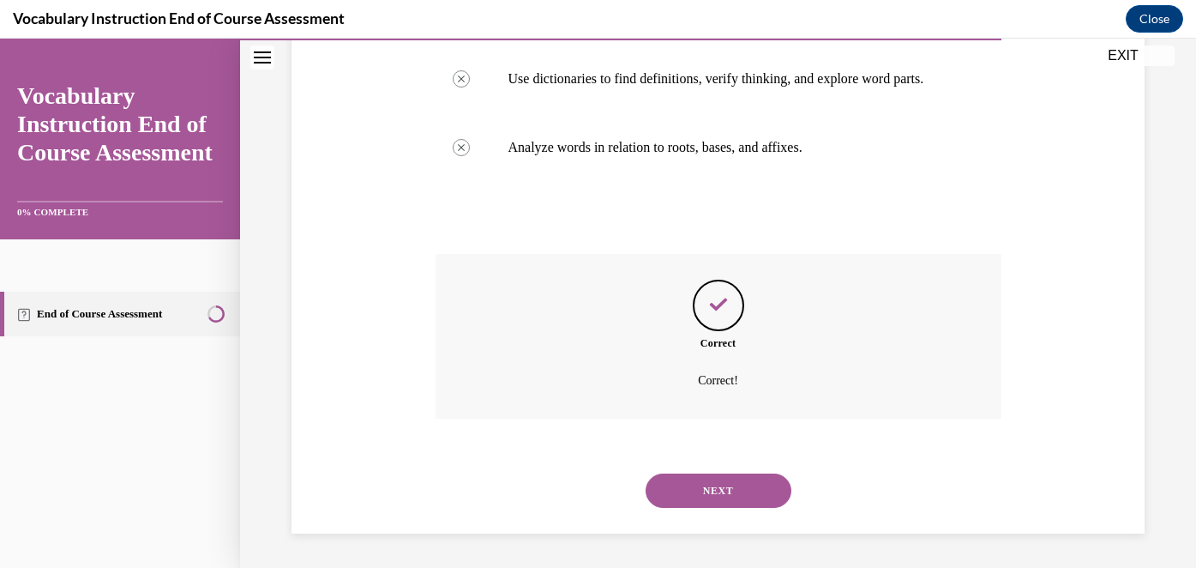
click at [706, 488] on button "NEXT" at bounding box center [719, 490] width 146 height 34
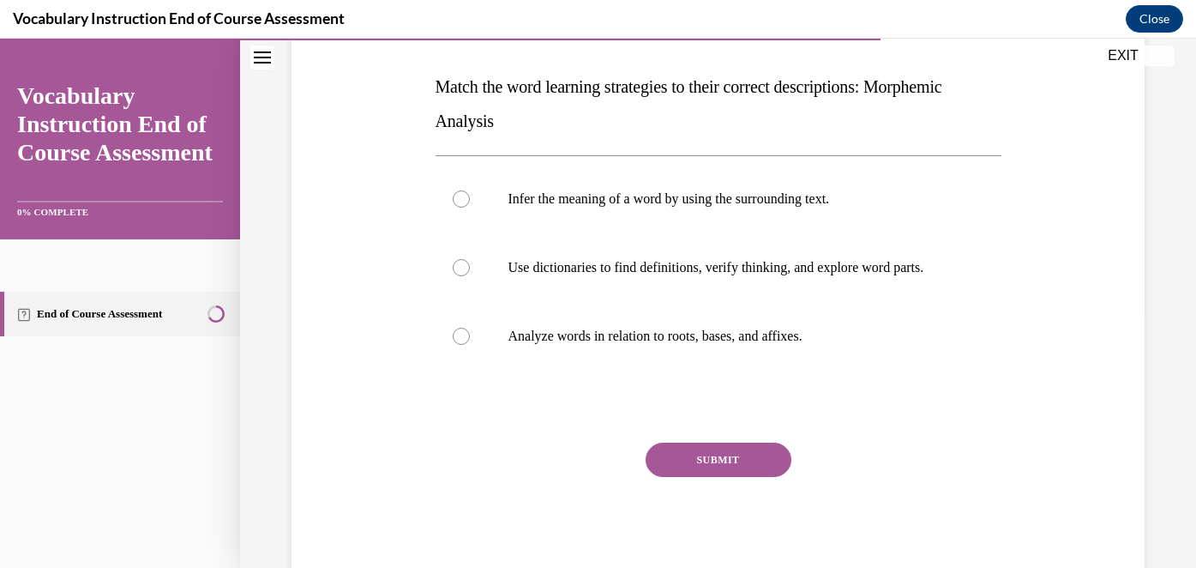
scroll to position [255, 0]
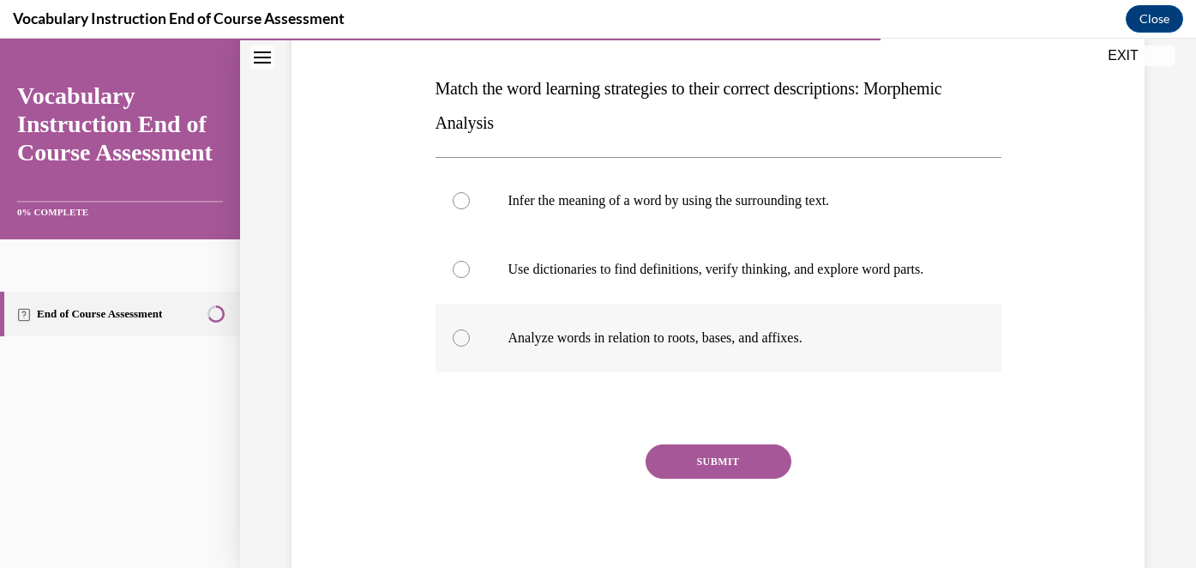
click at [604, 344] on p "Analyze words in relation to roots, bases, and affixes." at bounding box center [733, 337] width 450 height 17
click at [470, 344] on input "Analyze words in relation to roots, bases, and affixes." at bounding box center [461, 337] width 17 height 17
radio input "true"
click at [720, 459] on button "SUBMIT" at bounding box center [719, 461] width 146 height 34
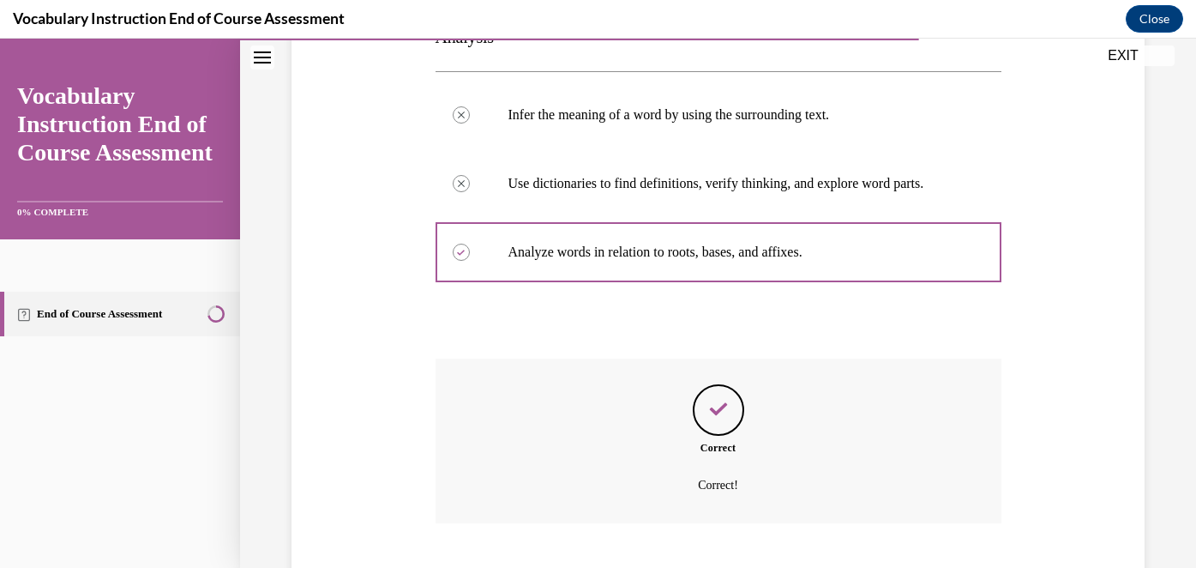
scroll to position [446, 0]
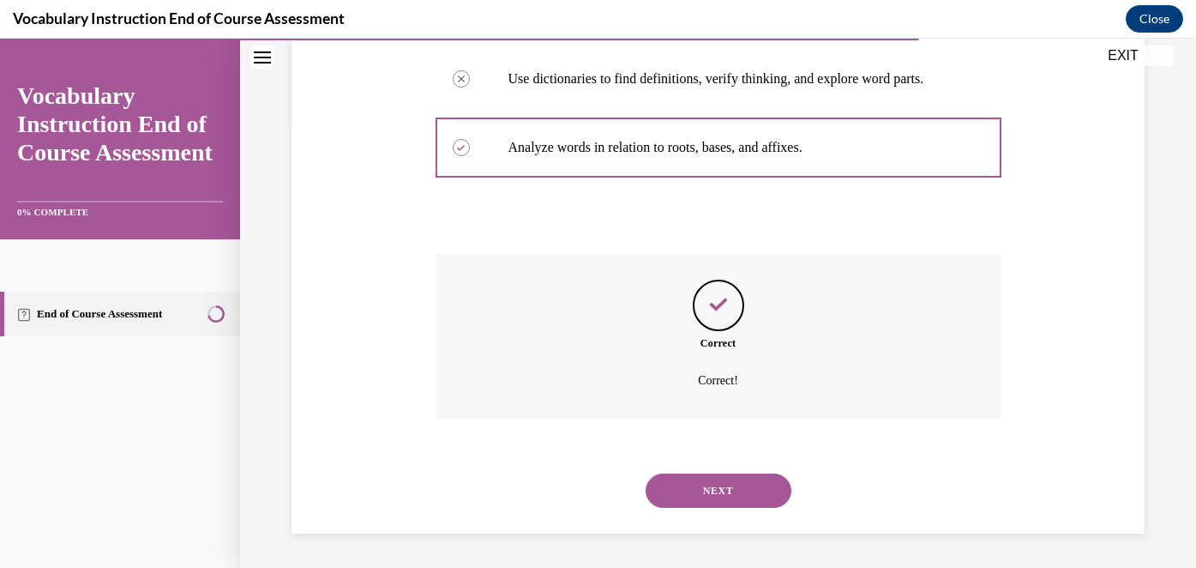
click at [700, 484] on button "NEXT" at bounding box center [719, 490] width 146 height 34
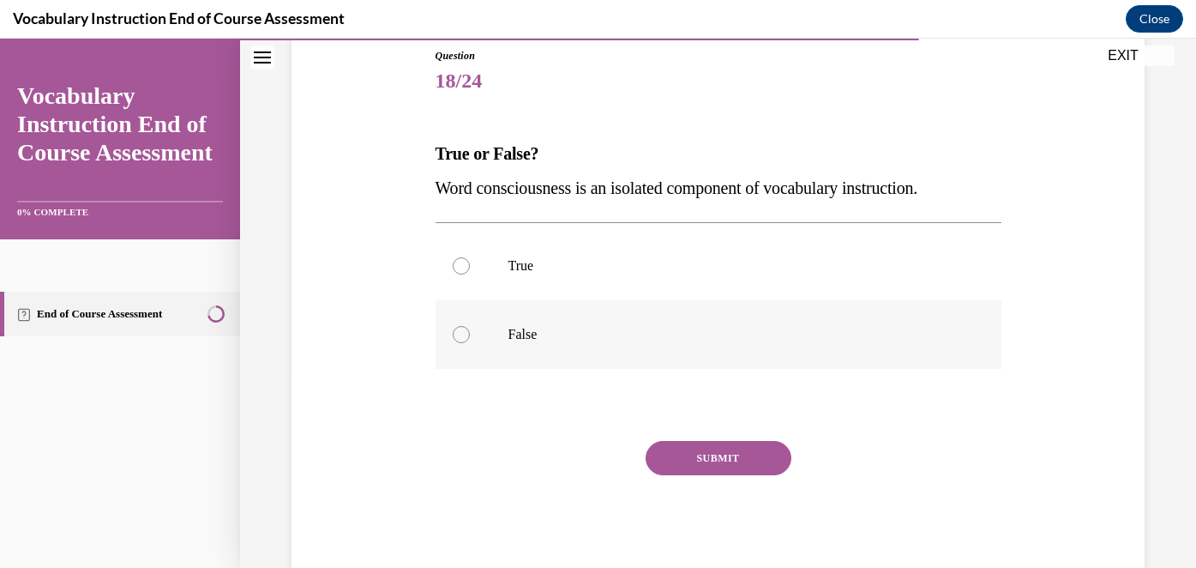
click at [513, 334] on p "False" at bounding box center [733, 334] width 450 height 17
click at [470, 334] on input "False" at bounding box center [461, 334] width 17 height 17
radio input "true"
click at [714, 466] on button "SUBMIT" at bounding box center [719, 458] width 146 height 34
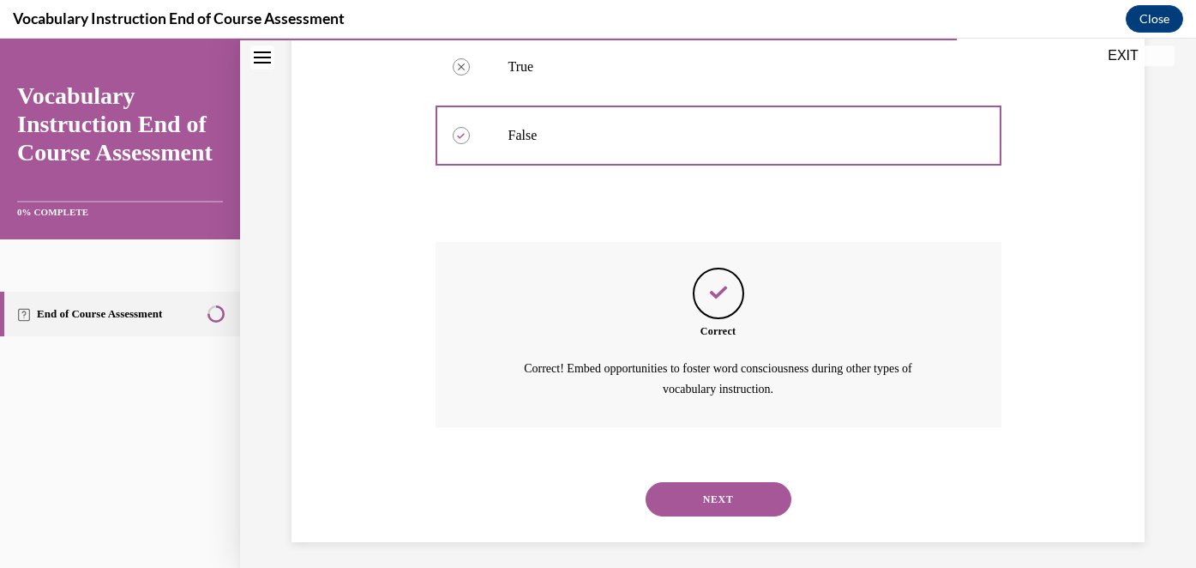
scroll to position [397, 0]
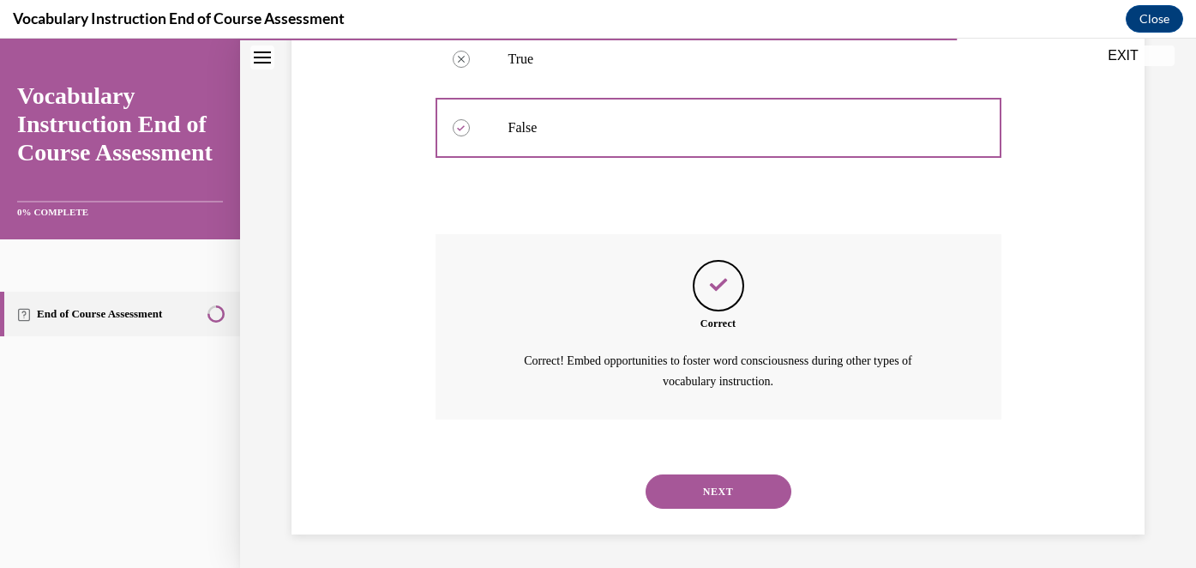
click at [723, 489] on button "NEXT" at bounding box center [719, 491] width 146 height 34
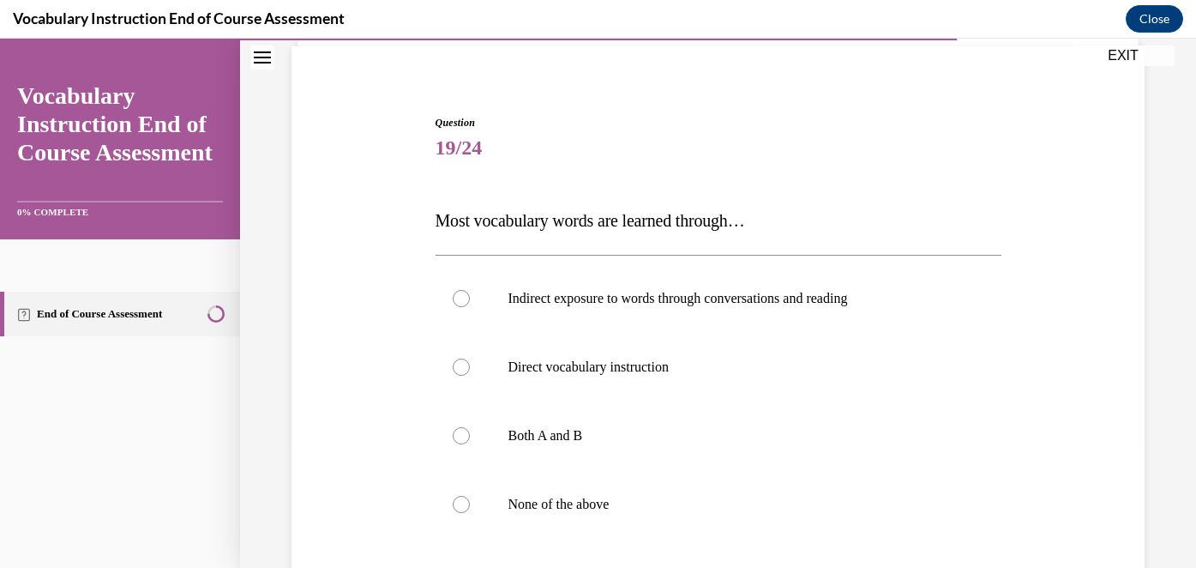
scroll to position [180, 0]
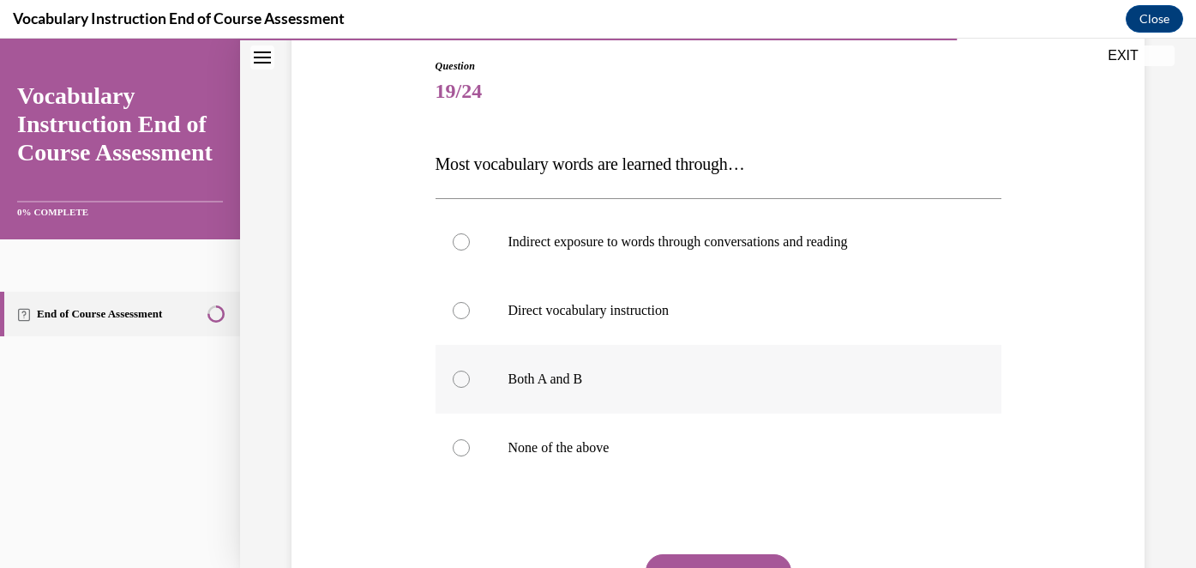
click at [653, 389] on label "Both A and B" at bounding box center [718, 379] width 566 height 69
click at [470, 387] on input "Both A and B" at bounding box center [461, 378] width 17 height 17
radio input "true"
click at [631, 253] on label "Indirect exposure to words through conversations and reading" at bounding box center [718, 241] width 566 height 69
click at [470, 250] on input "Indirect exposure to words through conversations and reading" at bounding box center [461, 241] width 17 height 17
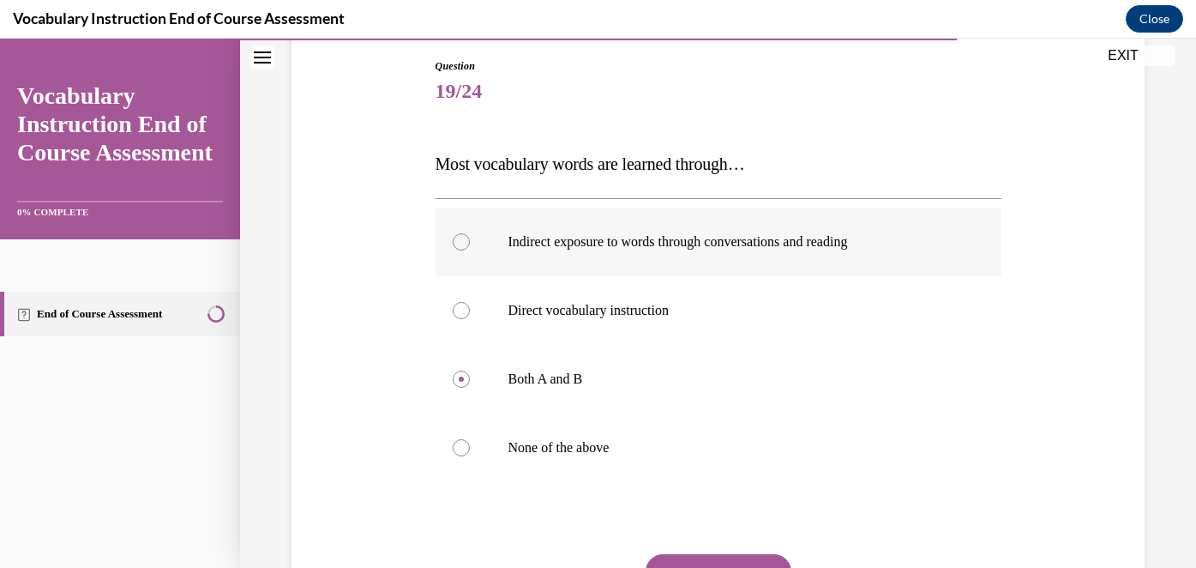
radio input "true"
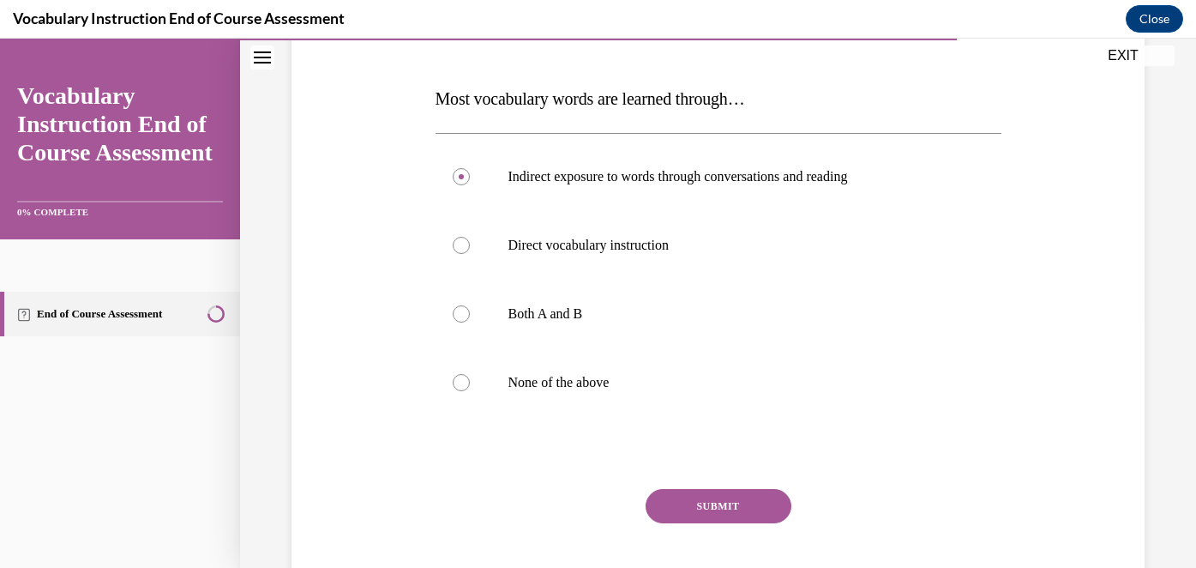
scroll to position [252, 0]
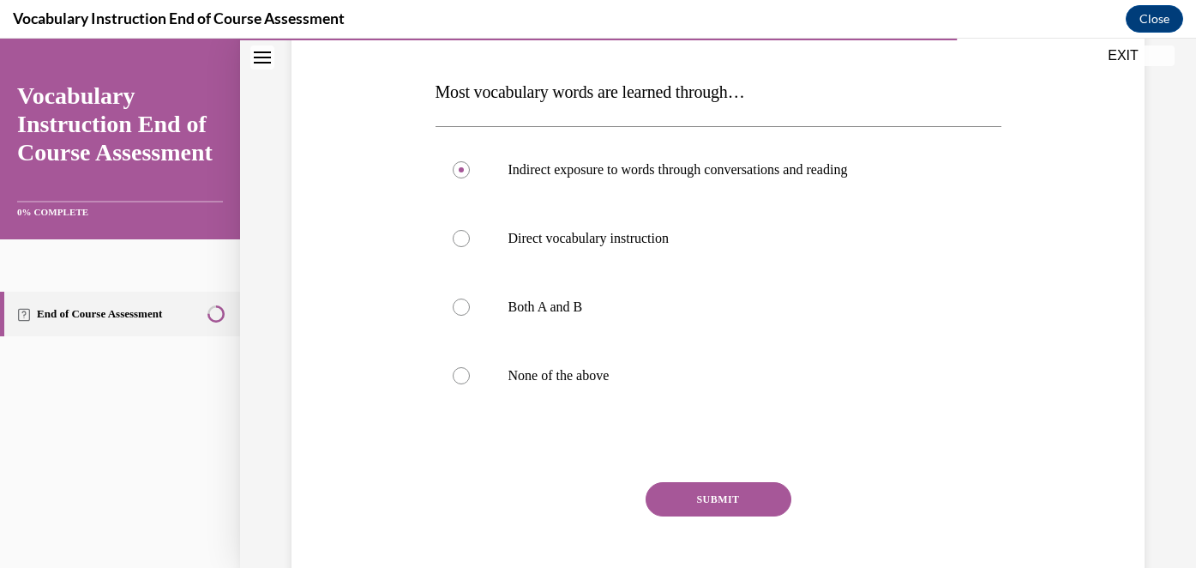
click at [696, 497] on button "SUBMIT" at bounding box center [719, 499] width 146 height 34
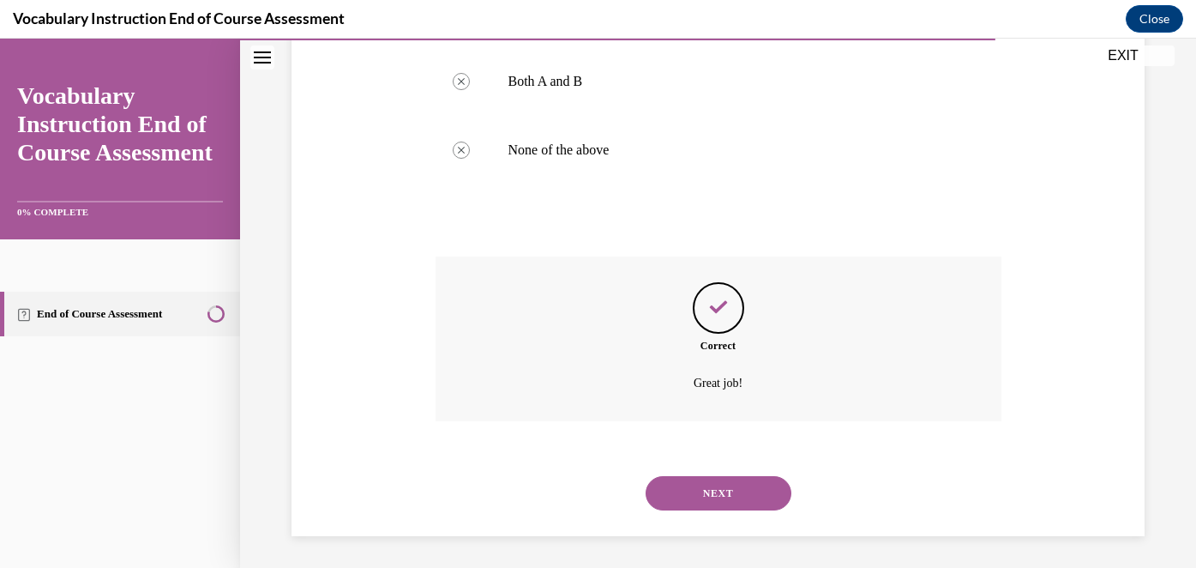
scroll to position [480, 0]
click at [696, 497] on button "NEXT" at bounding box center [719, 490] width 146 height 34
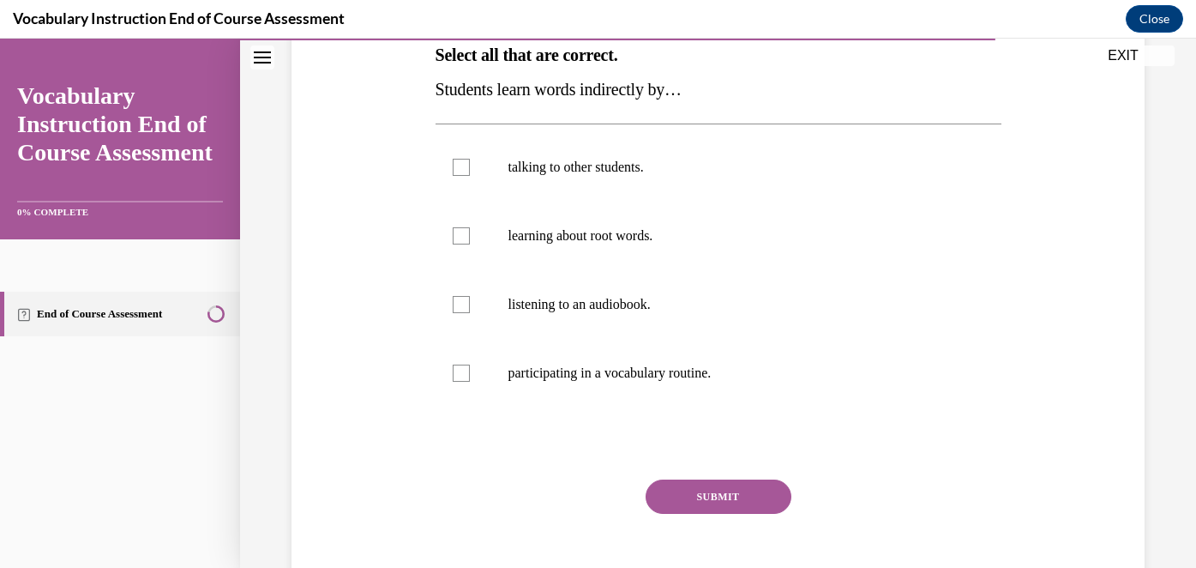
scroll to position [291, 0]
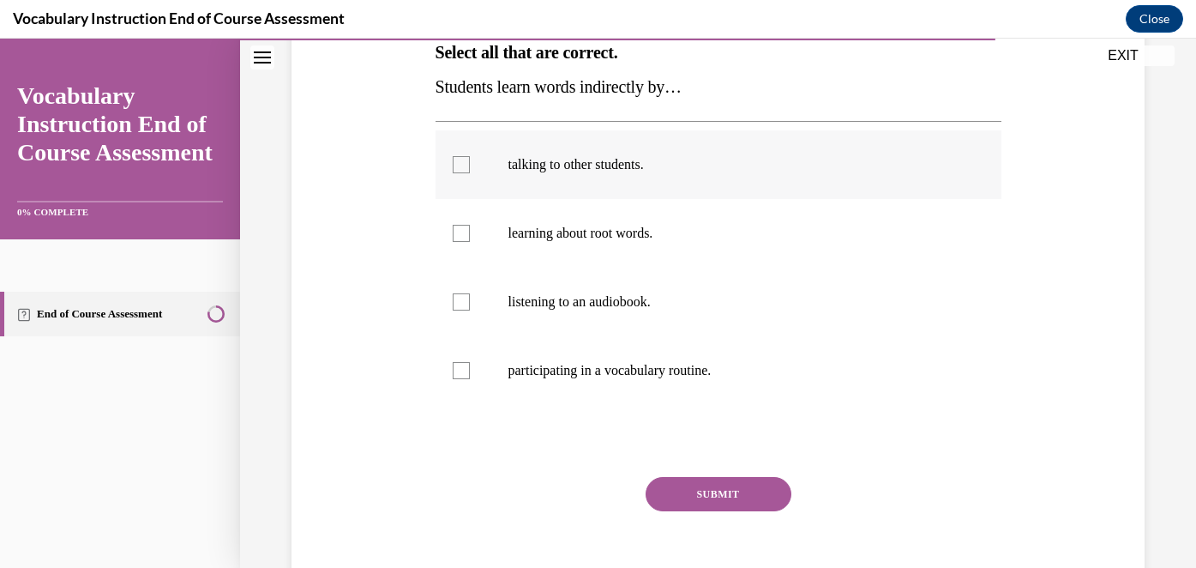
click at [542, 176] on label "talking to other students." at bounding box center [718, 164] width 566 height 69
click at [470, 173] on input "talking to other students." at bounding box center [461, 164] width 17 height 17
checkbox input "true"
click at [566, 310] on label "listening to an audiobook." at bounding box center [718, 301] width 566 height 69
click at [470, 310] on input "listening to an audiobook." at bounding box center [461, 301] width 17 height 17
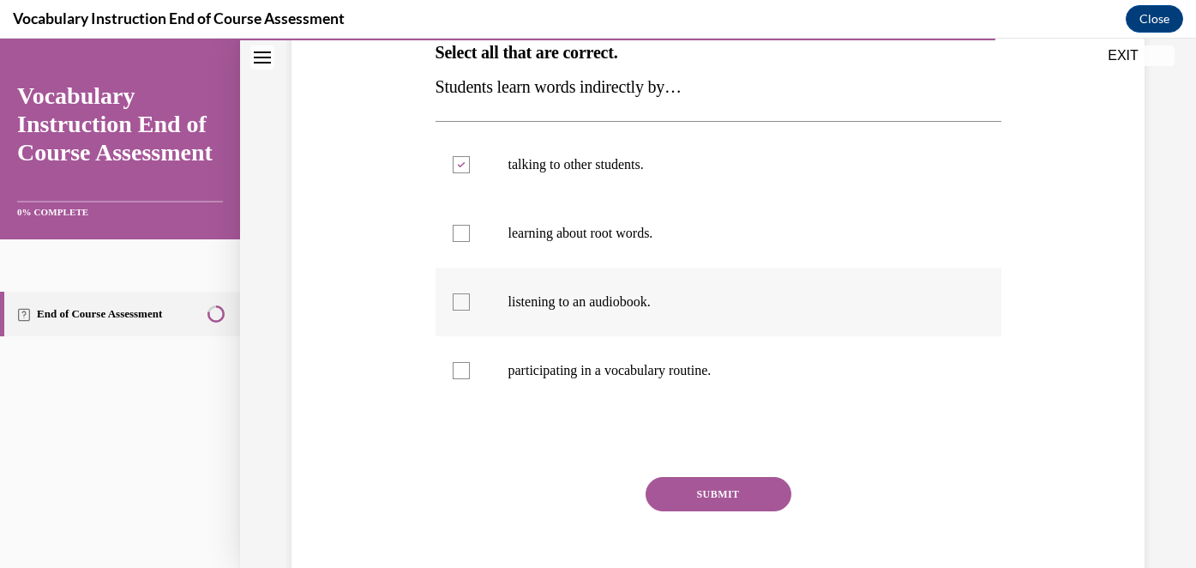
checkbox input "true"
click at [710, 504] on button "SUBMIT" at bounding box center [719, 494] width 146 height 34
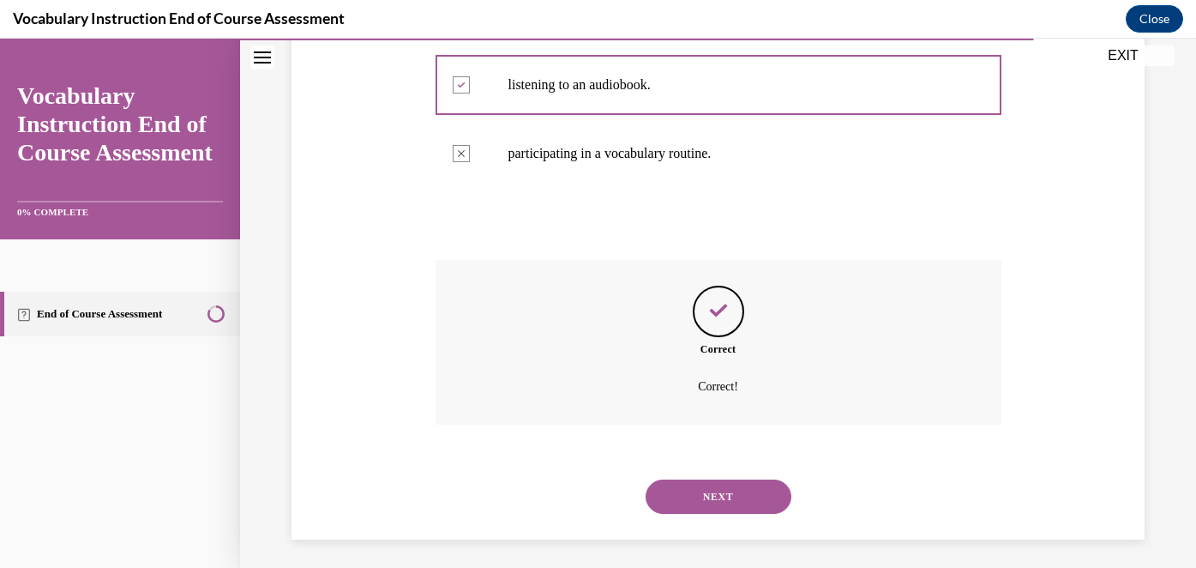
scroll to position [514, 0]
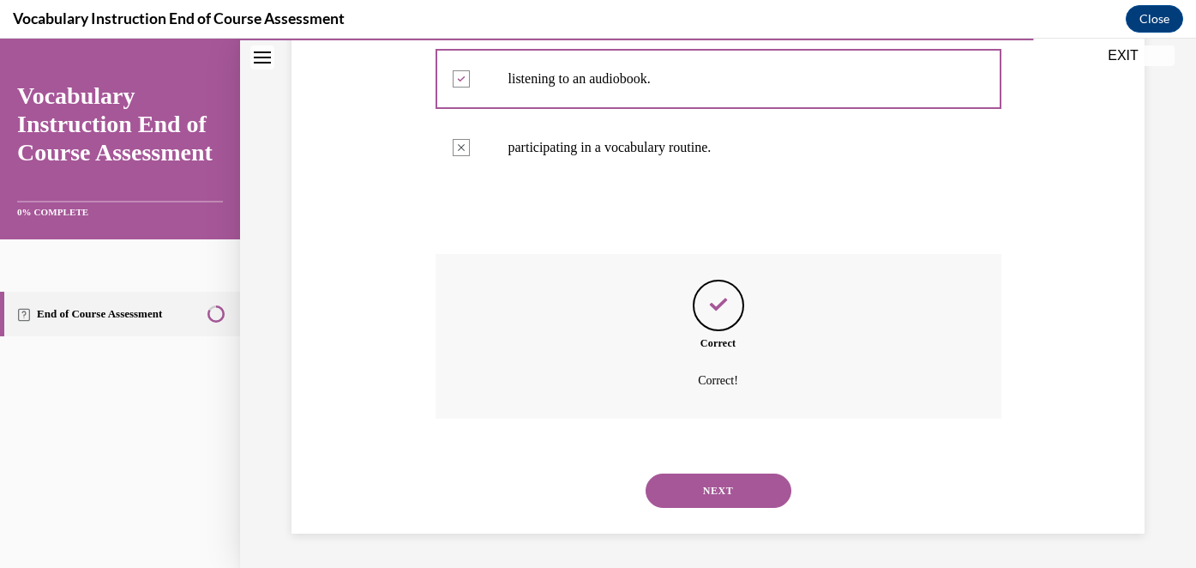
click at [710, 497] on button "NEXT" at bounding box center [719, 490] width 146 height 34
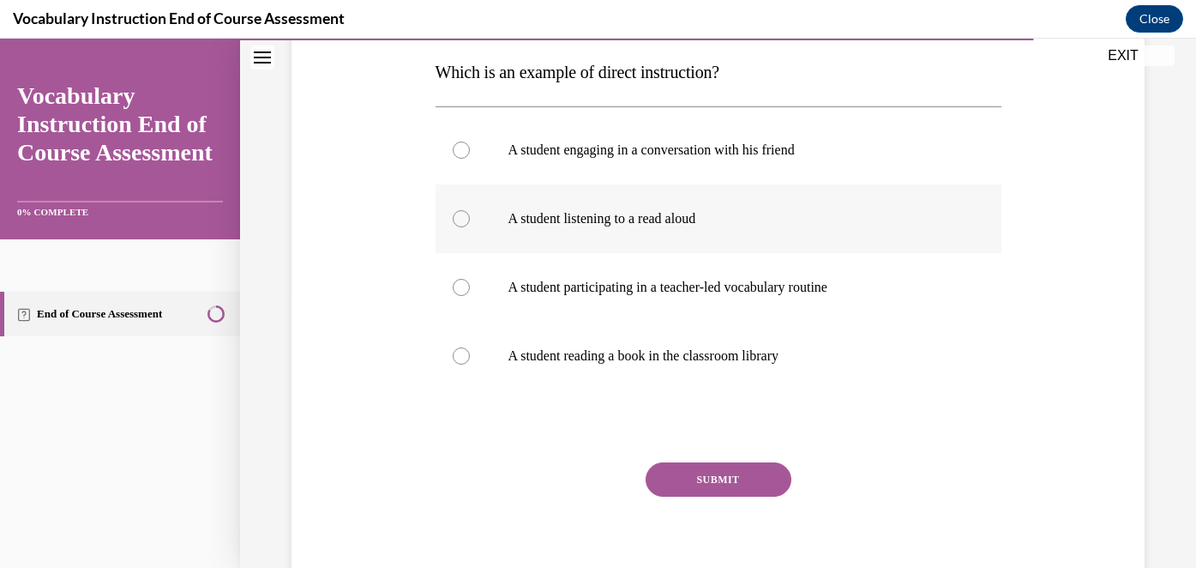
scroll to position [271, 0]
click at [514, 292] on p "A student participating in a teacher-led vocabulary routine" at bounding box center [733, 287] width 450 height 17
click at [470, 292] on input "A student participating in a teacher-led vocabulary routine" at bounding box center [461, 287] width 17 height 17
radio input "true"
click at [700, 487] on button "SUBMIT" at bounding box center [719, 480] width 146 height 34
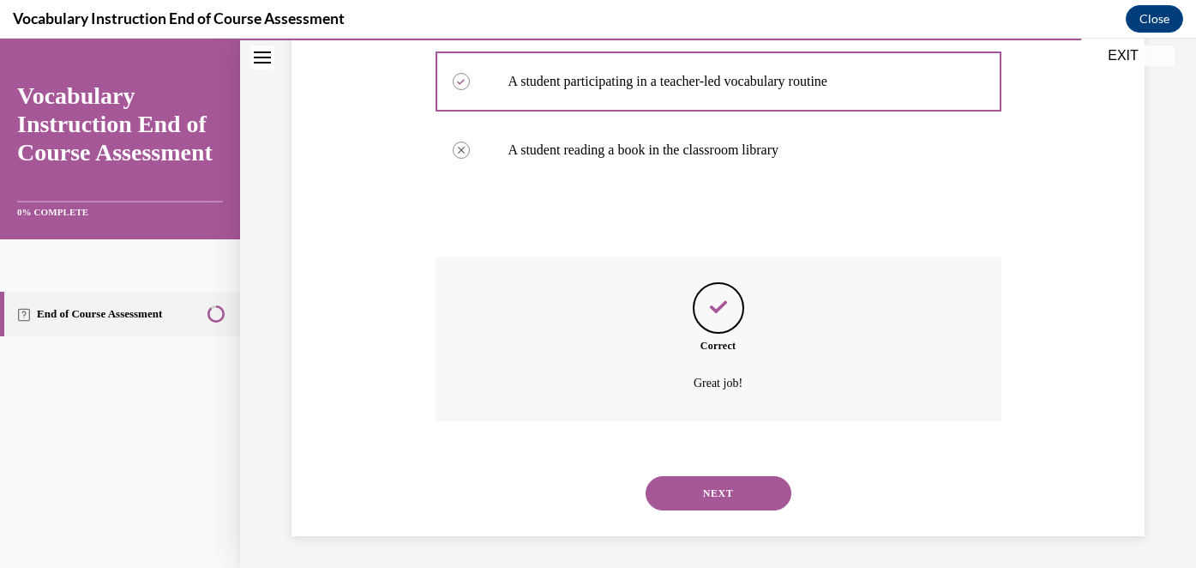
scroll to position [480, 0]
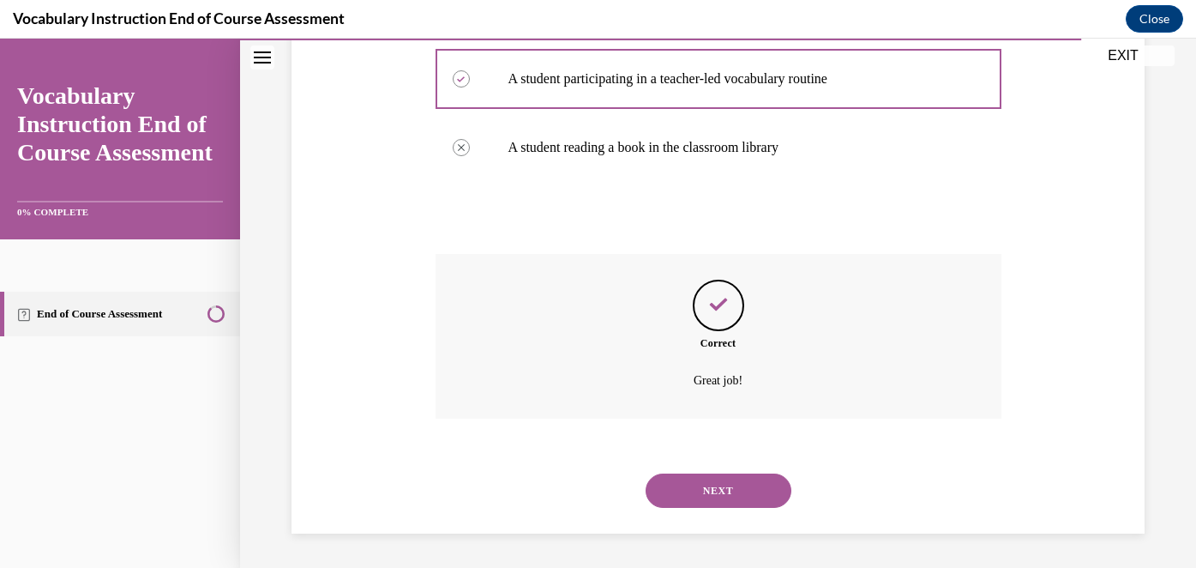
click at [700, 487] on button "NEXT" at bounding box center [719, 490] width 146 height 34
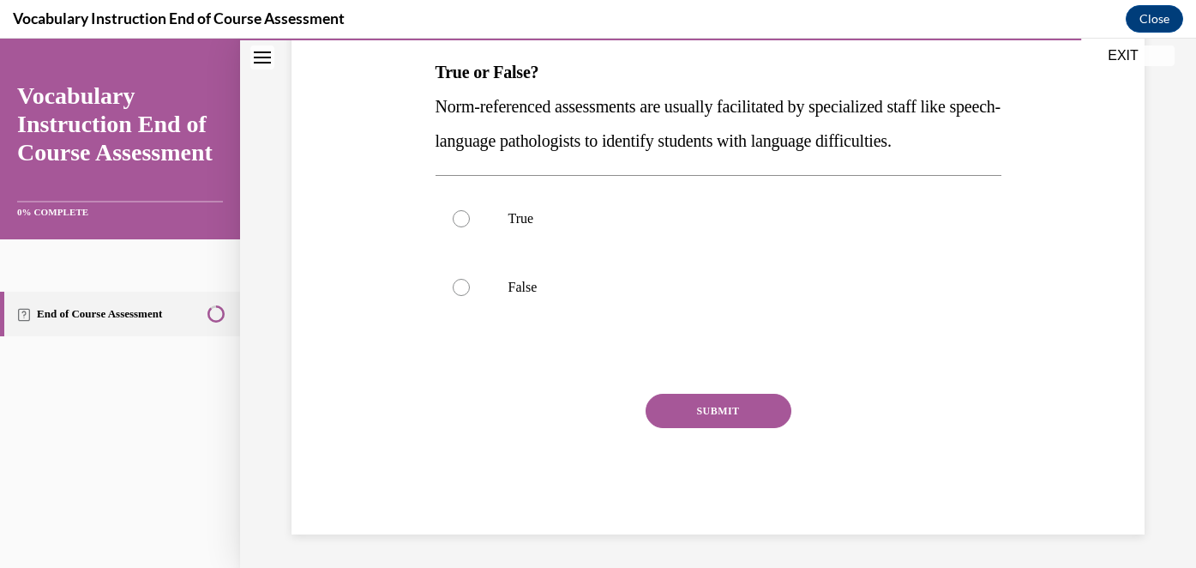
scroll to position [273, 0]
click at [503, 213] on label "True" at bounding box center [718, 217] width 566 height 69
click at [470, 213] on input "True" at bounding box center [461, 217] width 17 height 17
radio input "true"
click at [724, 411] on button "SUBMIT" at bounding box center [719, 410] width 146 height 34
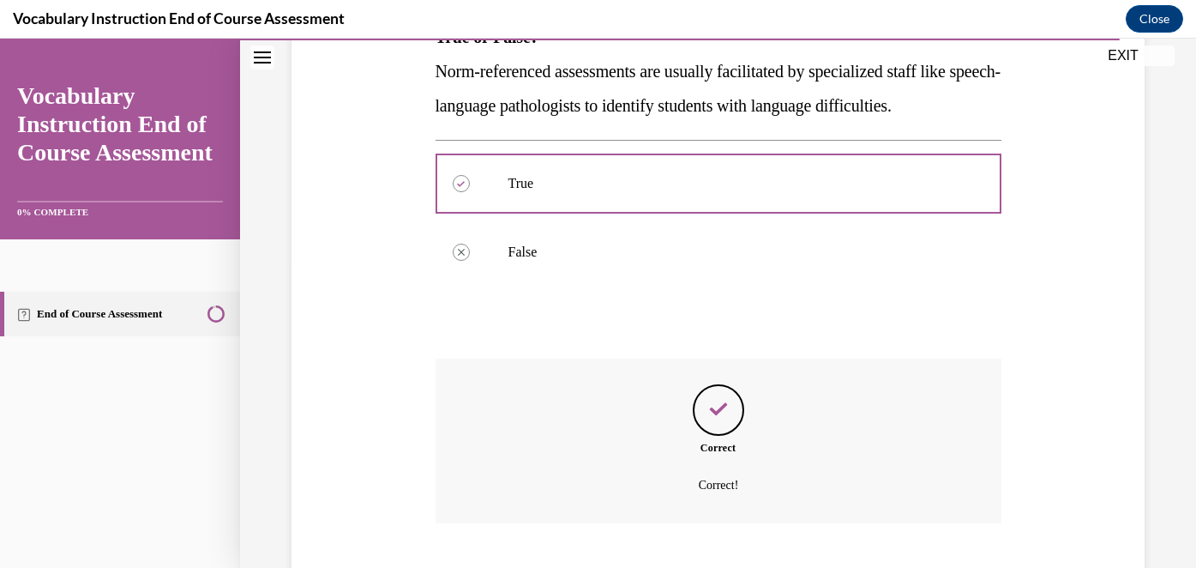
scroll to position [411, 0]
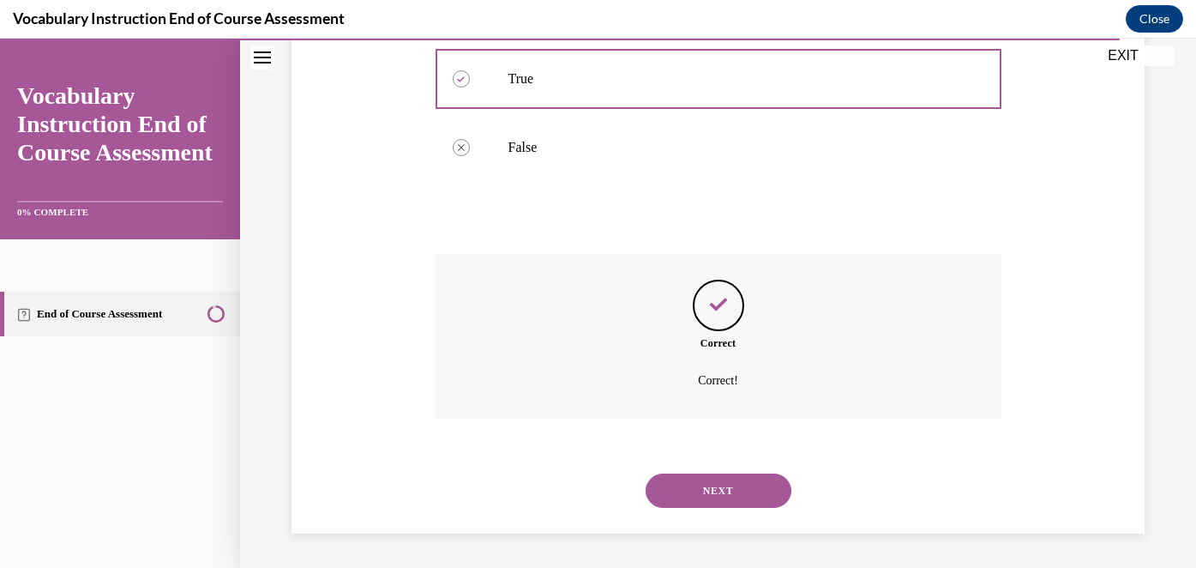
click at [727, 486] on button "NEXT" at bounding box center [719, 490] width 146 height 34
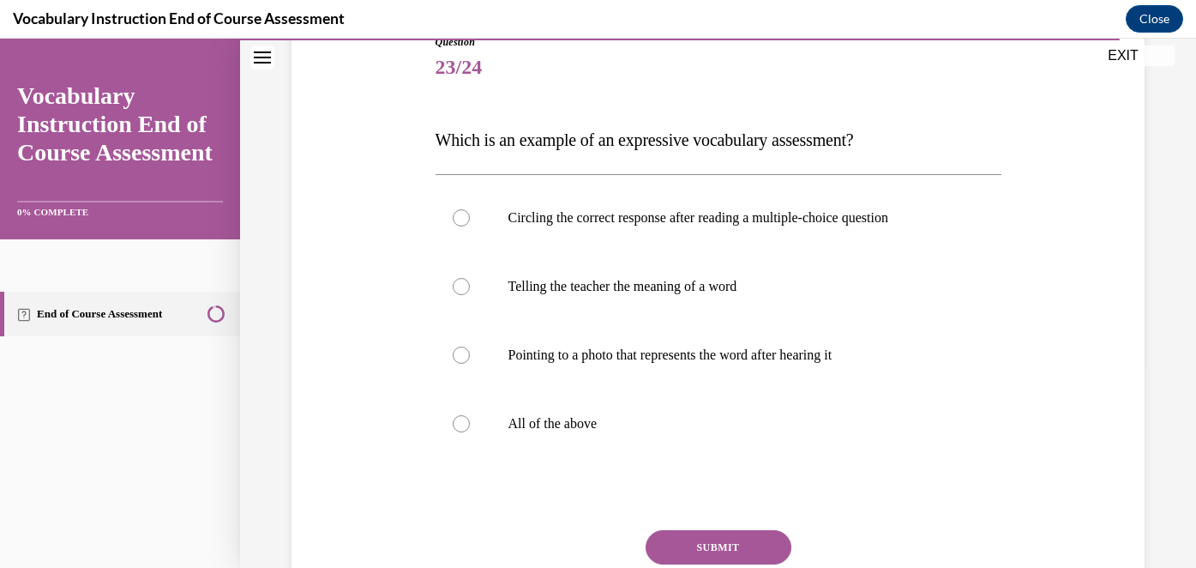
scroll to position [200, 0]
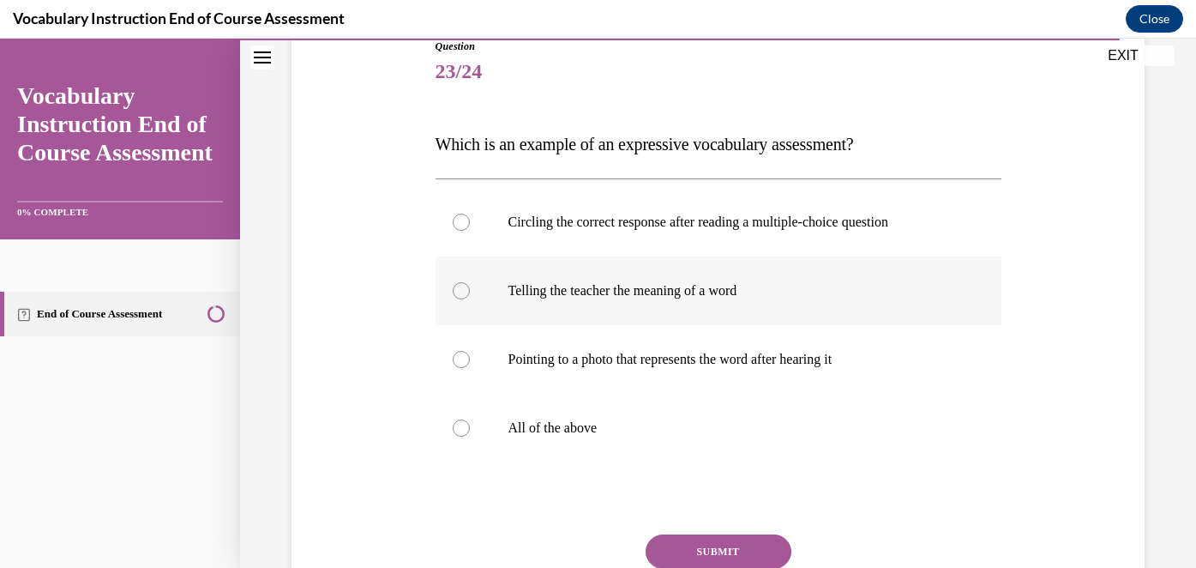
click at [472, 294] on label "Telling the teacher the meaning of a word" at bounding box center [718, 290] width 566 height 69
click at [470, 294] on input "Telling the teacher the meaning of a word" at bounding box center [461, 290] width 17 height 17
radio input "true"
click at [737, 551] on button "SUBMIT" at bounding box center [719, 551] width 146 height 34
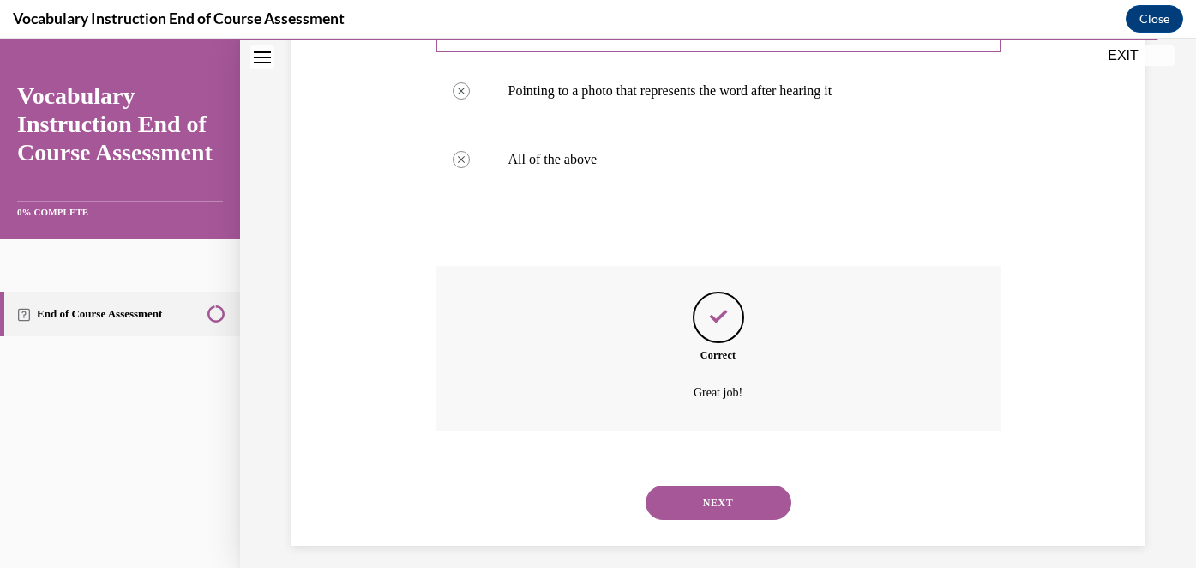
scroll to position [480, 0]
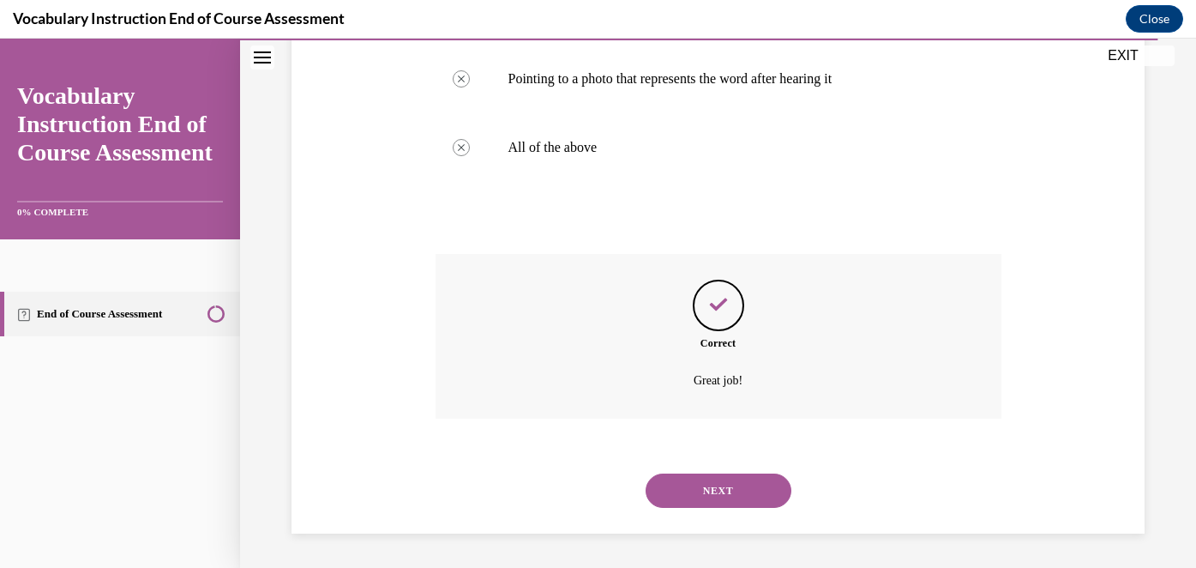
click at [721, 482] on button "NEXT" at bounding box center [719, 490] width 146 height 34
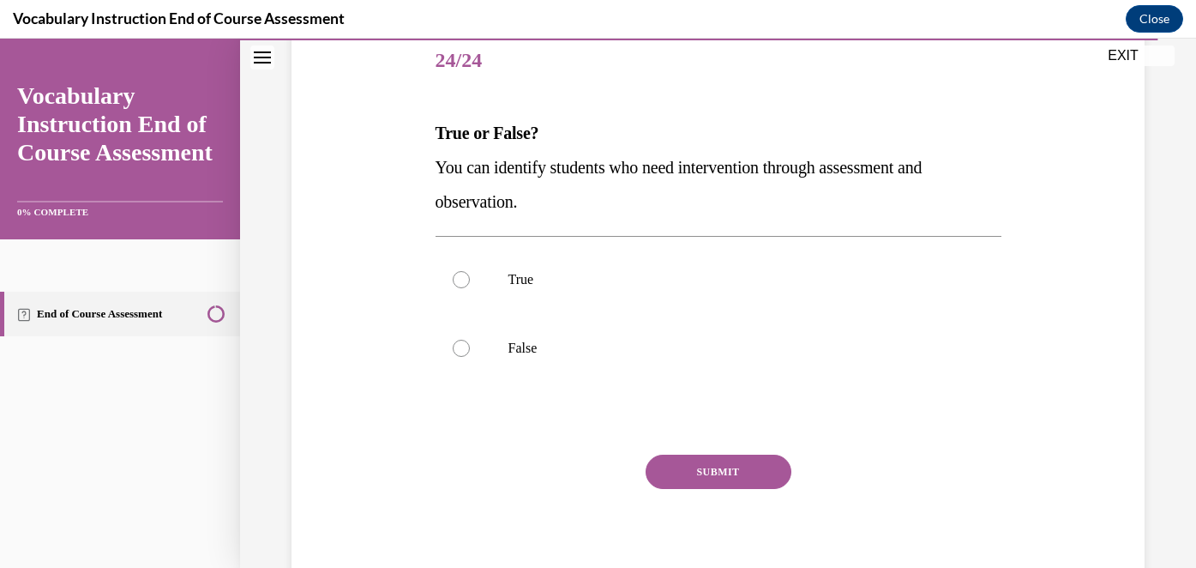
scroll to position [209, 0]
click at [514, 267] on label "True" at bounding box center [718, 281] width 566 height 69
click at [470, 273] on input "True" at bounding box center [461, 281] width 17 height 17
radio input "true"
click at [737, 466] on button "SUBMIT" at bounding box center [719, 473] width 146 height 34
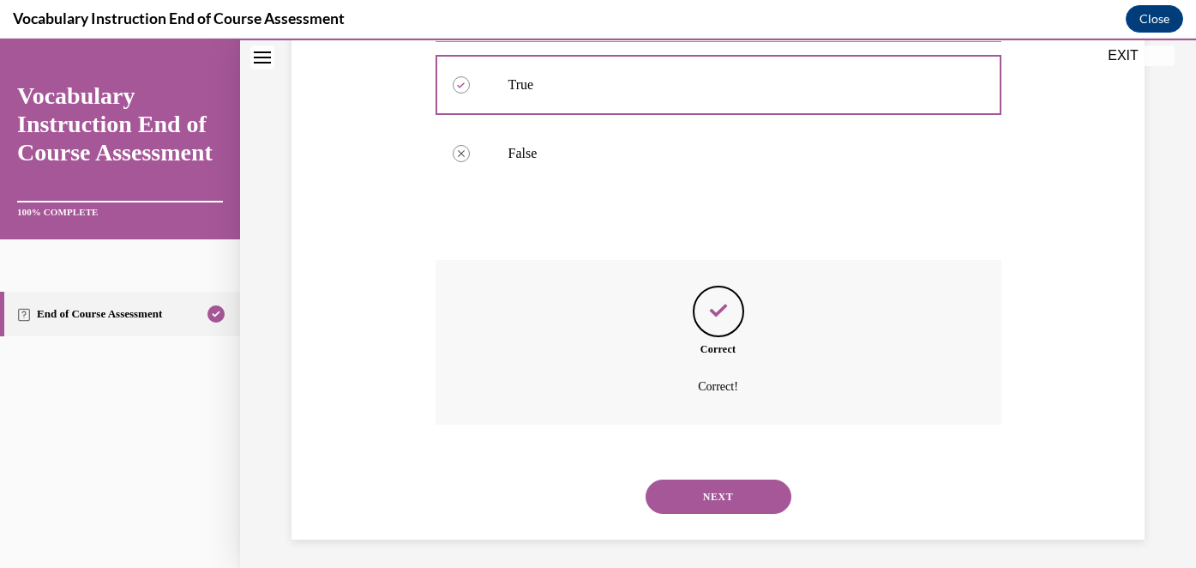
scroll to position [411, 0]
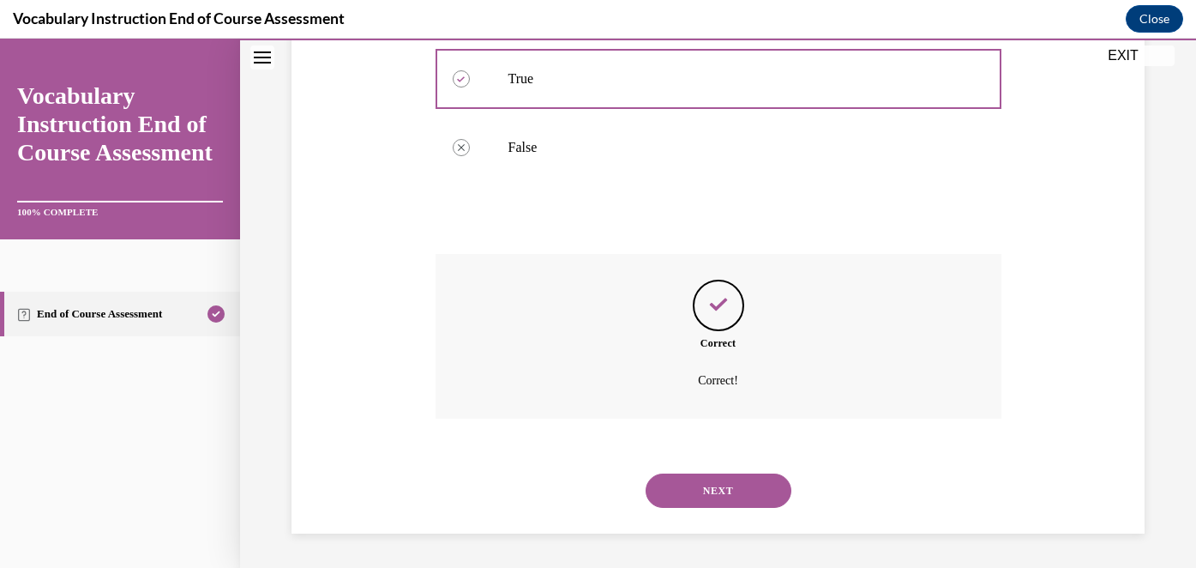
click at [728, 491] on button "NEXT" at bounding box center [719, 490] width 146 height 34
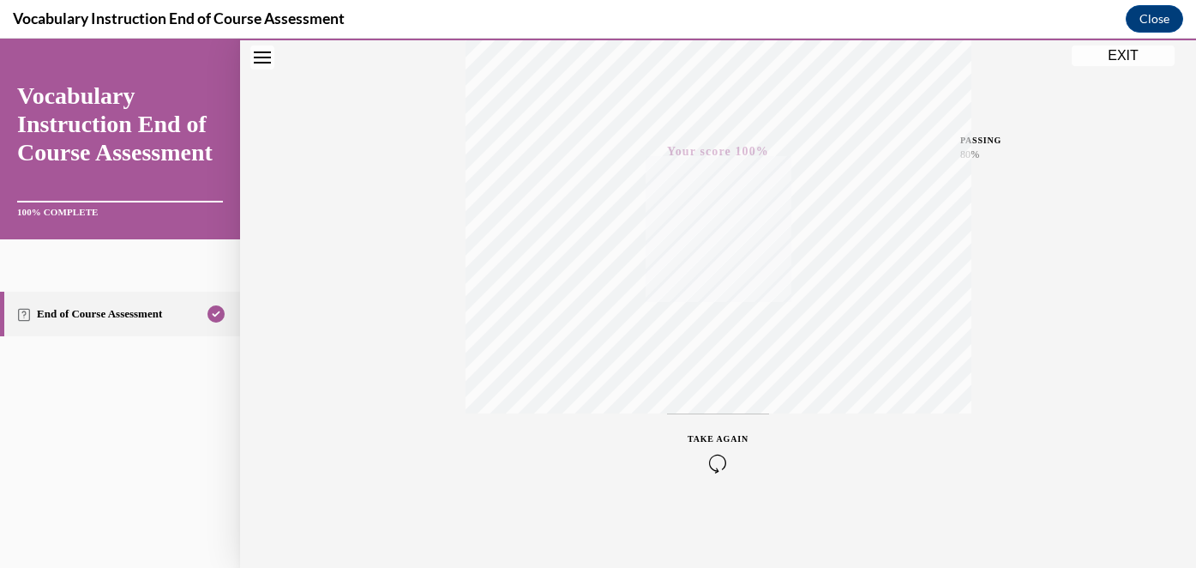
scroll to position [0, 0]
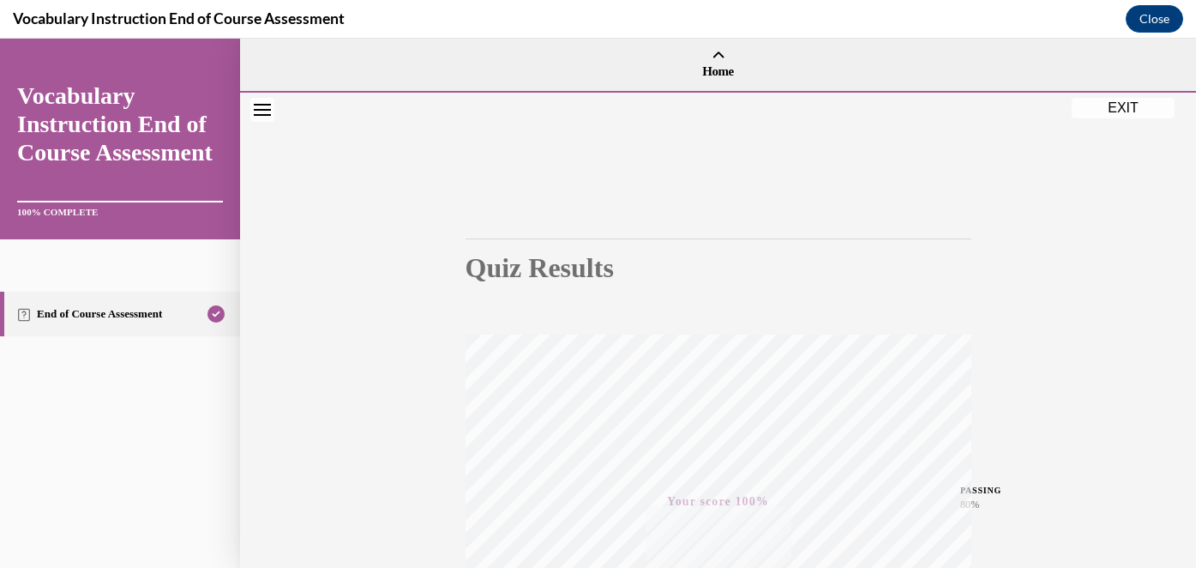
click at [1126, 114] on button "EXIT" at bounding box center [1123, 108] width 103 height 21
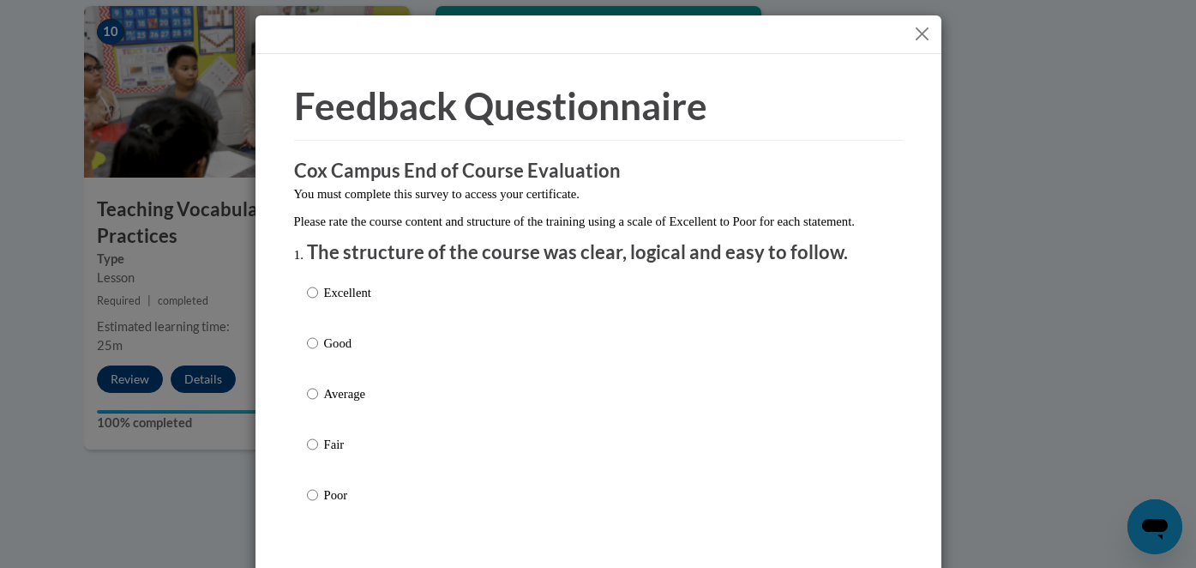
click at [923, 37] on button "Close" at bounding box center [921, 33] width 21 height 21
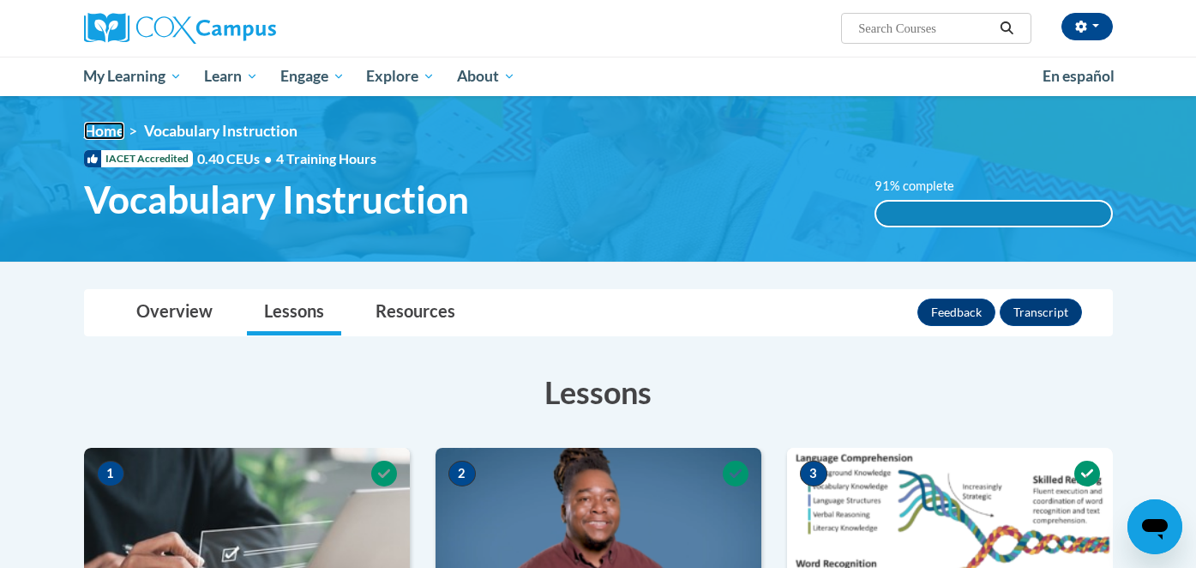
click at [106, 131] on link "Home" at bounding box center [104, 131] width 40 height 18
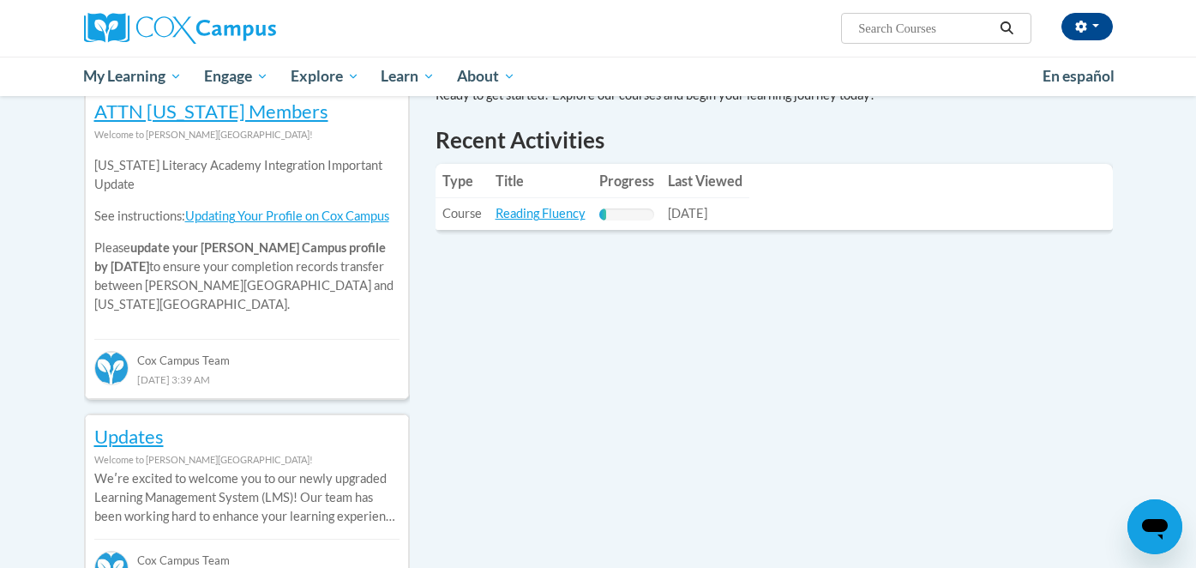
scroll to position [578, 0]
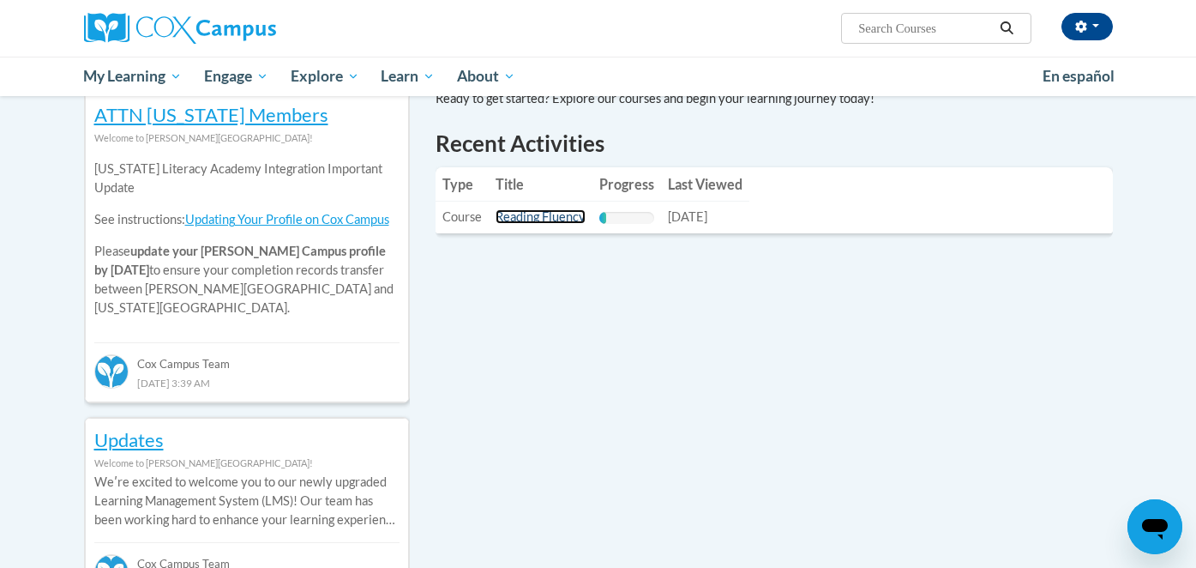
click at [533, 216] on link "Reading Fluency" at bounding box center [541, 216] width 90 height 15
